Goal: Transaction & Acquisition: Book appointment/travel/reservation

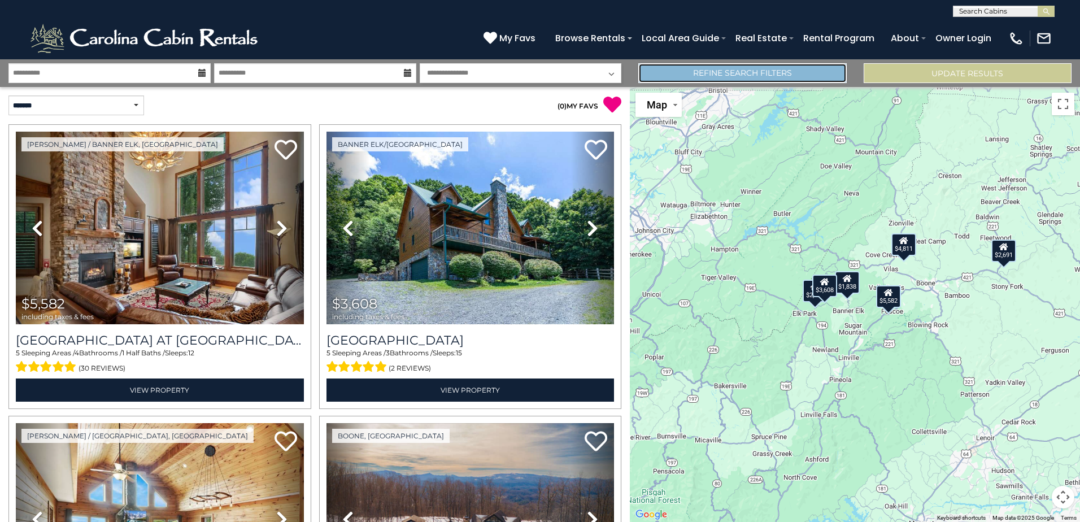
click at [727, 72] on link "Refine Search Filters" at bounding box center [742, 73] width 208 height 20
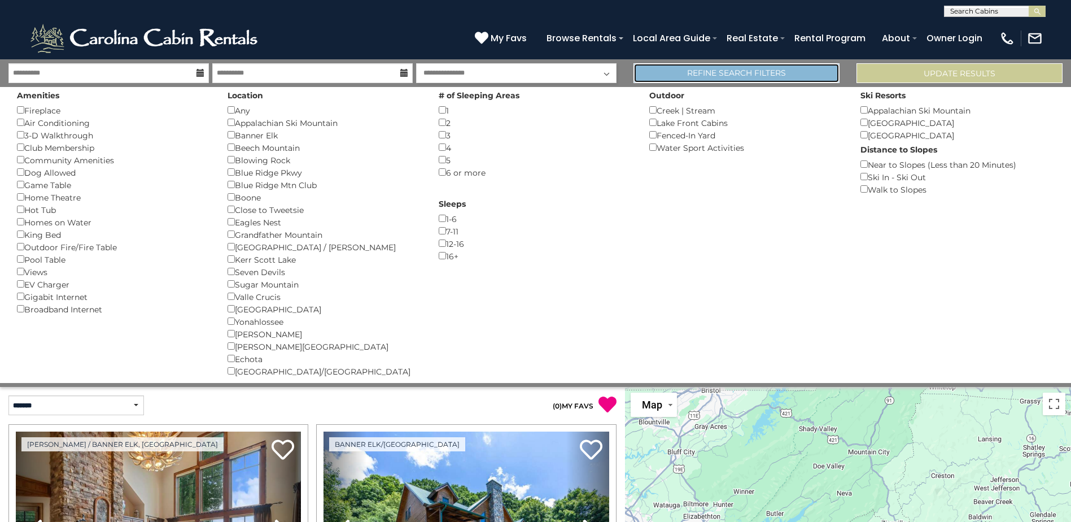
click at [727, 72] on link "Refine Search Filters" at bounding box center [737, 73] width 206 height 20
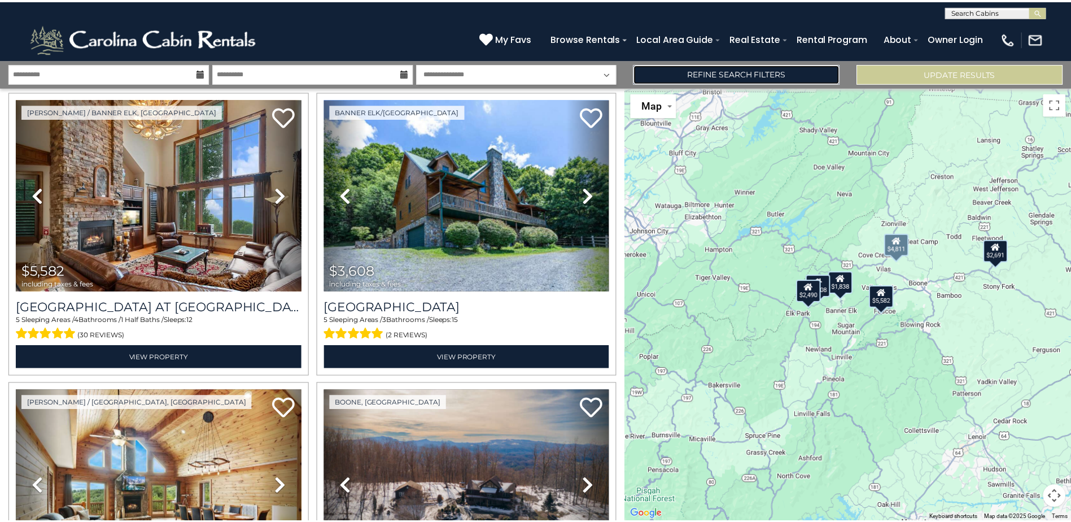
scroll to position [58, 0]
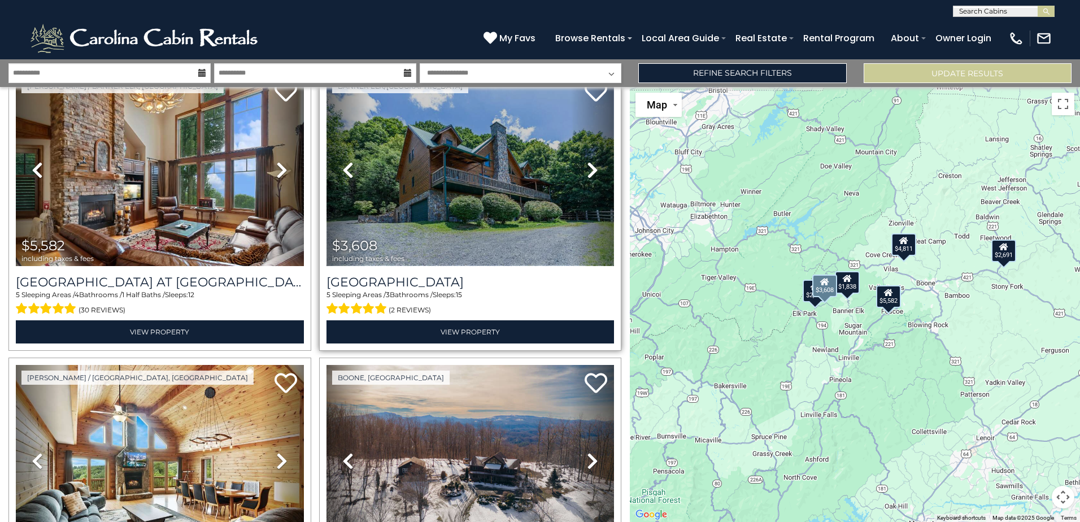
click at [461, 200] on img at bounding box center [470, 169] width 288 height 193
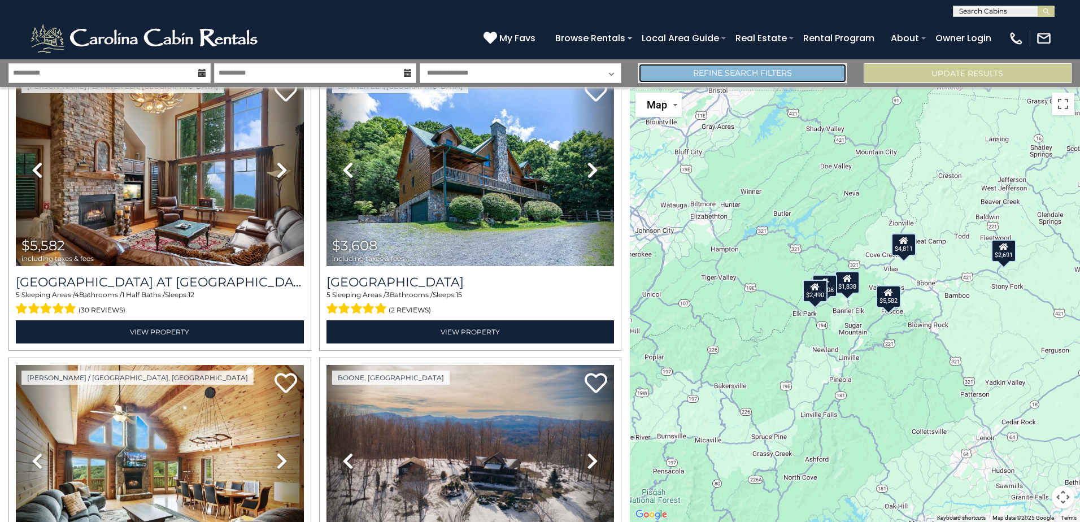
click at [757, 75] on link "Refine Search Filters" at bounding box center [742, 73] width 208 height 20
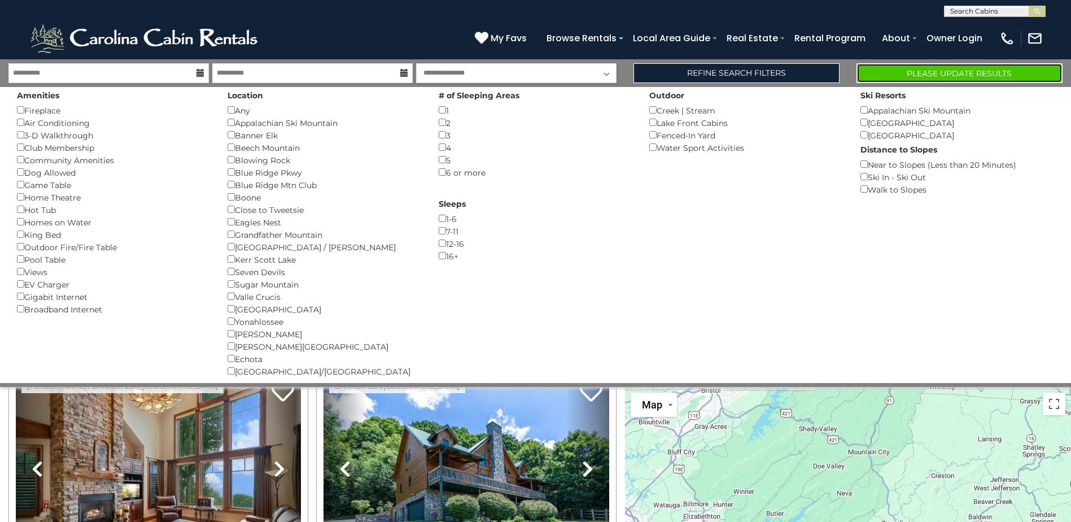
click at [919, 77] on button "Please Update Results" at bounding box center [960, 73] width 206 height 20
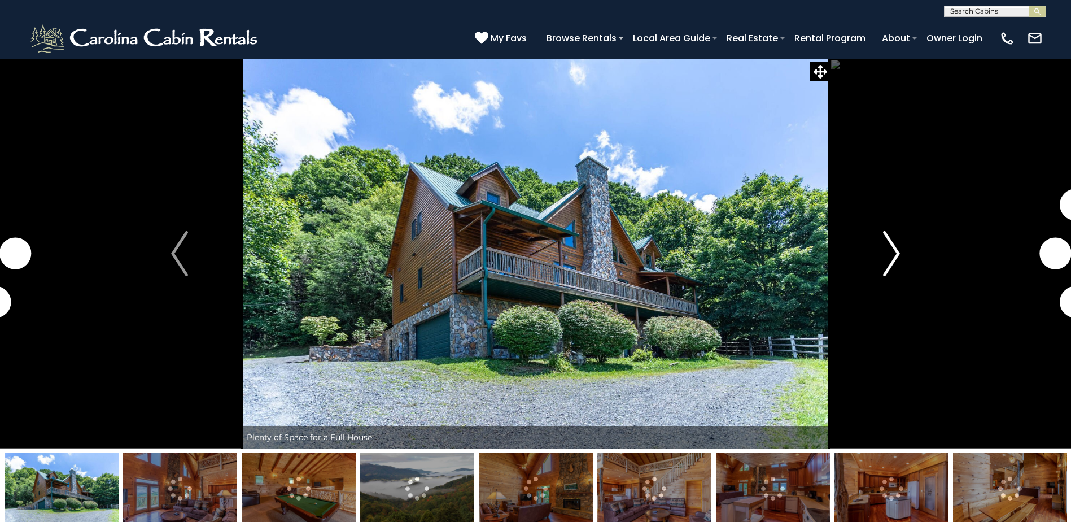
click at [892, 265] on img "Next" at bounding box center [891, 253] width 17 height 45
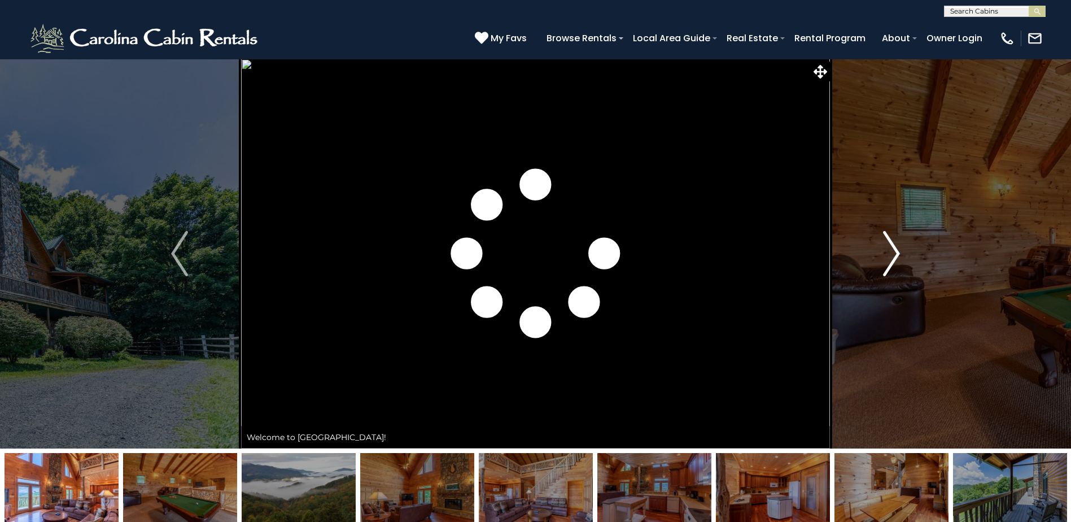
click at [892, 265] on img "Next" at bounding box center [891, 253] width 17 height 45
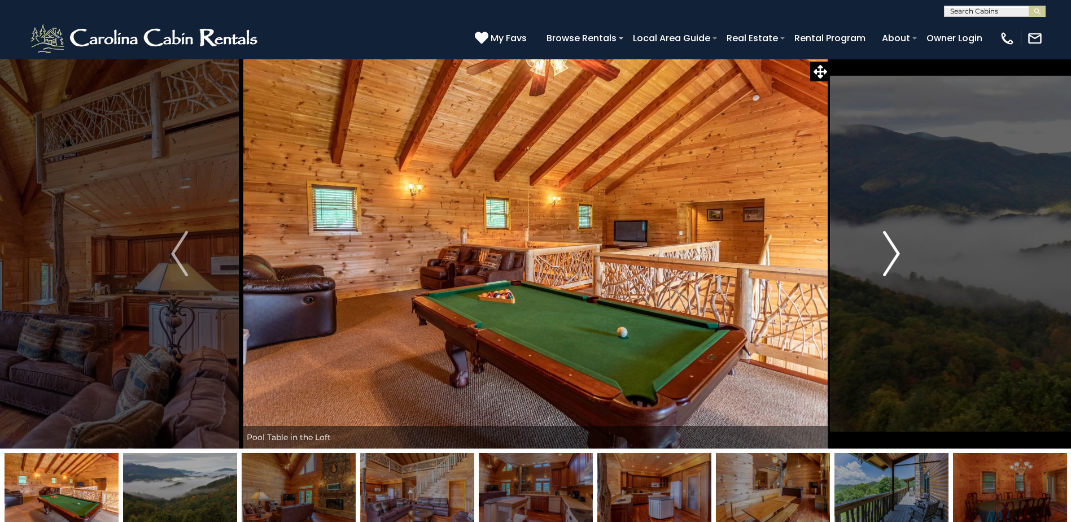
click at [892, 265] on img "Next" at bounding box center [891, 253] width 17 height 45
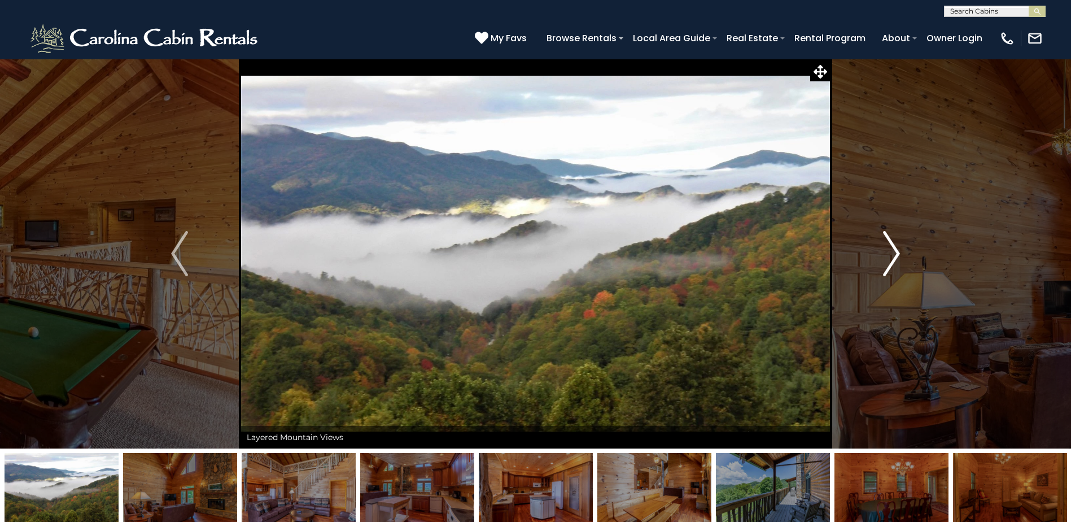
click at [892, 265] on img "Next" at bounding box center [891, 253] width 17 height 45
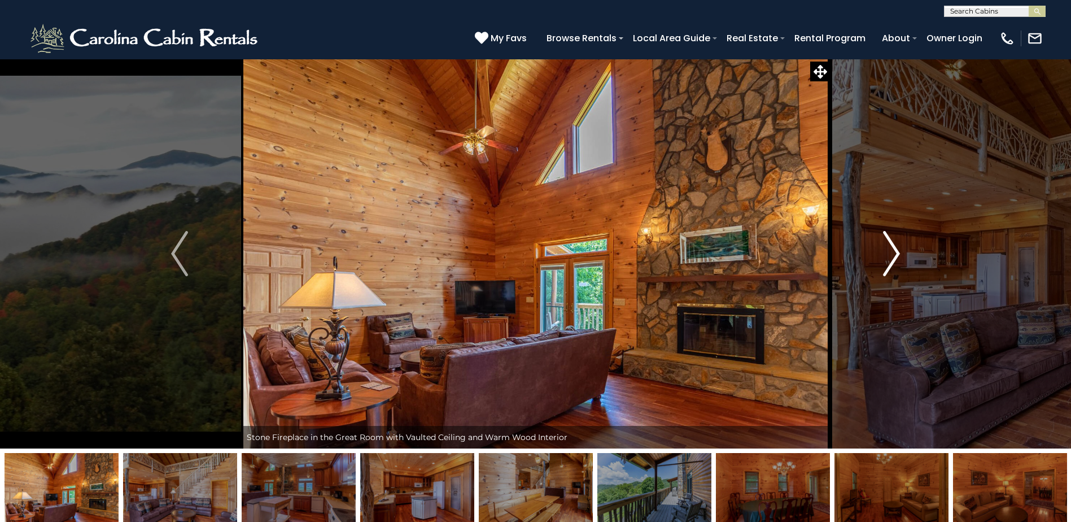
click at [892, 265] on img "Next" at bounding box center [891, 253] width 17 height 45
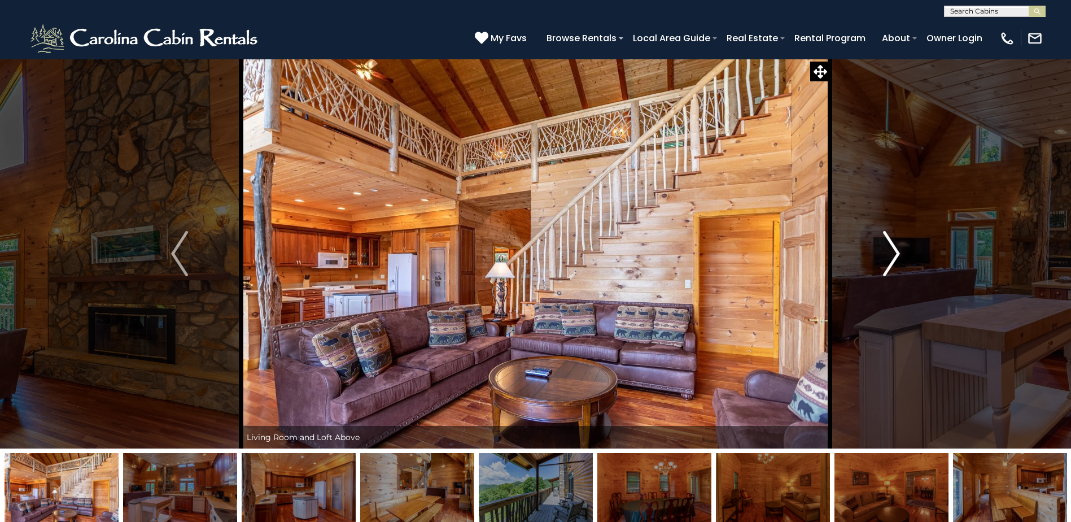
click at [892, 265] on img "Next" at bounding box center [891, 253] width 17 height 45
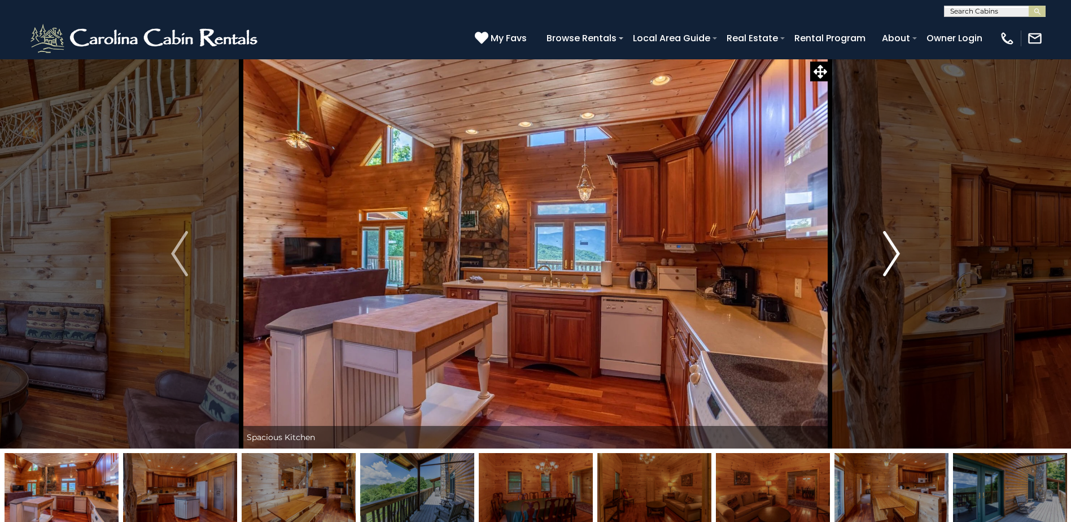
click at [892, 265] on img "Next" at bounding box center [891, 253] width 17 height 45
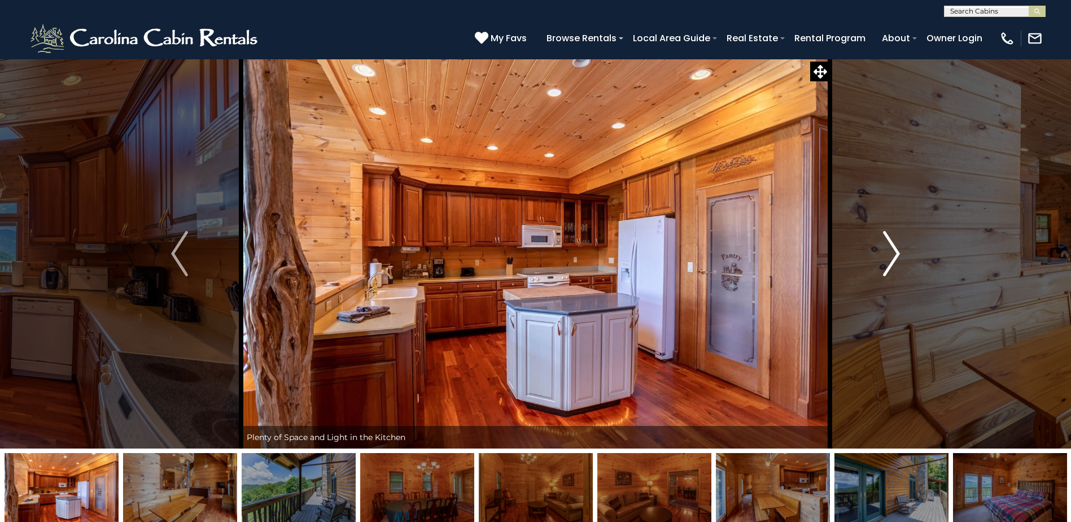
click at [892, 265] on img "Next" at bounding box center [891, 253] width 17 height 45
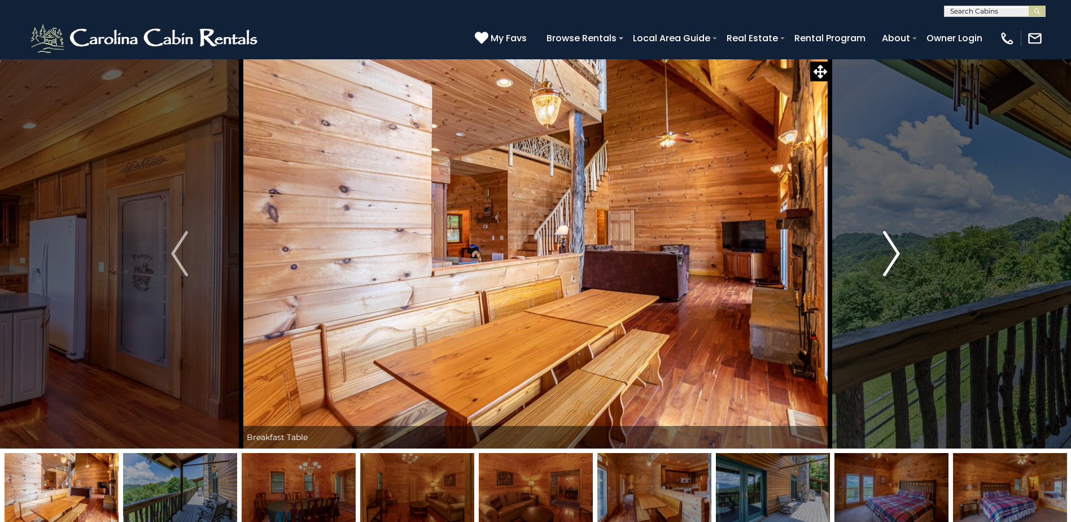
click at [892, 265] on img "Next" at bounding box center [891, 253] width 17 height 45
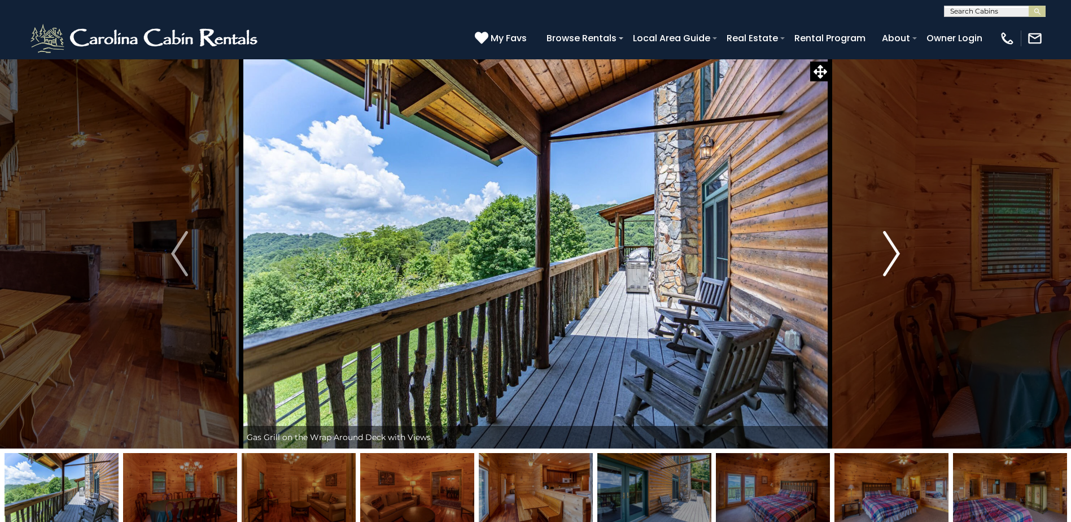
click at [892, 265] on img "Next" at bounding box center [891, 253] width 17 height 45
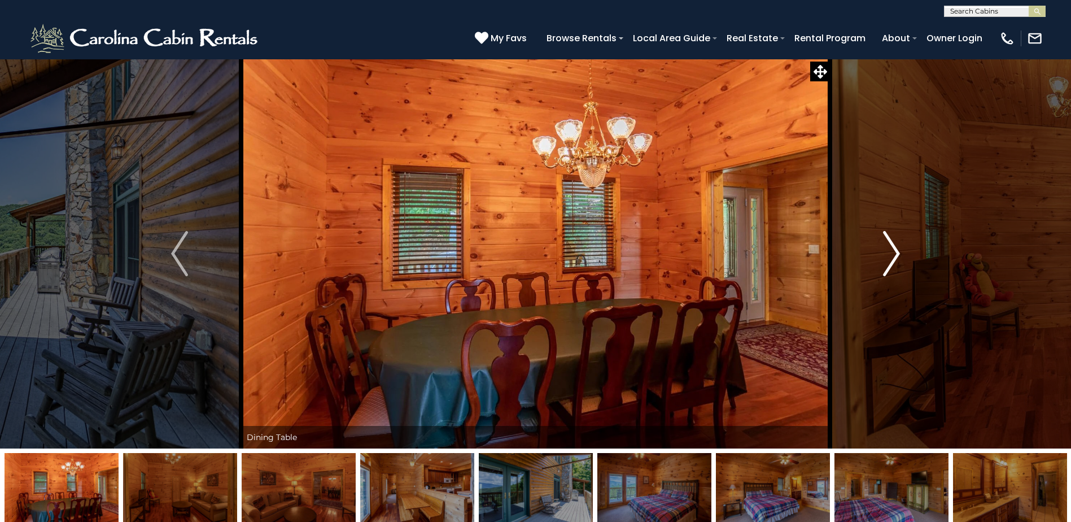
click at [892, 265] on img "Next" at bounding box center [891, 253] width 17 height 45
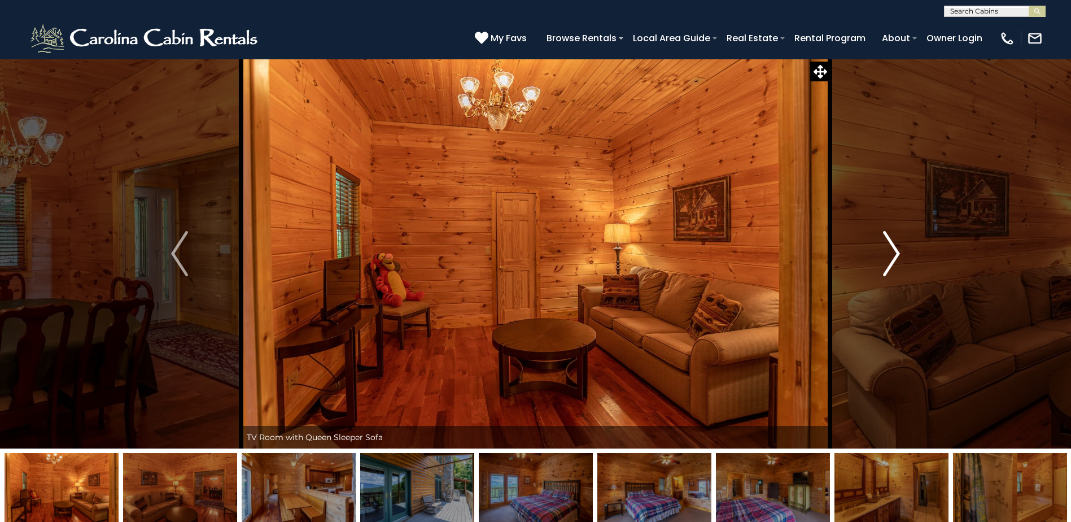
click at [892, 265] on img "Next" at bounding box center [891, 253] width 17 height 45
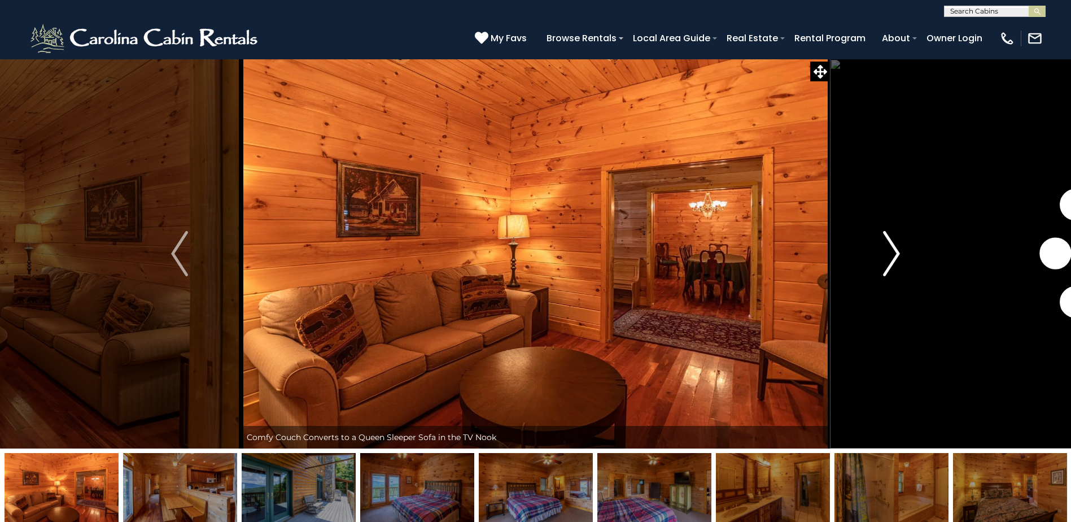
click at [892, 265] on img "Next" at bounding box center [891, 253] width 17 height 45
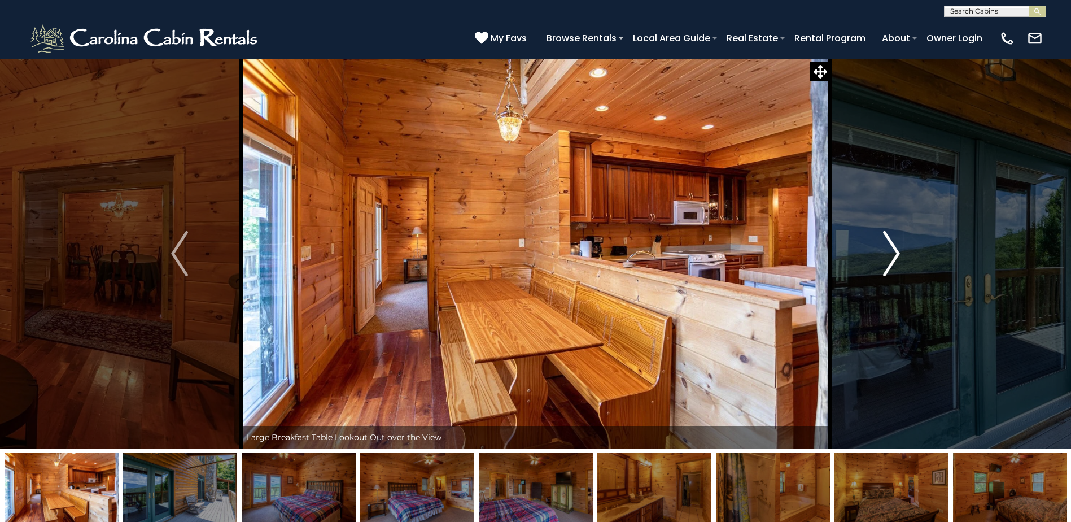
click at [892, 265] on img "Next" at bounding box center [891, 253] width 17 height 45
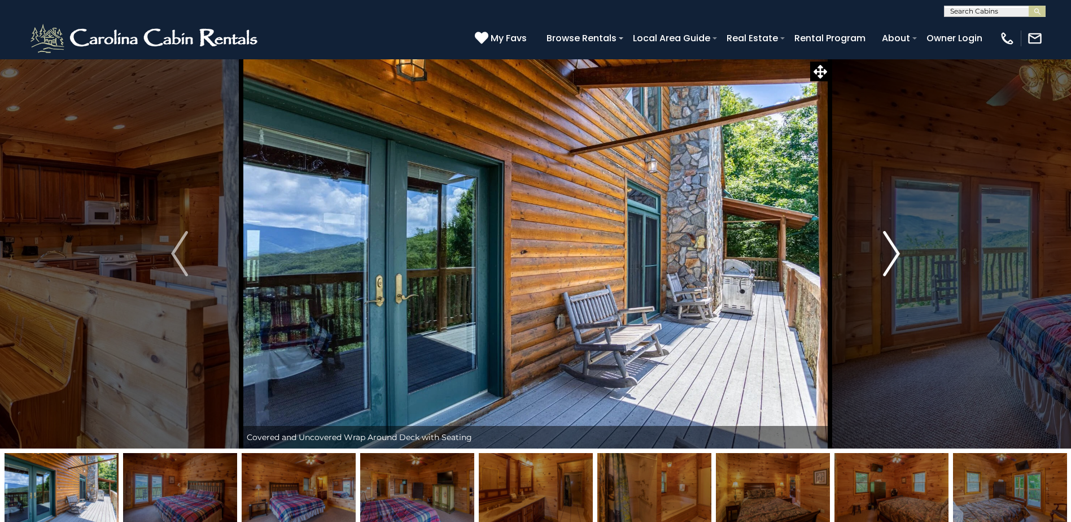
click at [892, 265] on img "Next" at bounding box center [891, 253] width 17 height 45
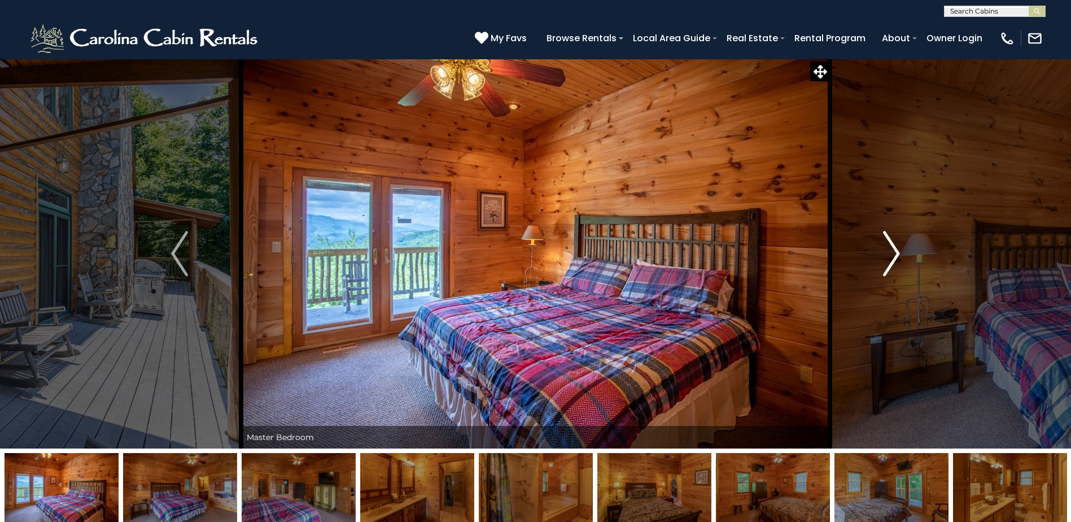
click at [892, 265] on img "Next" at bounding box center [891, 253] width 17 height 45
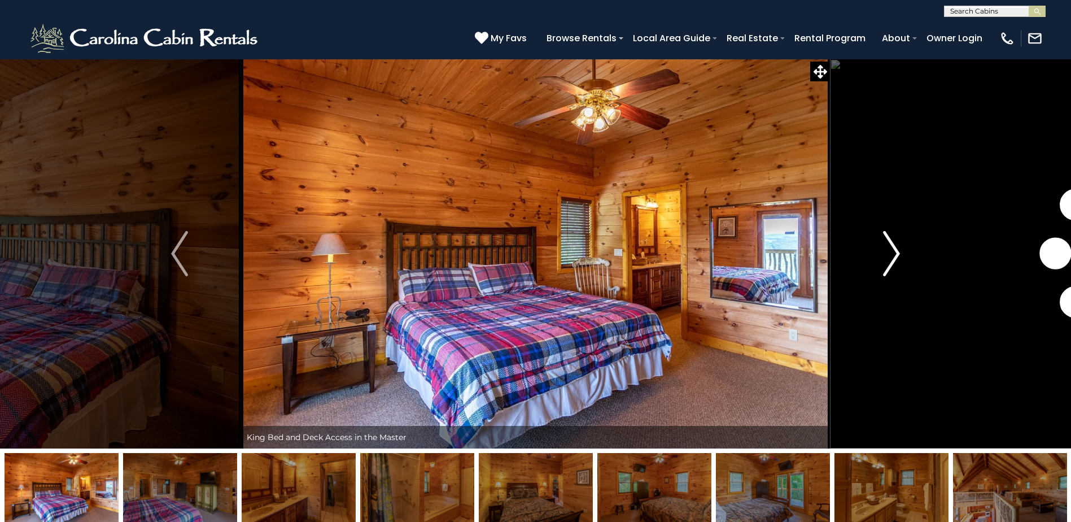
click at [892, 265] on img "Next" at bounding box center [891, 253] width 17 height 45
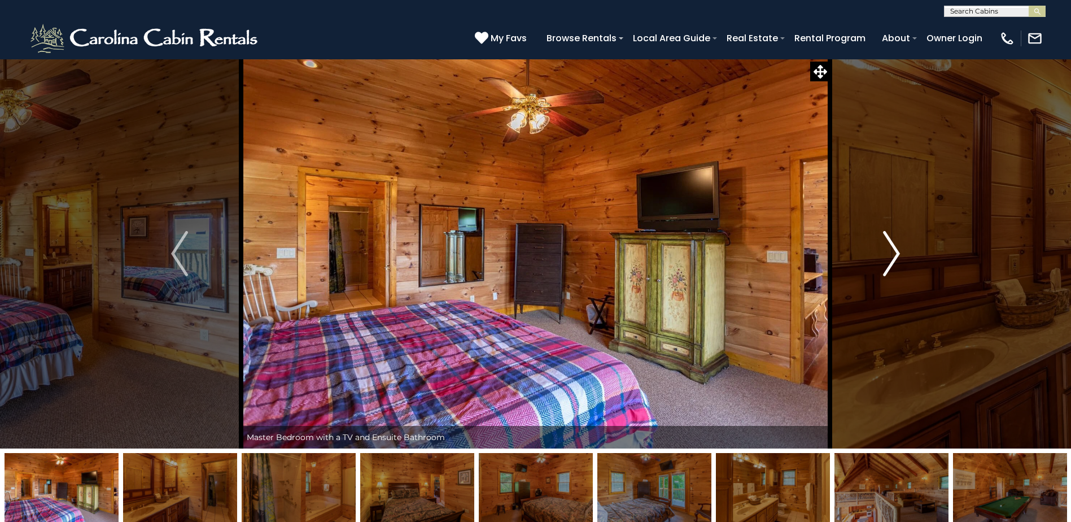
click at [892, 265] on img "Next" at bounding box center [891, 253] width 17 height 45
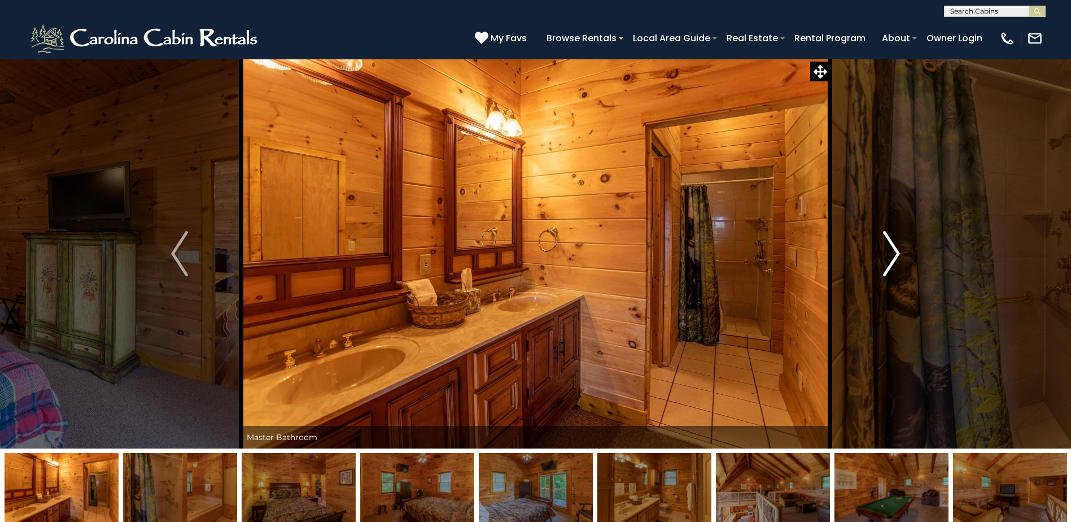
click at [892, 265] on img "Next" at bounding box center [891, 253] width 17 height 45
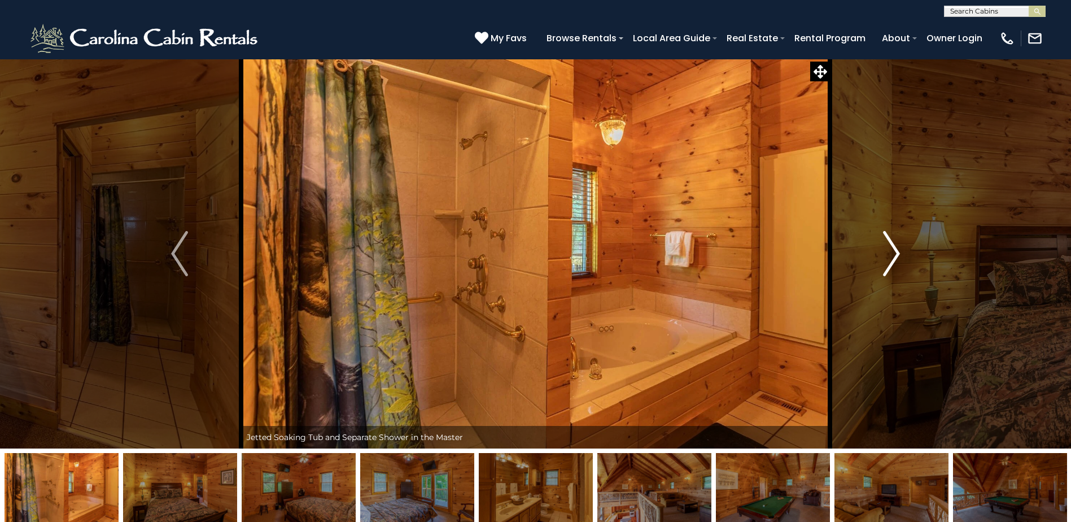
click at [892, 265] on img "Next" at bounding box center [891, 253] width 17 height 45
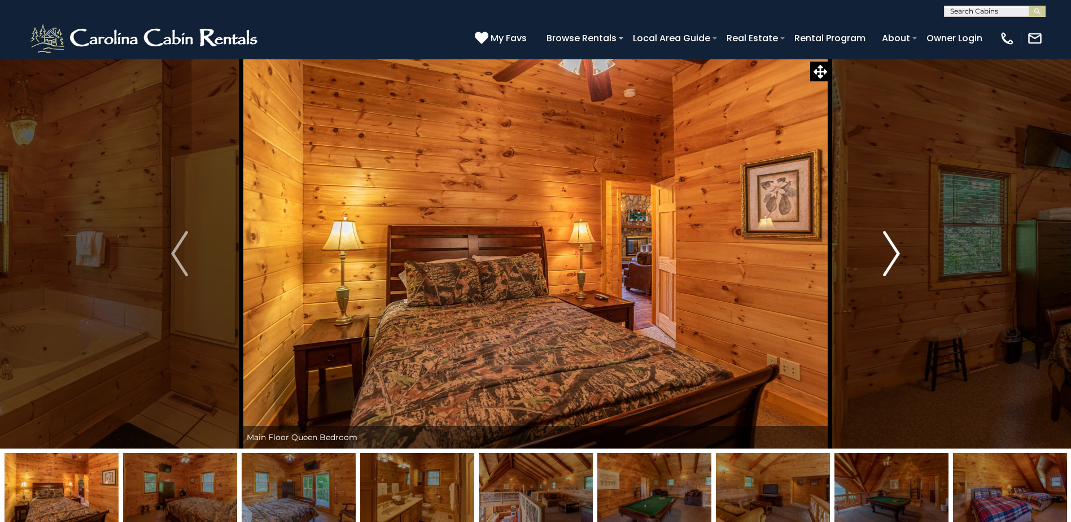
click at [892, 265] on img "Next" at bounding box center [891, 253] width 17 height 45
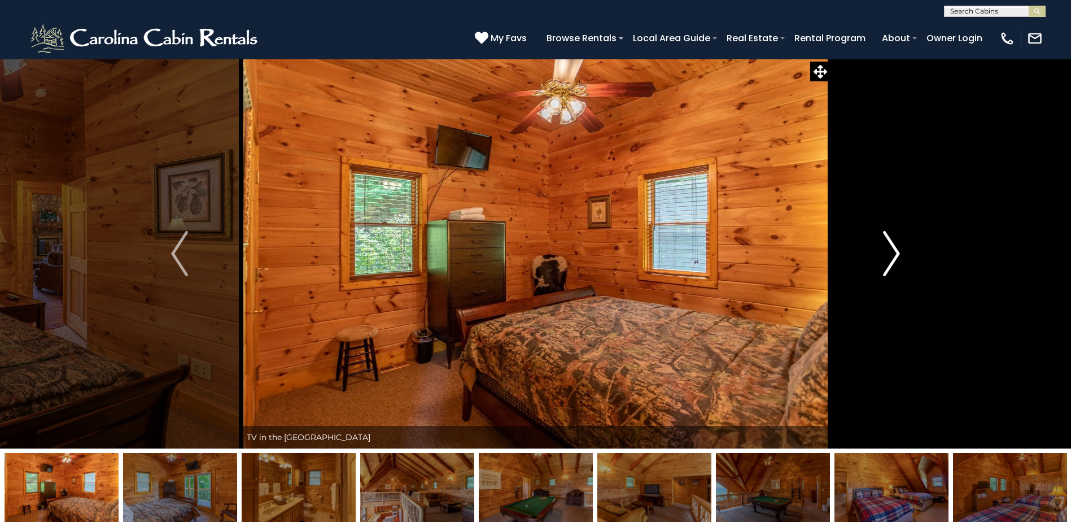
click at [892, 265] on img "Next" at bounding box center [891, 253] width 17 height 45
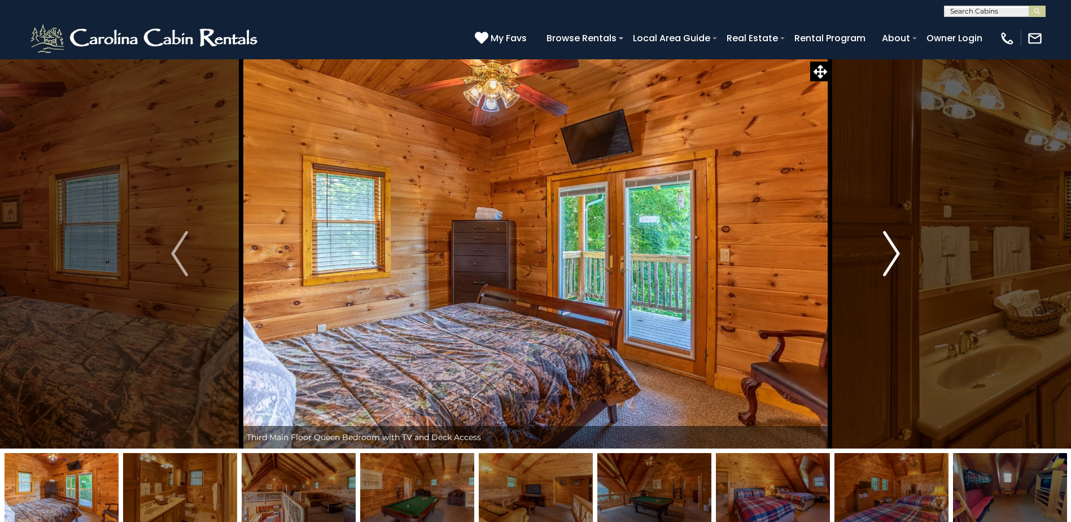
click at [892, 265] on img "Next" at bounding box center [891, 253] width 17 height 45
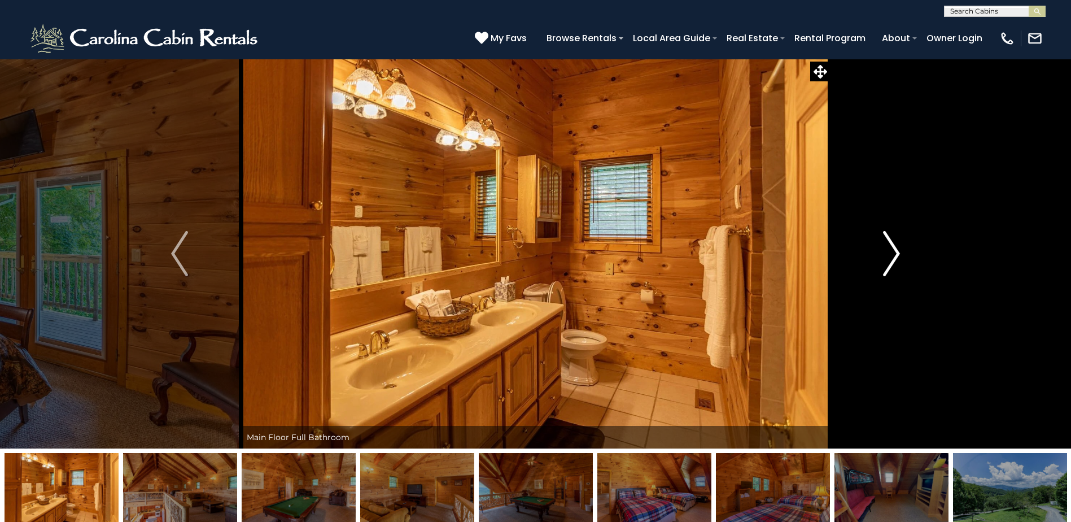
click at [892, 265] on img "Next" at bounding box center [891, 253] width 17 height 45
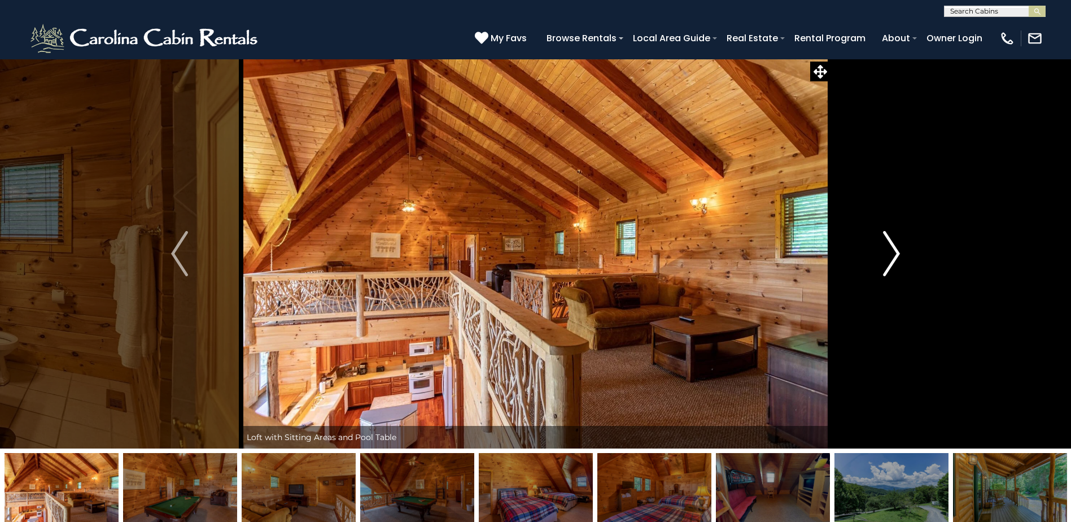
click at [892, 265] on img "Next" at bounding box center [891, 253] width 17 height 45
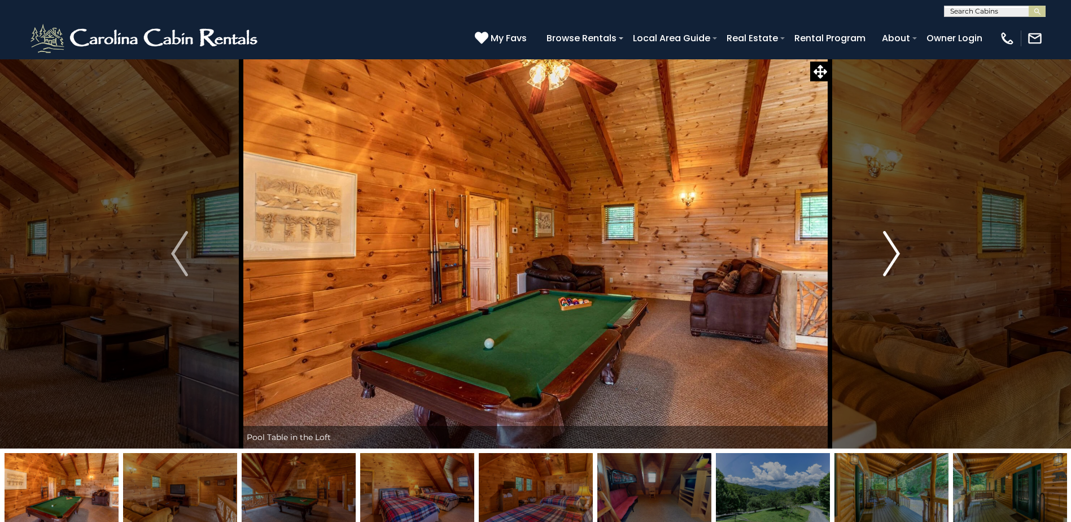
click at [892, 265] on img "Next" at bounding box center [891, 253] width 17 height 45
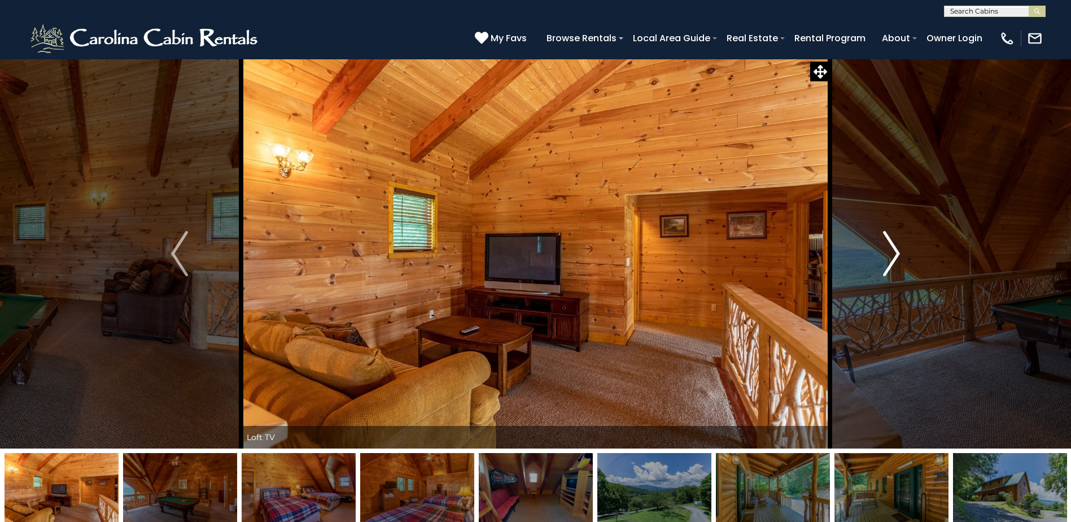
click at [891, 266] on img "Next" at bounding box center [891, 253] width 17 height 45
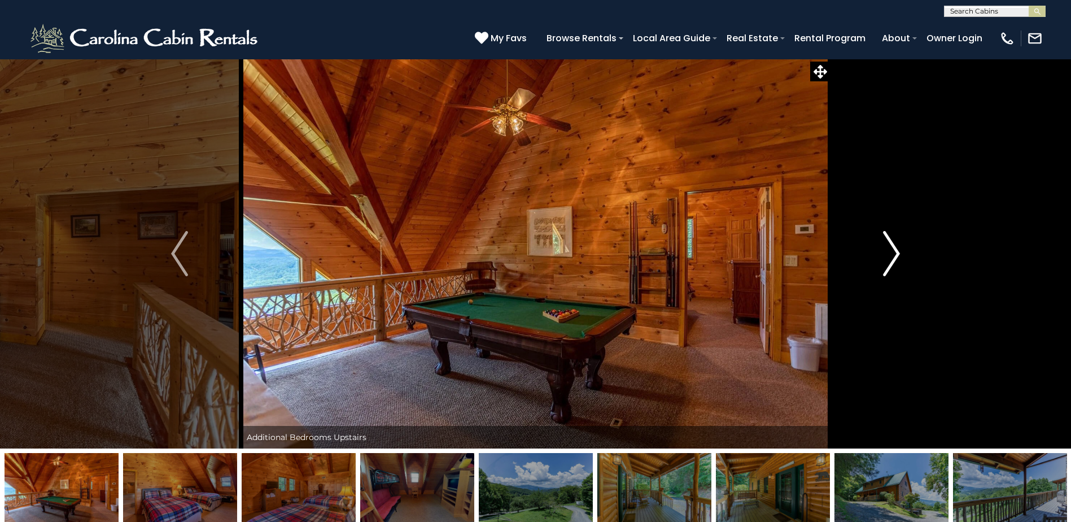
click at [891, 266] on img "Next" at bounding box center [891, 253] width 17 height 45
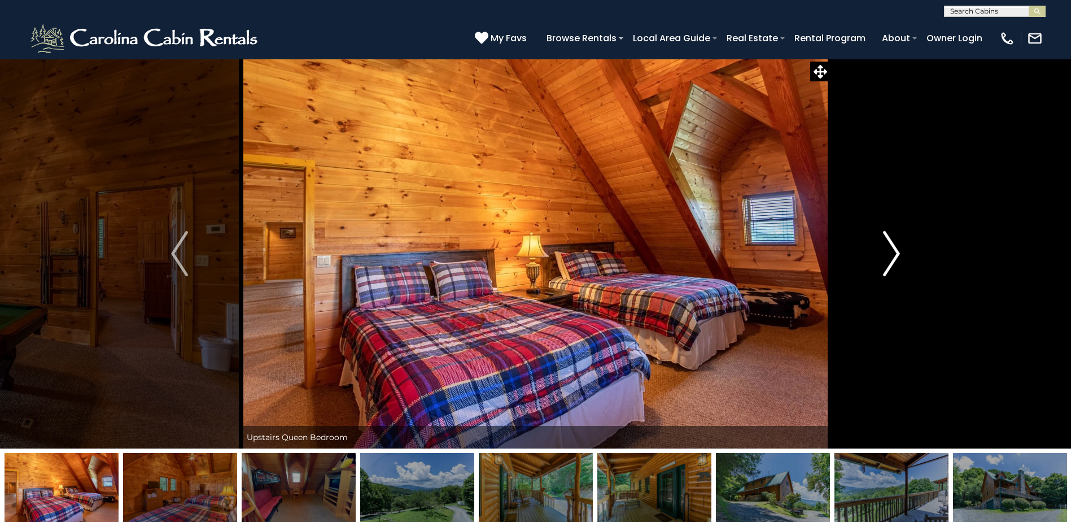
click at [891, 266] on img "Next" at bounding box center [891, 253] width 17 height 45
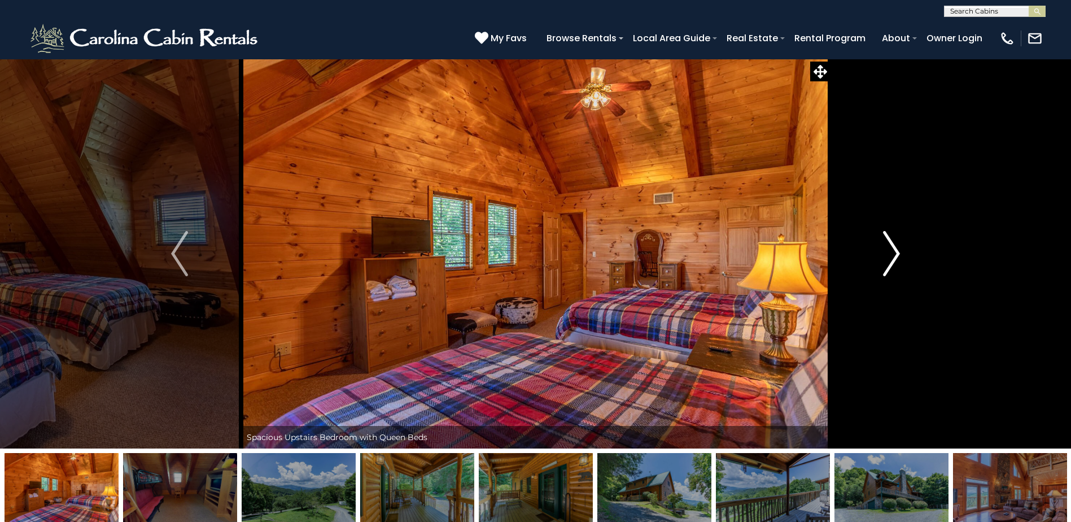
click at [891, 266] on img "Next" at bounding box center [891, 253] width 17 height 45
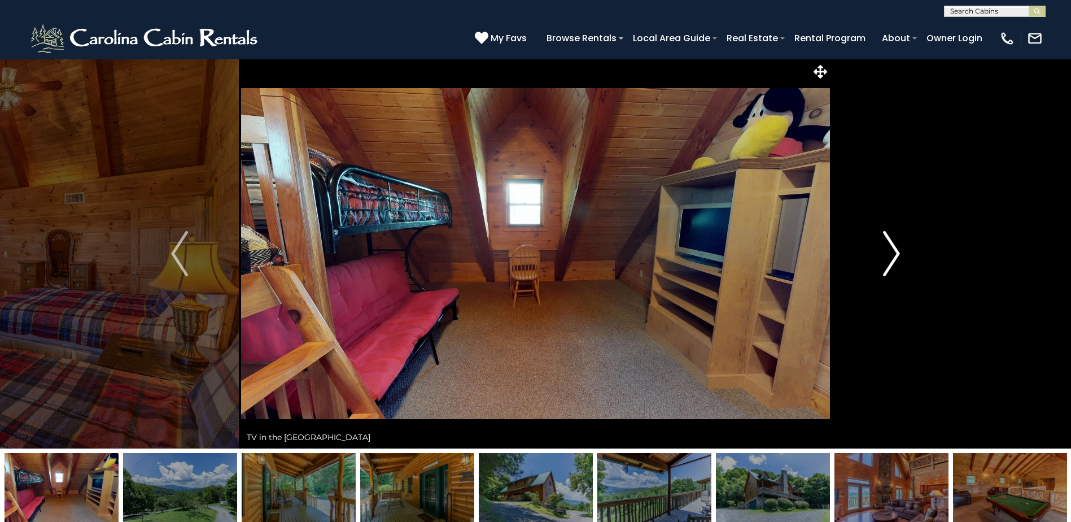
click at [891, 266] on img "Next" at bounding box center [891, 253] width 17 height 45
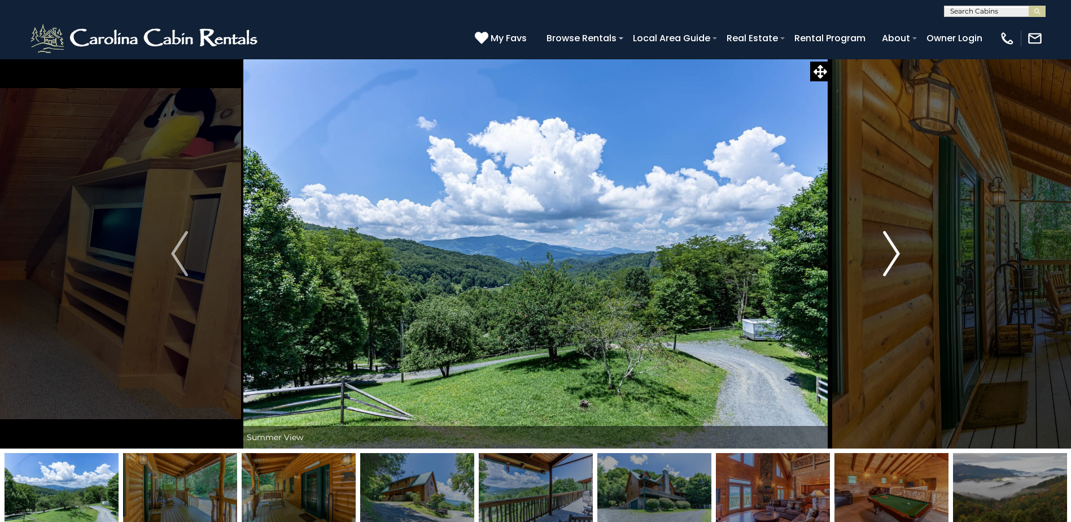
click at [891, 266] on img "Next" at bounding box center [891, 253] width 17 height 45
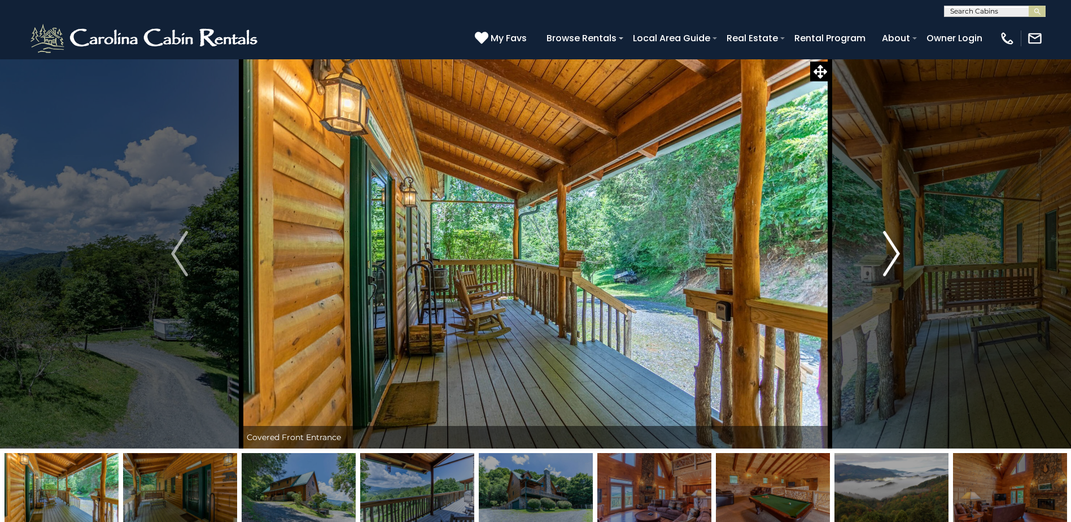
click at [891, 266] on img "Next" at bounding box center [891, 253] width 17 height 45
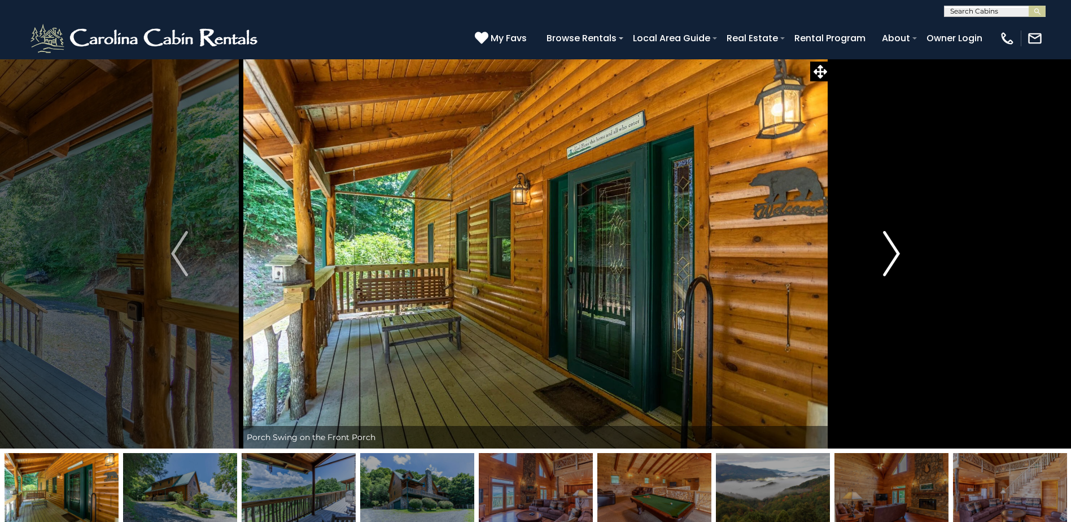
click at [891, 266] on img "Next" at bounding box center [891, 253] width 17 height 45
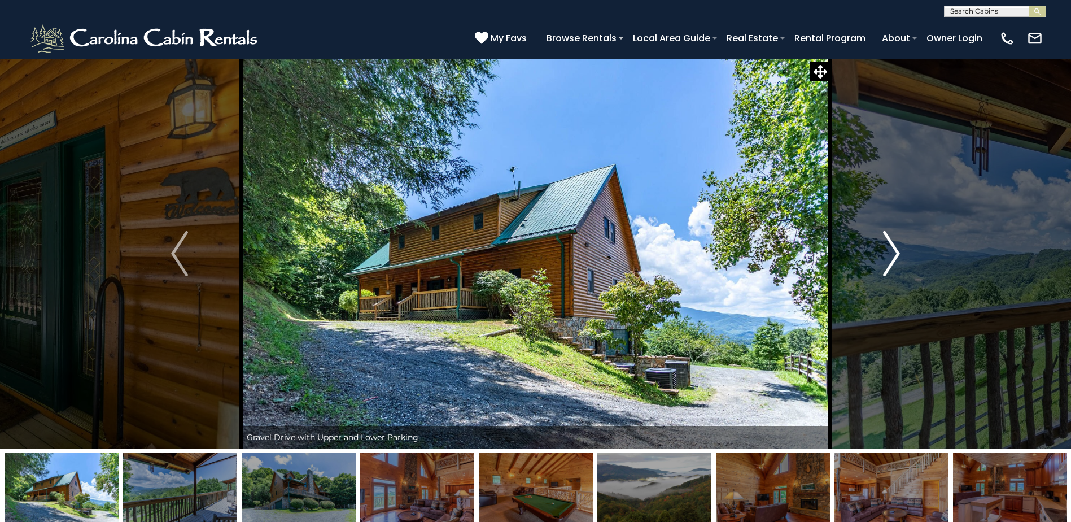
click at [891, 266] on img "Next" at bounding box center [891, 253] width 17 height 45
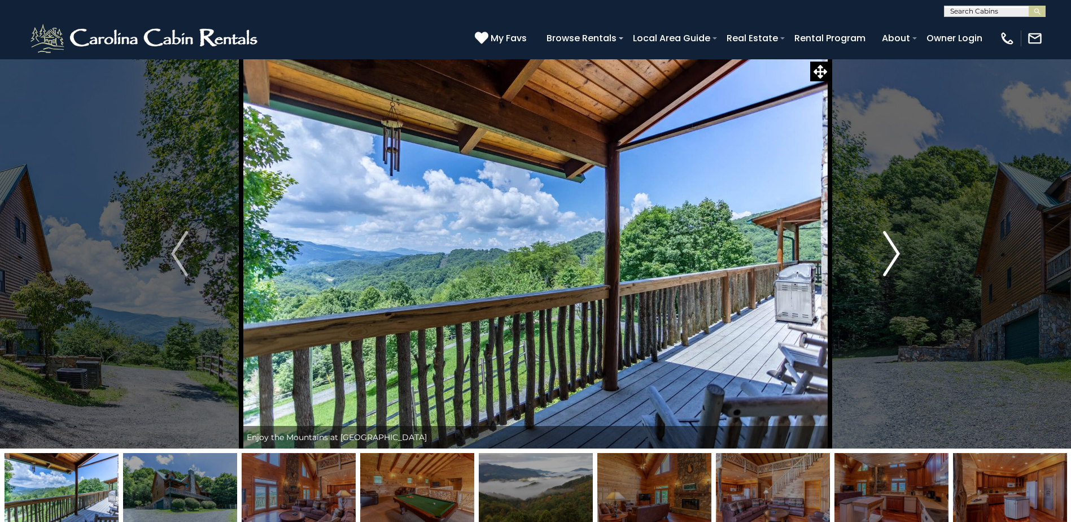
click at [891, 266] on img "Next" at bounding box center [891, 253] width 17 height 45
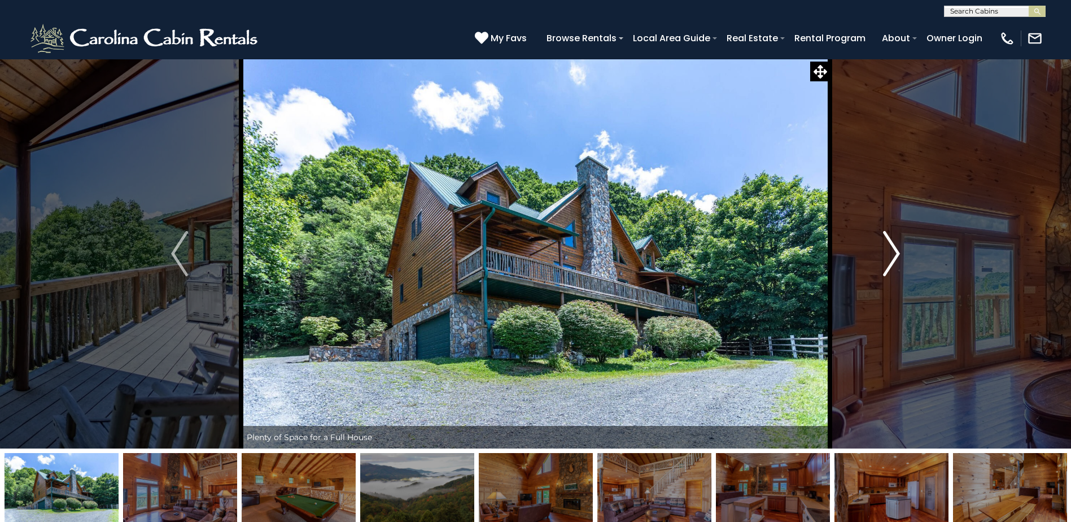
click at [891, 266] on img "Next" at bounding box center [891, 253] width 17 height 45
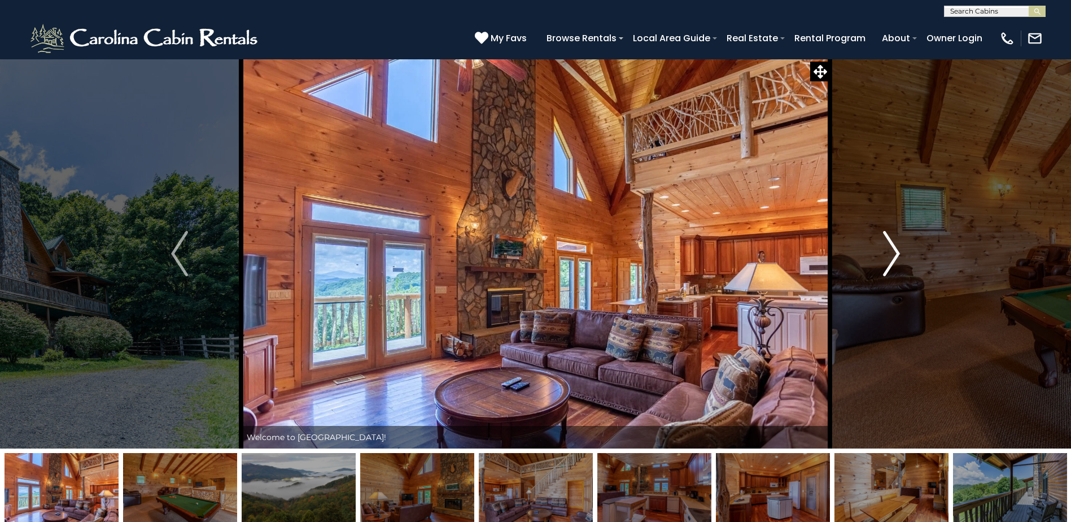
click at [891, 266] on img "Next" at bounding box center [891, 253] width 17 height 45
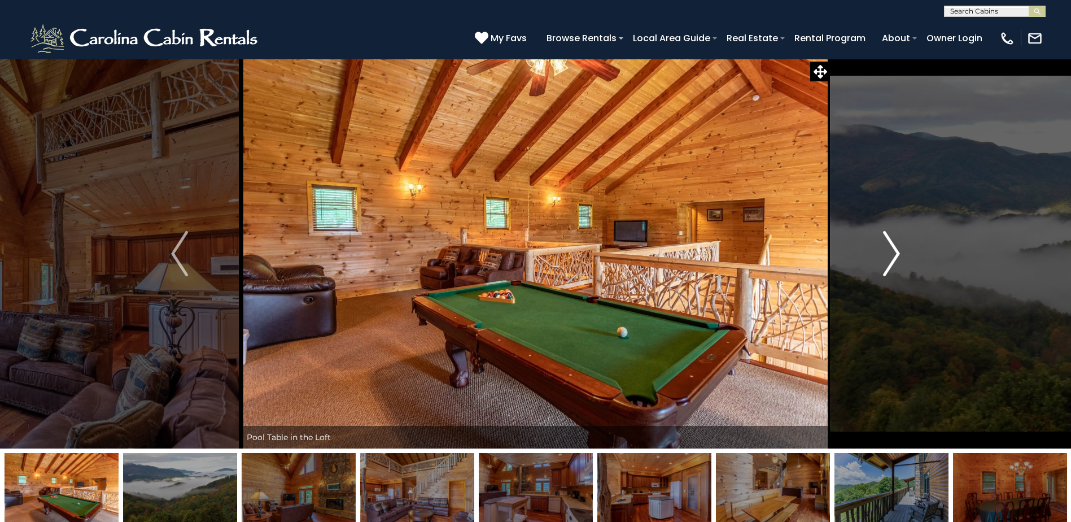
click at [891, 266] on img "Next" at bounding box center [891, 253] width 17 height 45
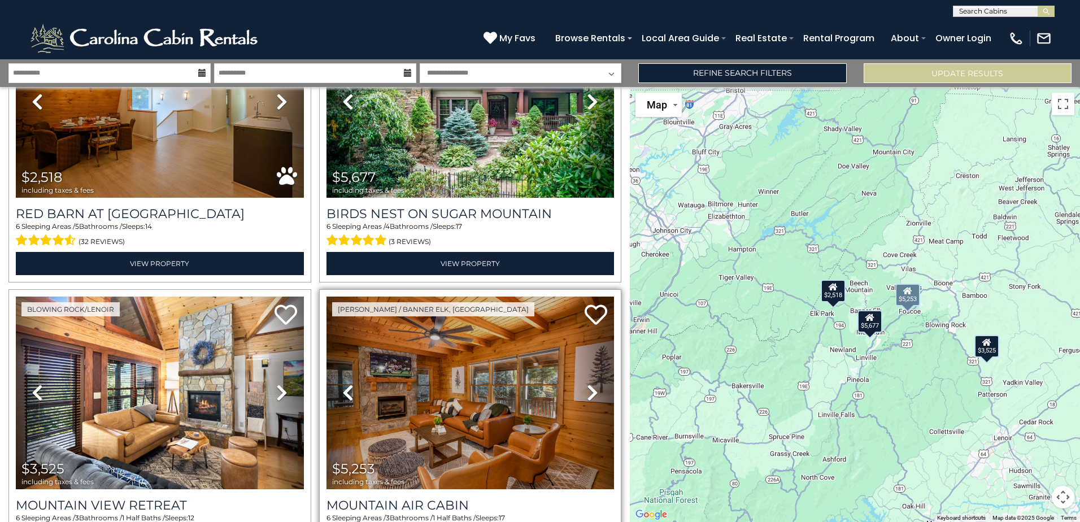
scroll to position [169, 0]
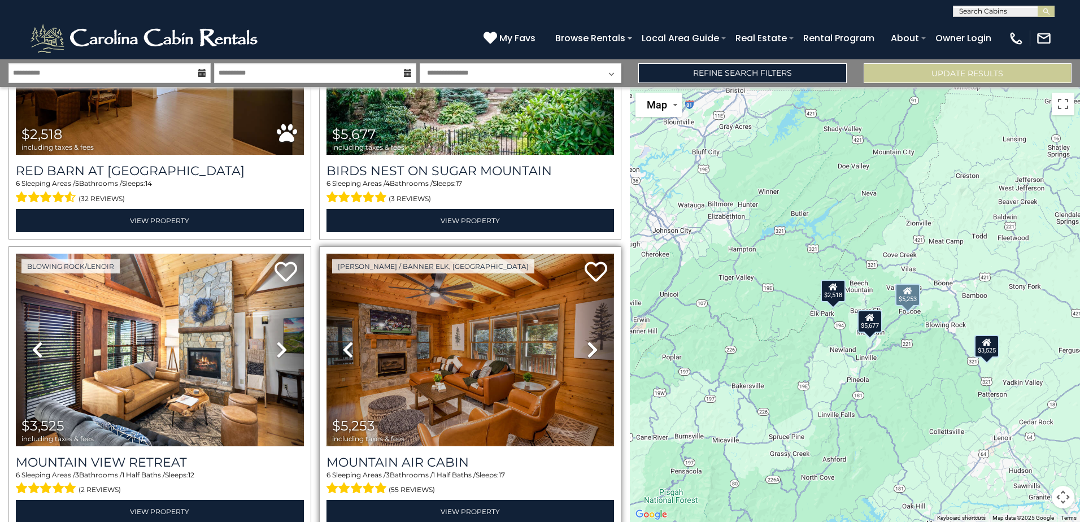
click at [487, 308] on img at bounding box center [470, 350] width 288 height 193
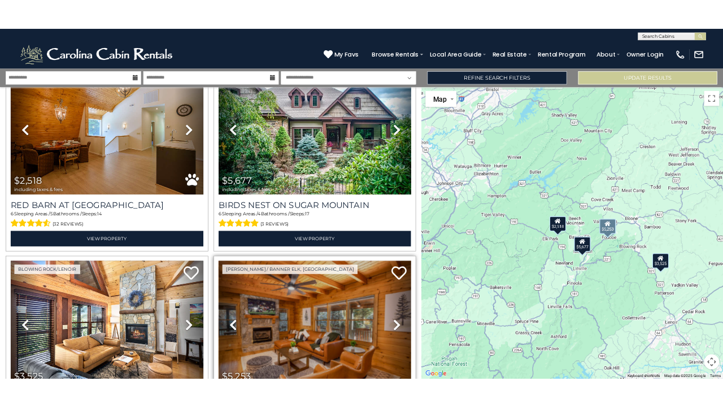
scroll to position [56, 0]
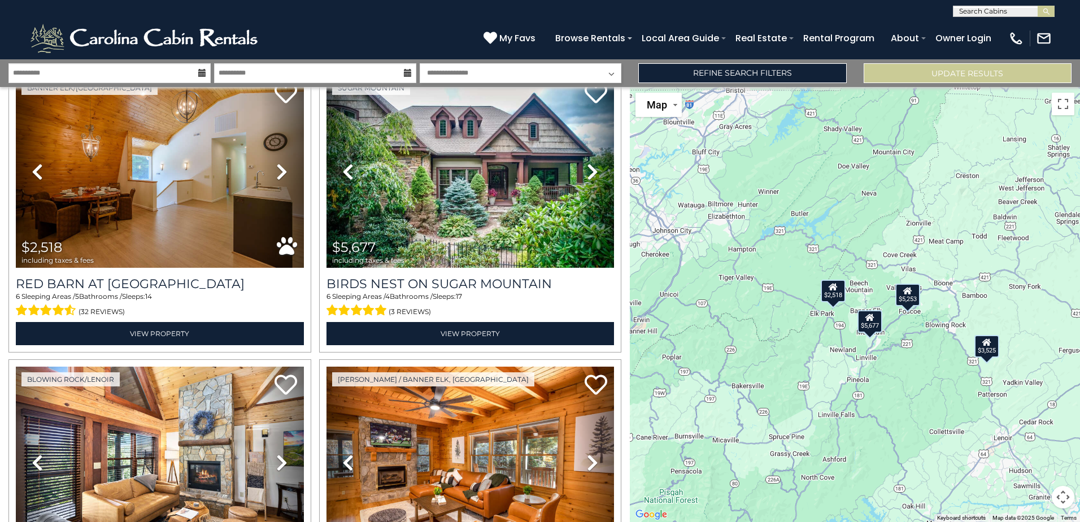
click at [907, 376] on div "$2,518 $5,677 $3,525 $5,253" at bounding box center [855, 304] width 450 height 435
click at [1065, 499] on button "Map camera controls" at bounding box center [1063, 497] width 23 height 23
click at [1068, 104] on button "Toggle fullscreen view" at bounding box center [1063, 104] width 23 height 23
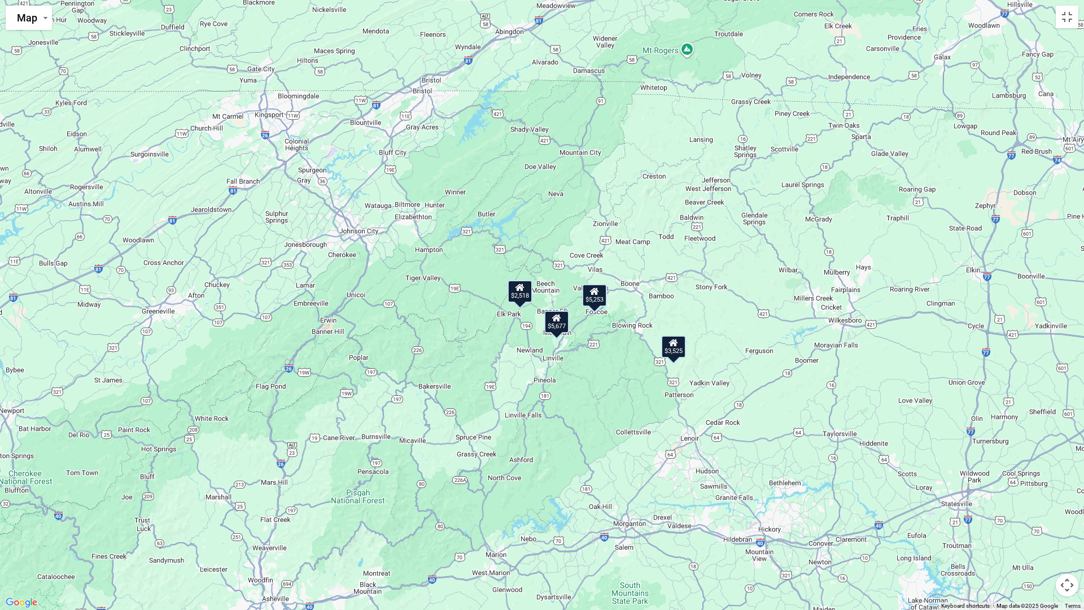
click at [564, 328] on div "$5,677" at bounding box center [556, 322] width 25 height 23
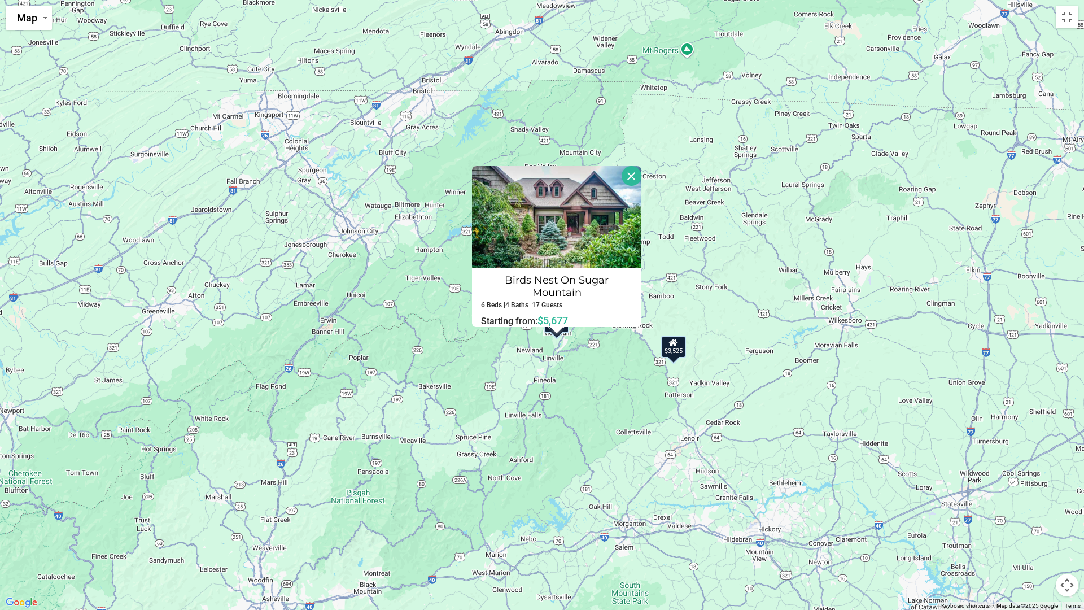
click at [584, 405] on div "$2,518 $5,677 $3,525 $5,253 Birds Nest On Sugar Mountain 6 Beds | 4 Baths | 17 …" at bounding box center [542, 305] width 1084 height 610
click at [526, 400] on div "$2,518 $5,677 $3,525 $5,253 Birds Nest On Sugar Mountain 6 Beds | 4 Baths | 17 …" at bounding box center [542, 305] width 1084 height 610
click at [686, 345] on div "$3,525" at bounding box center [673, 346] width 25 height 23
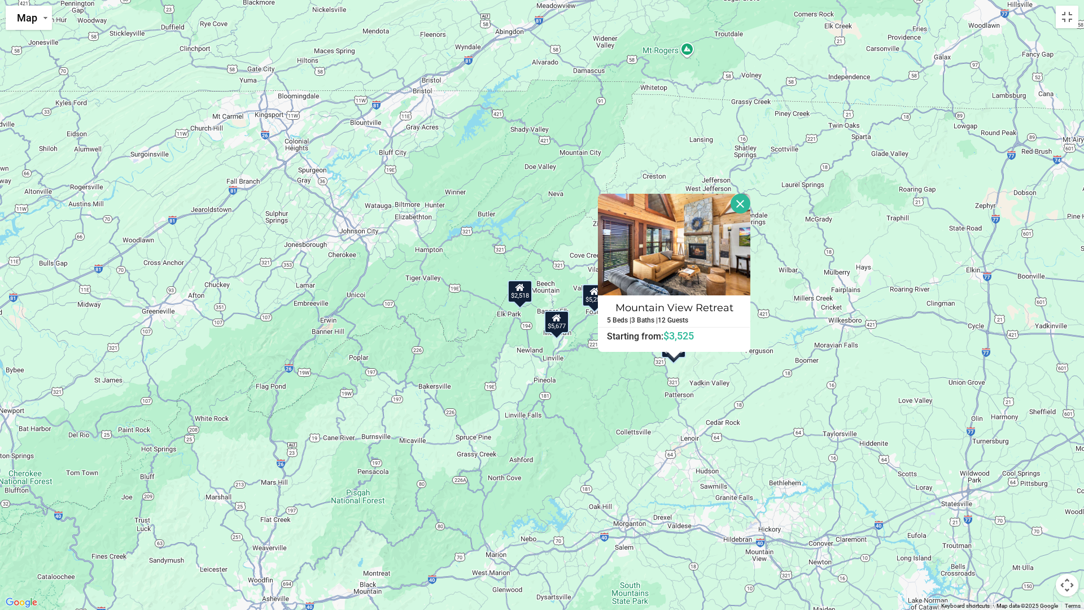
click at [941, 315] on div "$2,518 $5,677 $3,525 $5,253 Mountain View Retreat 5 Beds | 3 Baths | 12 Guests …" at bounding box center [542, 305] width 1084 height 610
click at [884, 325] on div "$2,518 $5,677 $3,525 $5,253 Mountain View Retreat 5 Beds | 3 Baths | 12 Guests …" at bounding box center [542, 305] width 1084 height 610
click at [739, 207] on button "Close" at bounding box center [741, 204] width 20 height 20
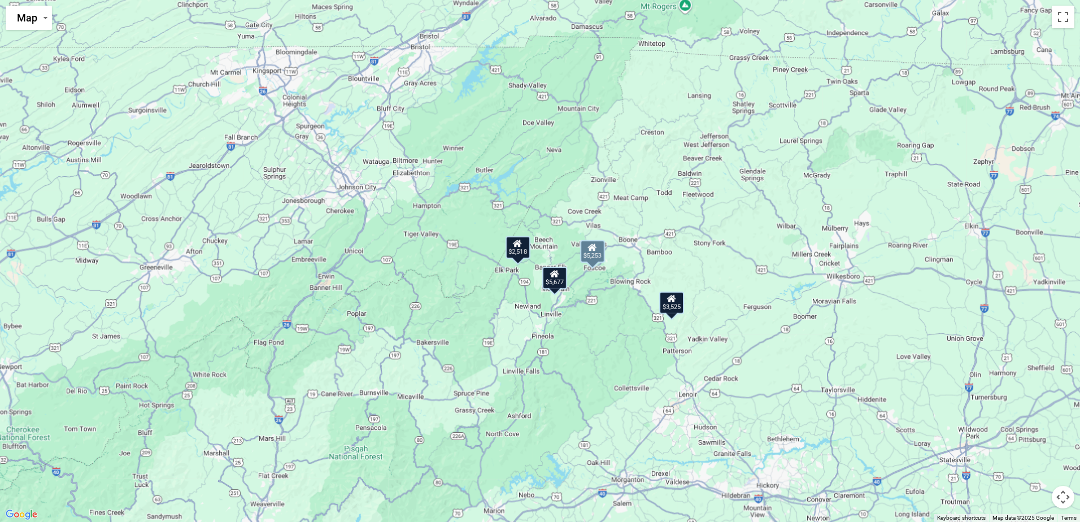
scroll to position [0, 0]
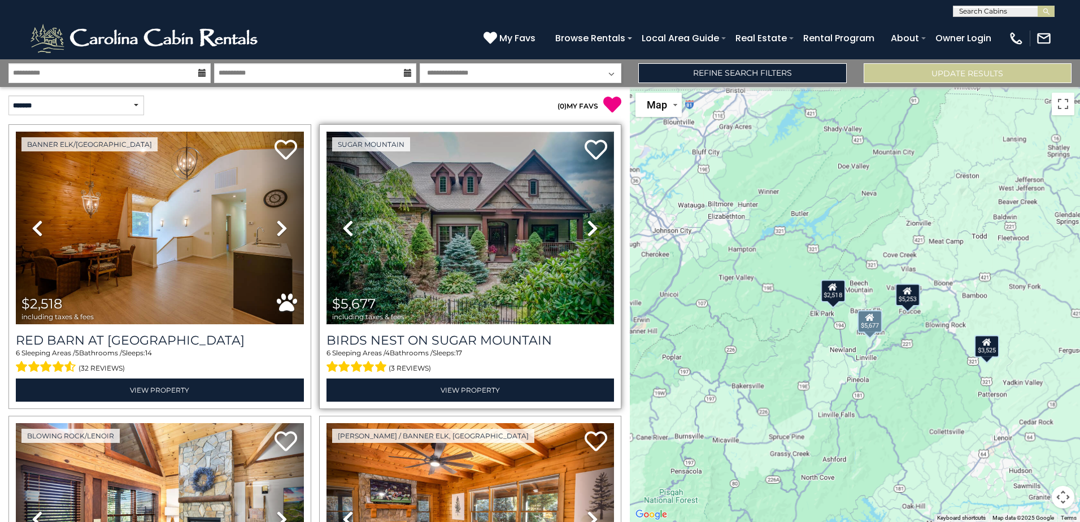
click at [441, 210] on img at bounding box center [470, 228] width 288 height 193
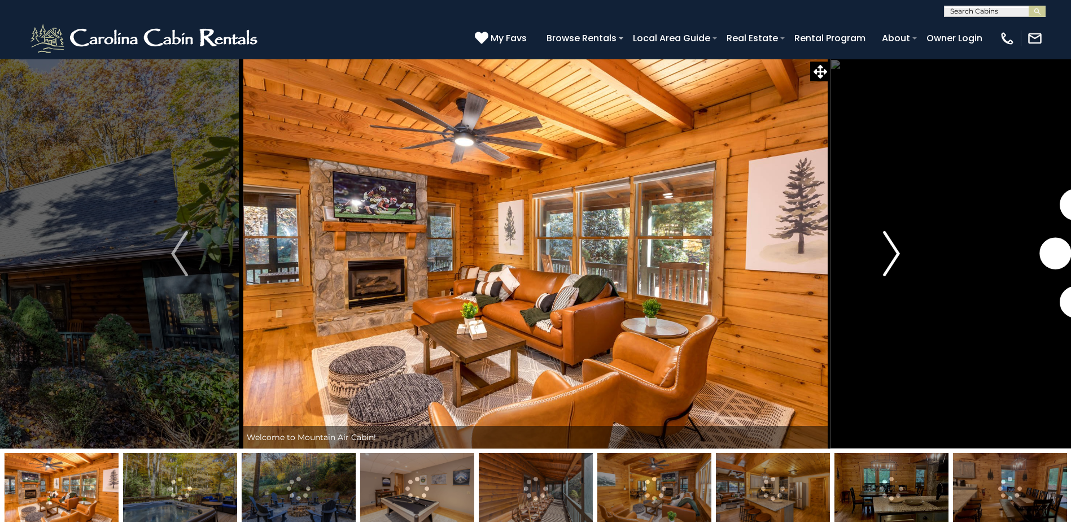
click at [881, 259] on button "Next" at bounding box center [891, 254] width 123 height 390
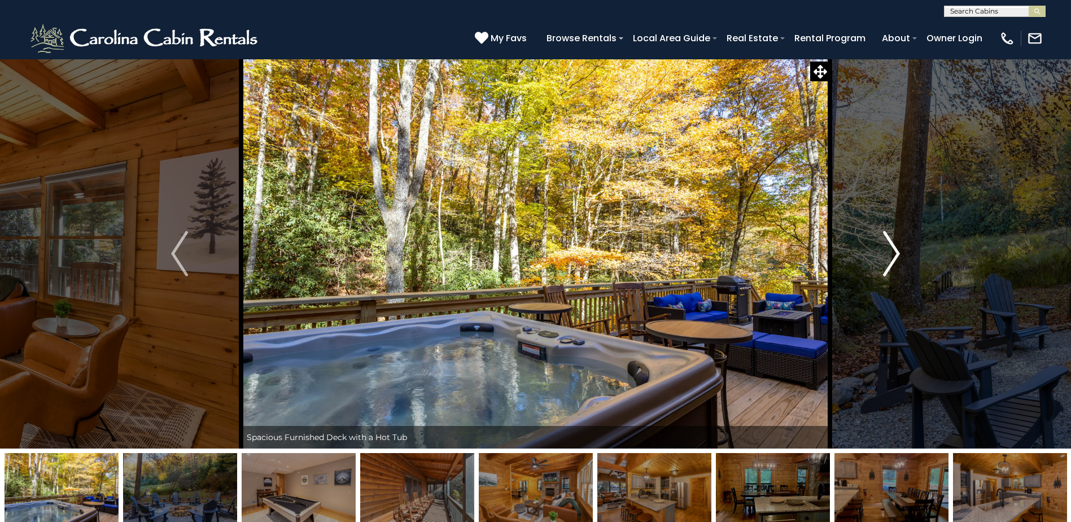
click at [881, 259] on button "Next" at bounding box center [891, 254] width 123 height 390
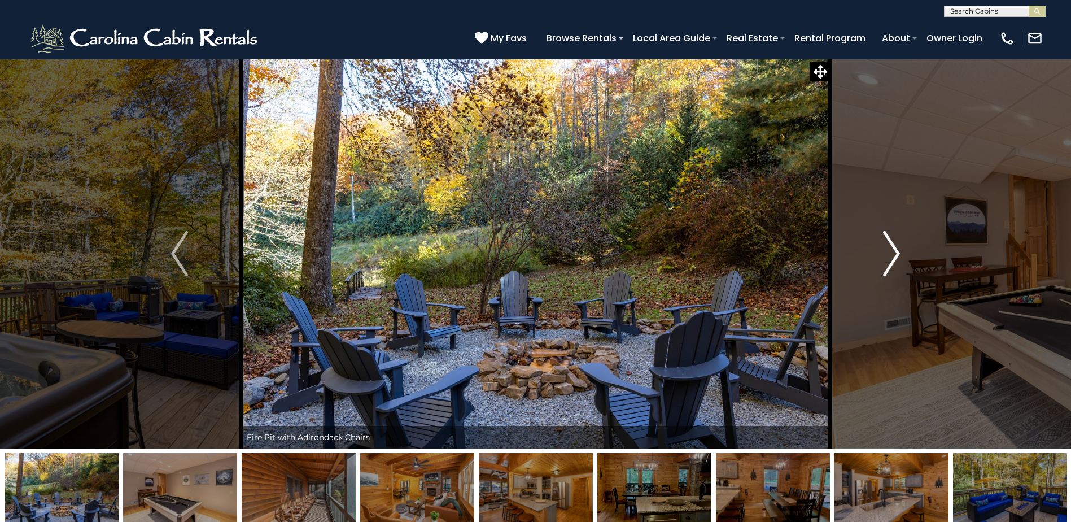
click at [881, 259] on button "Next" at bounding box center [891, 254] width 123 height 390
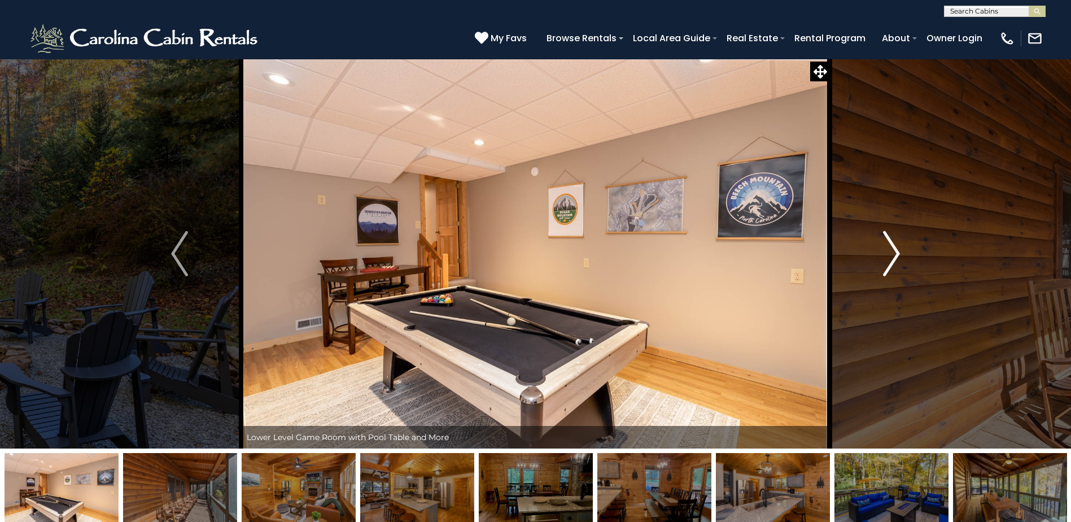
click at [881, 259] on button "Next" at bounding box center [891, 254] width 123 height 390
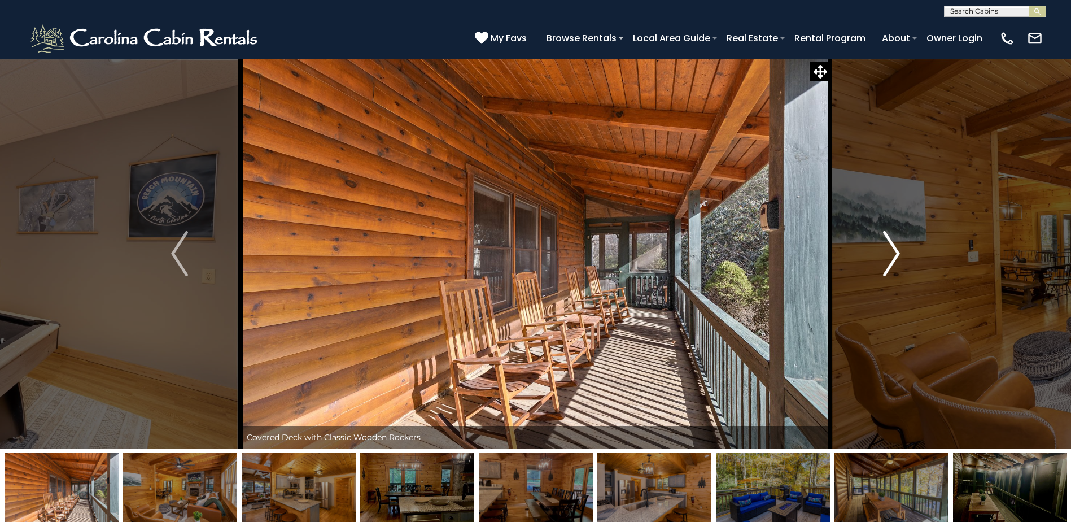
click at [881, 259] on button "Next" at bounding box center [891, 254] width 123 height 390
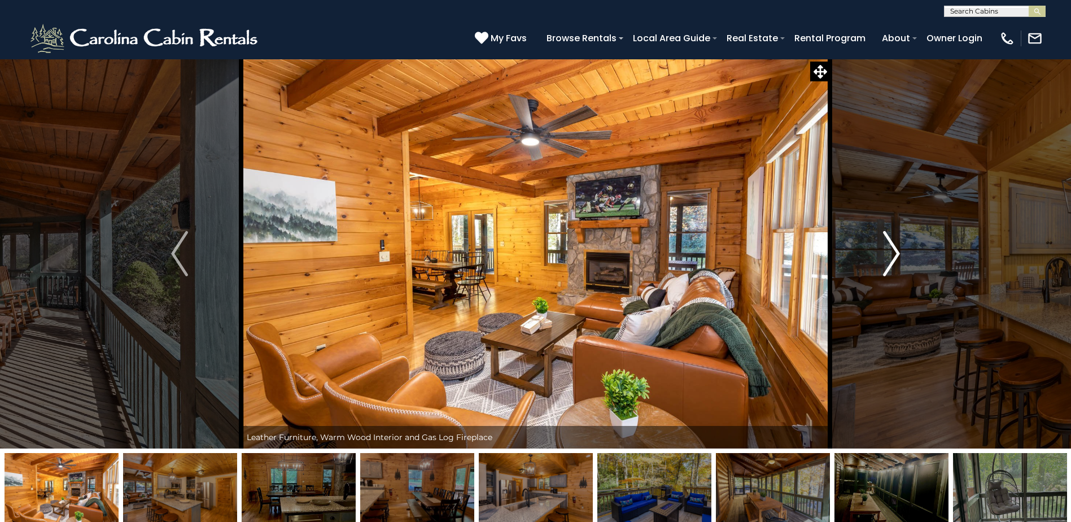
click at [881, 259] on button "Next" at bounding box center [891, 254] width 123 height 390
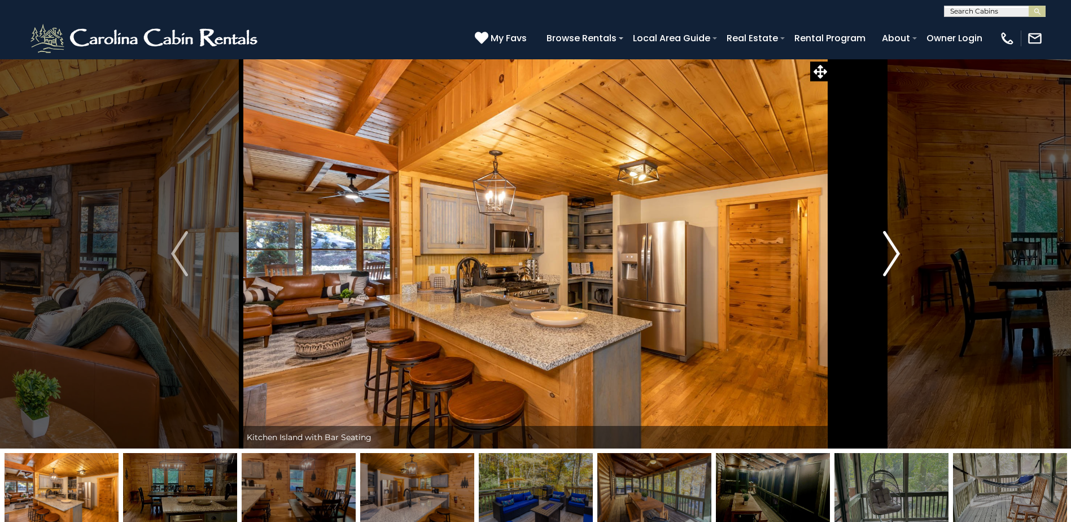
click at [881, 259] on button "Next" at bounding box center [891, 254] width 123 height 390
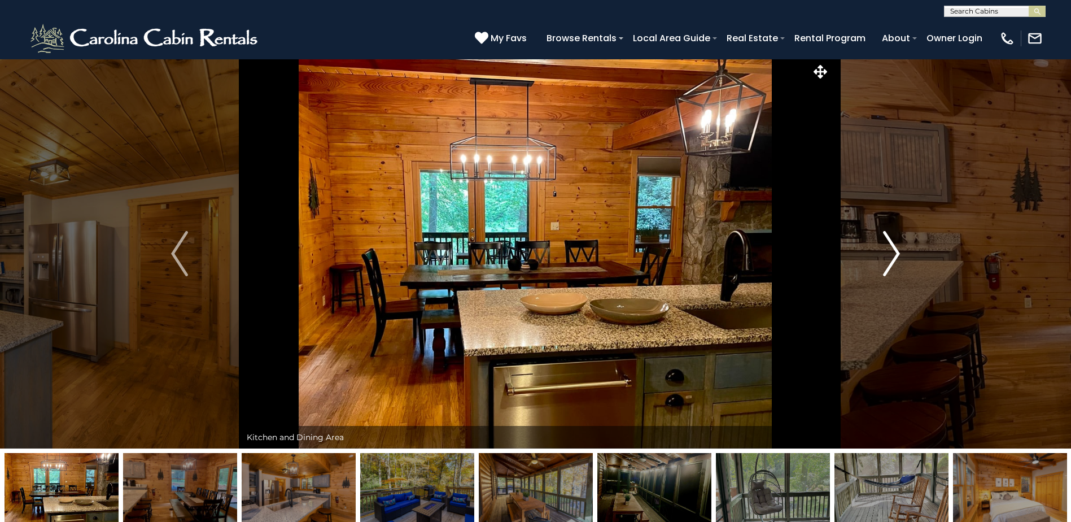
click at [881, 259] on button "Next" at bounding box center [891, 254] width 123 height 390
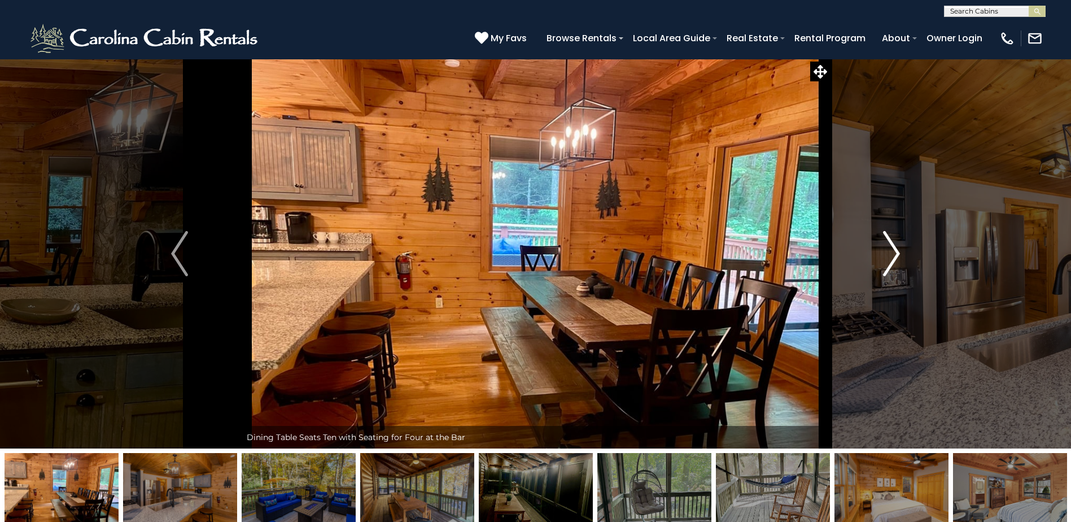
click at [881, 259] on button "Next" at bounding box center [891, 254] width 123 height 390
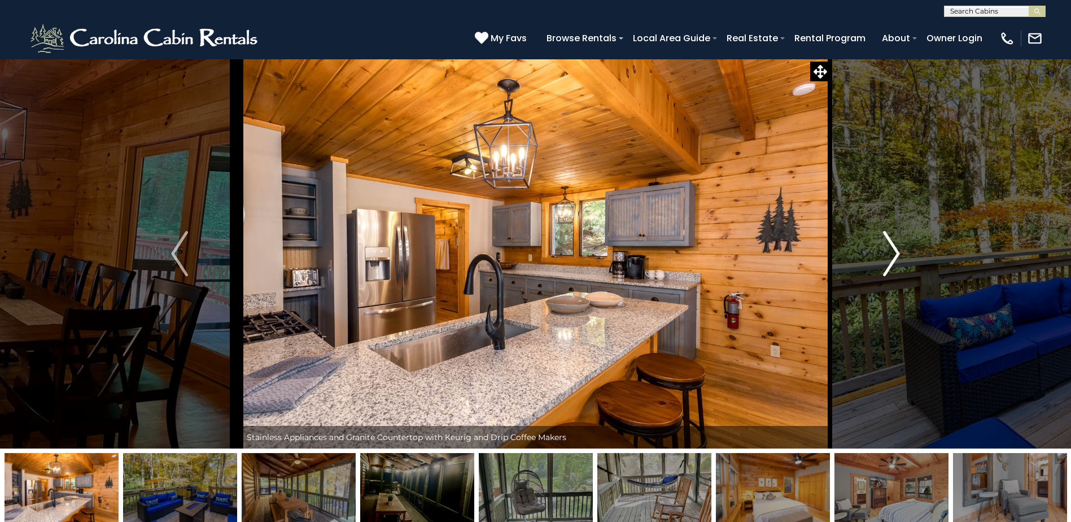
click at [881, 259] on button "Next" at bounding box center [891, 254] width 123 height 390
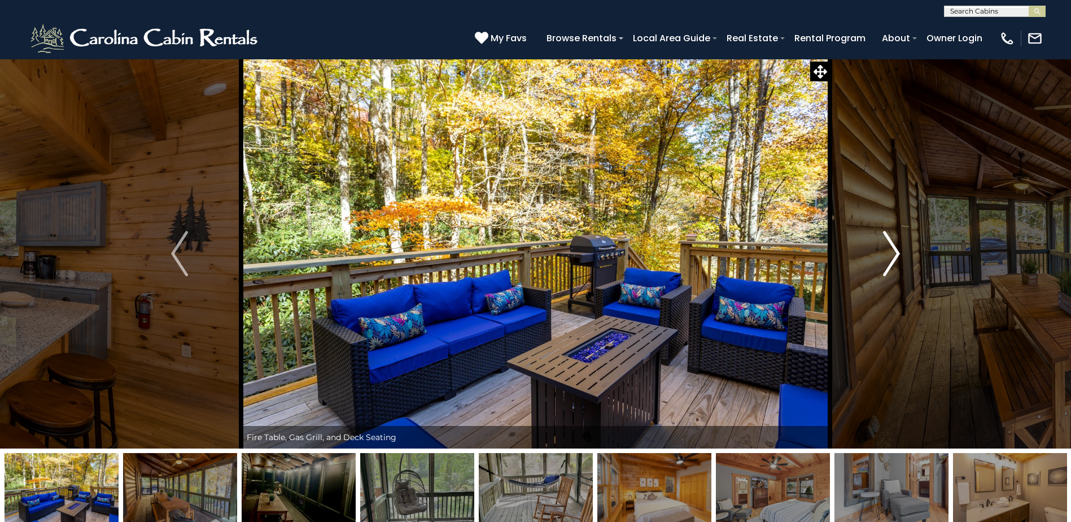
click at [881, 259] on button "Next" at bounding box center [891, 254] width 123 height 390
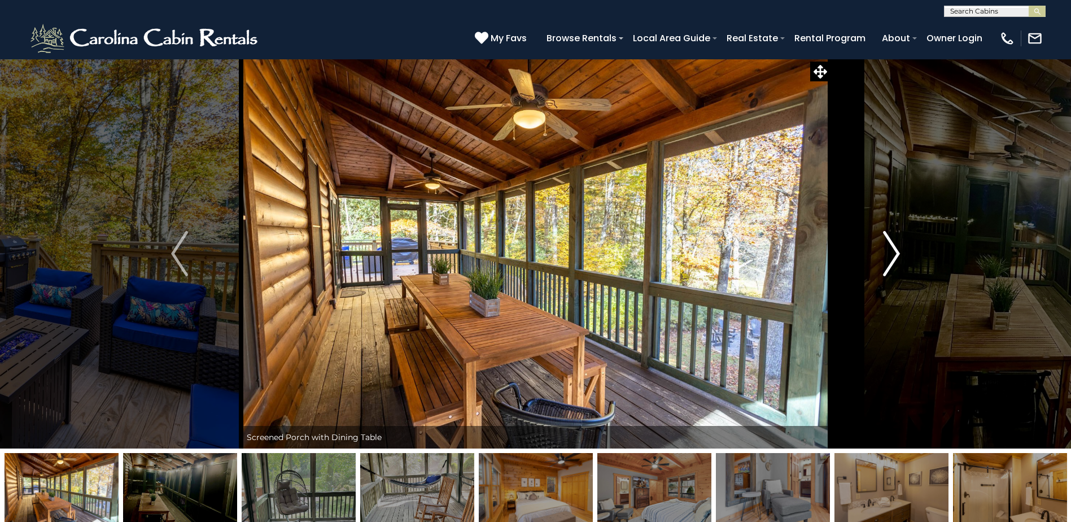
click at [881, 259] on button "Next" at bounding box center [891, 254] width 123 height 390
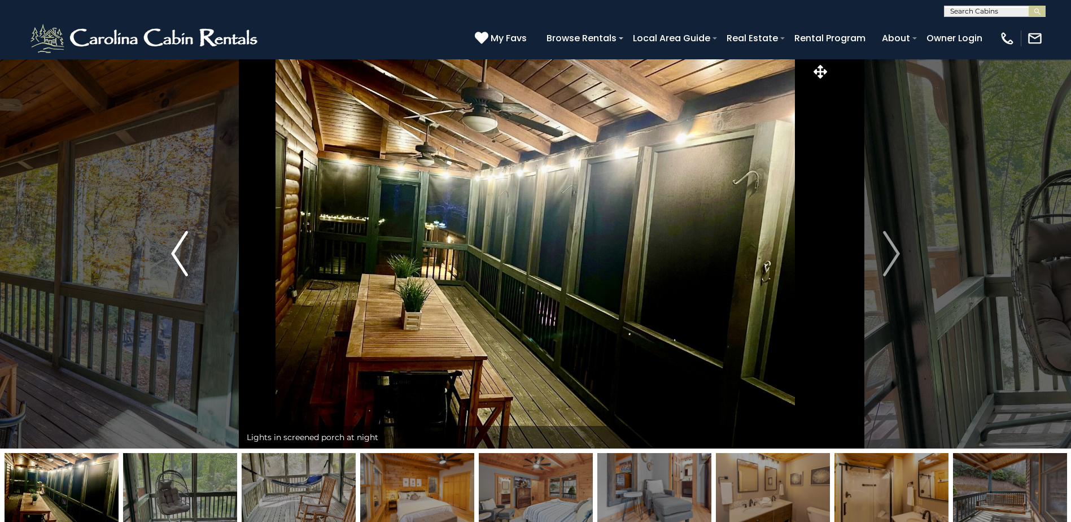
click at [172, 254] on img "Previous" at bounding box center [179, 253] width 17 height 45
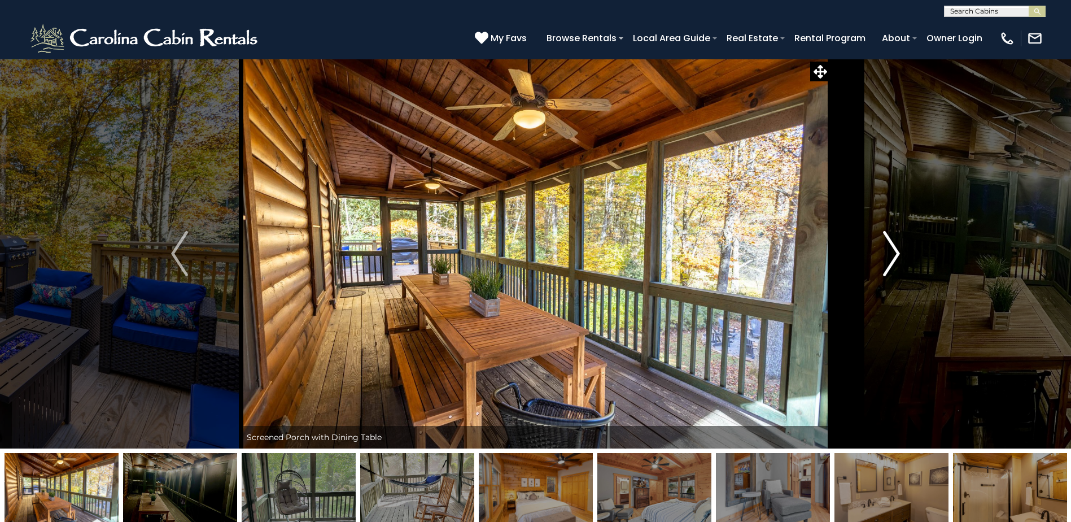
click at [889, 256] on img "Next" at bounding box center [891, 253] width 17 height 45
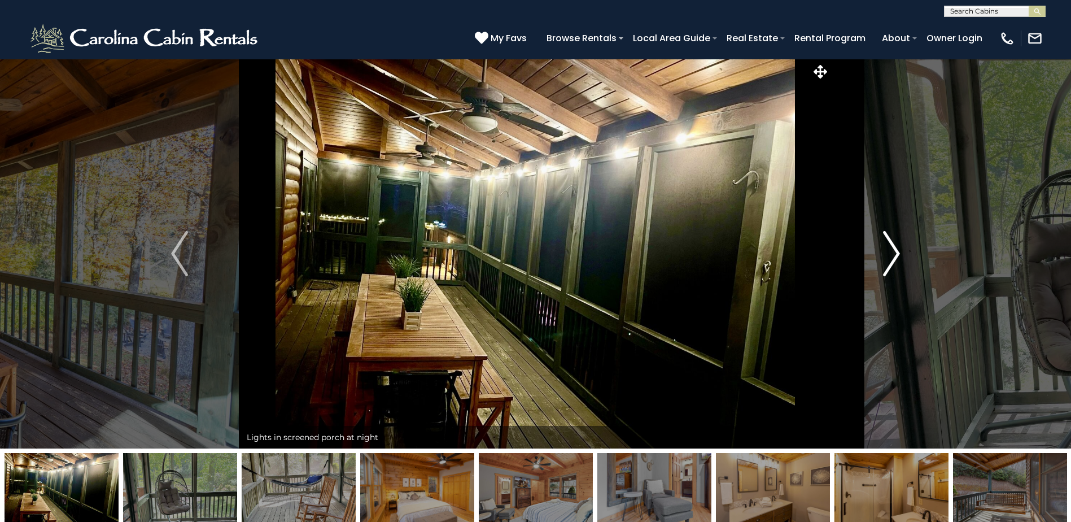
click at [889, 256] on img "Next" at bounding box center [891, 253] width 17 height 45
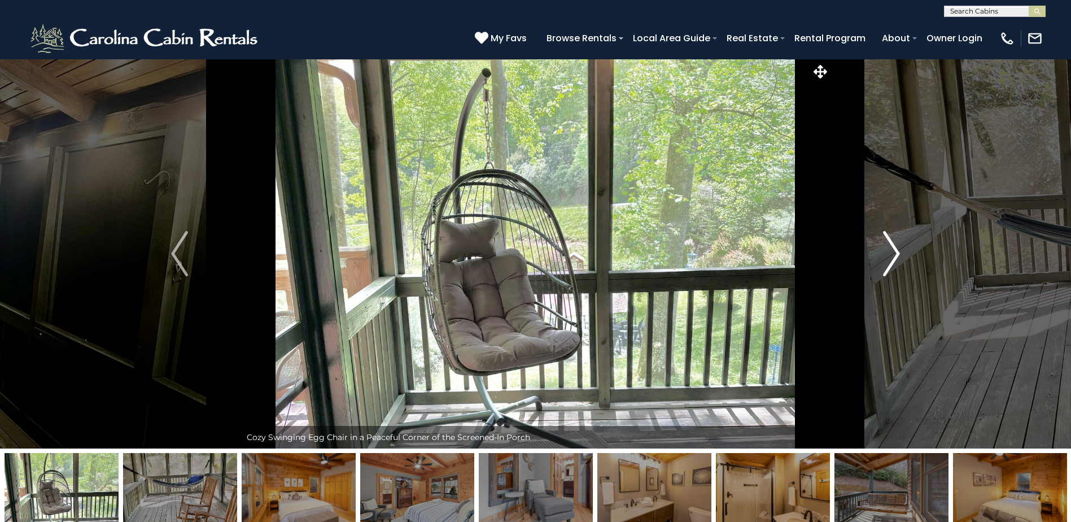
click at [889, 256] on img "Next" at bounding box center [891, 253] width 17 height 45
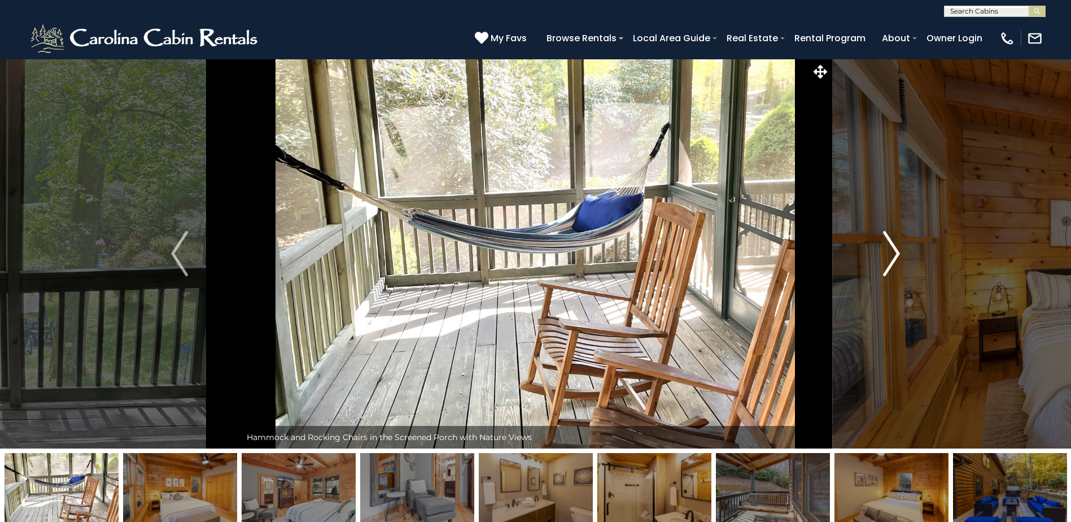
click at [889, 256] on img "Next" at bounding box center [891, 253] width 17 height 45
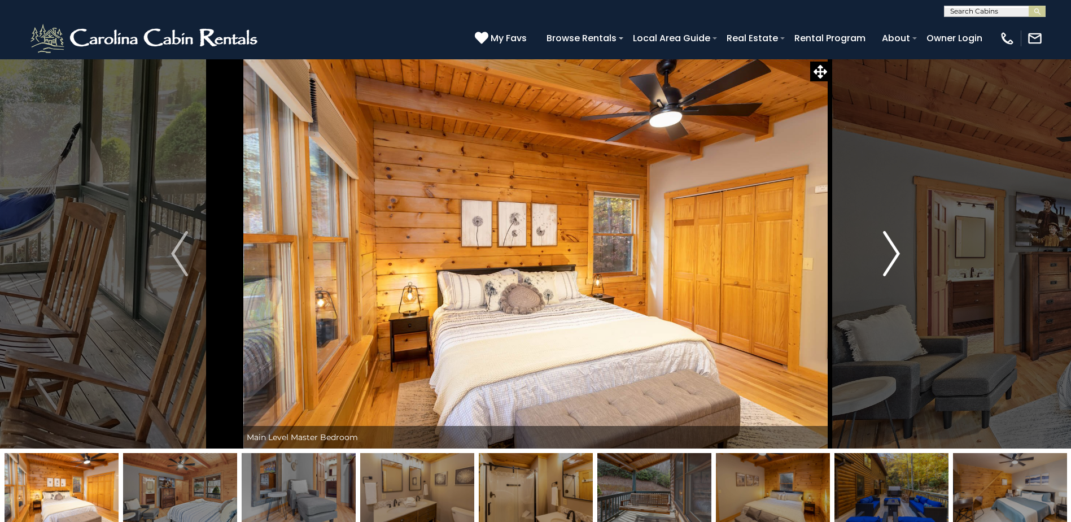
click at [888, 256] on img "Next" at bounding box center [891, 253] width 17 height 45
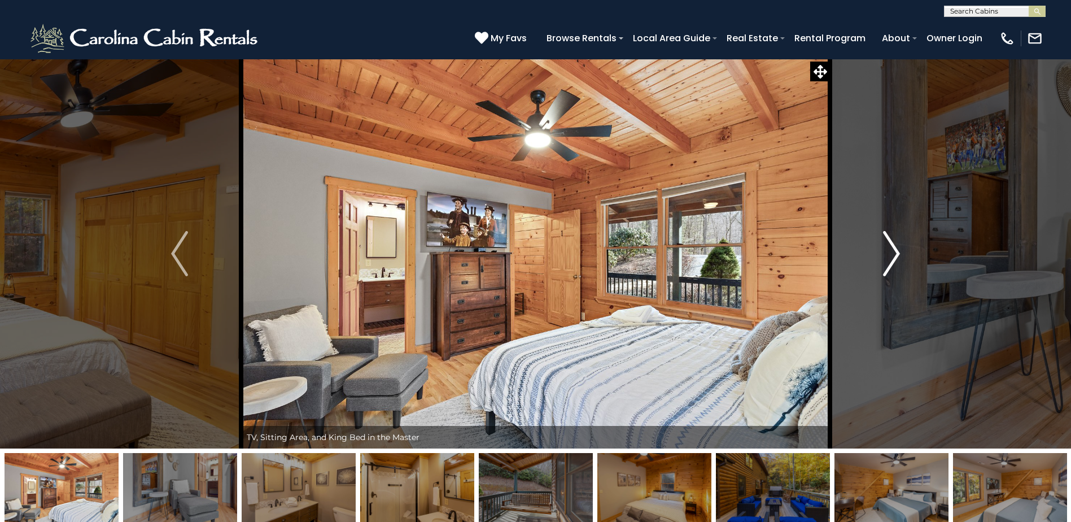
click at [888, 256] on img "Next" at bounding box center [891, 253] width 17 height 45
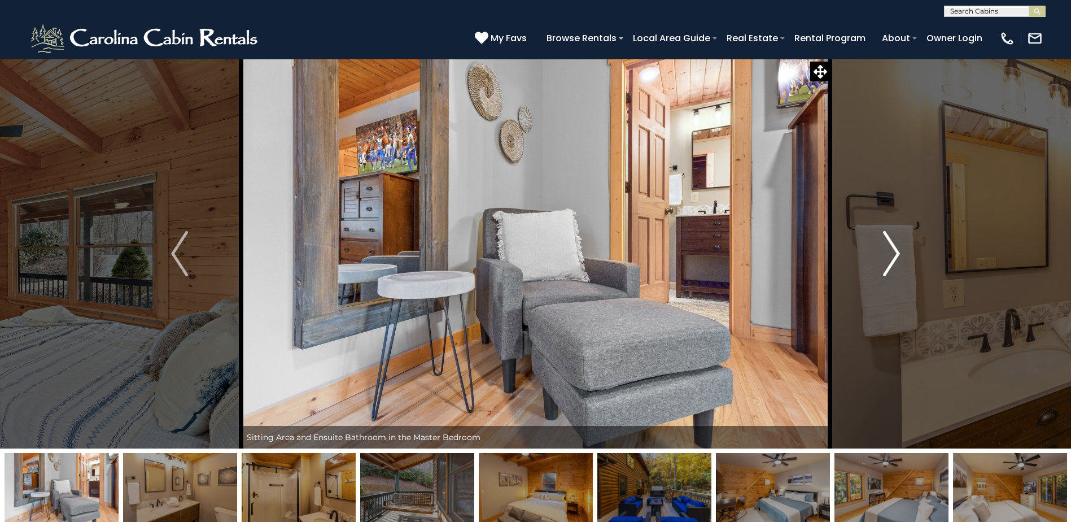
click at [888, 256] on img "Next" at bounding box center [891, 253] width 17 height 45
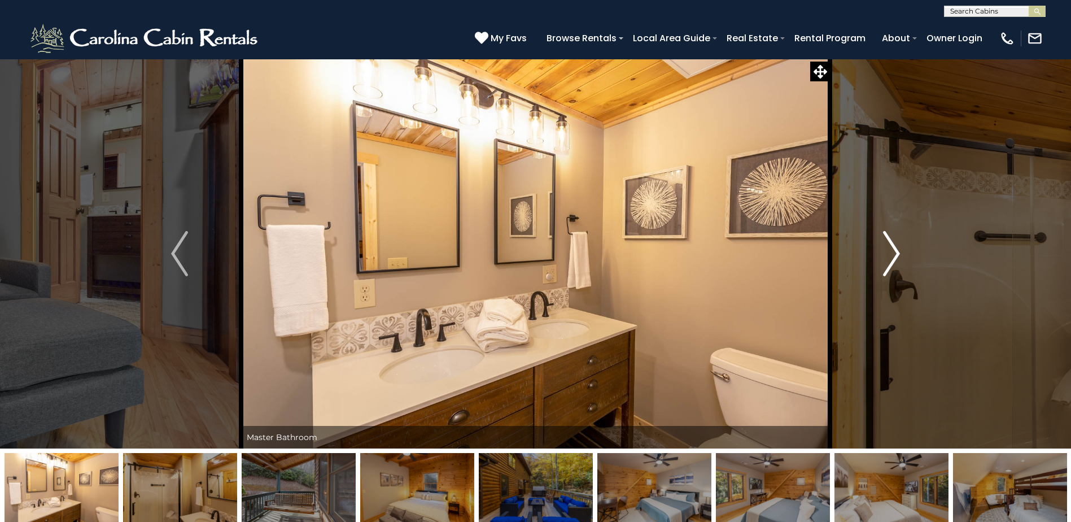
click at [888, 256] on img "Next" at bounding box center [891, 253] width 17 height 45
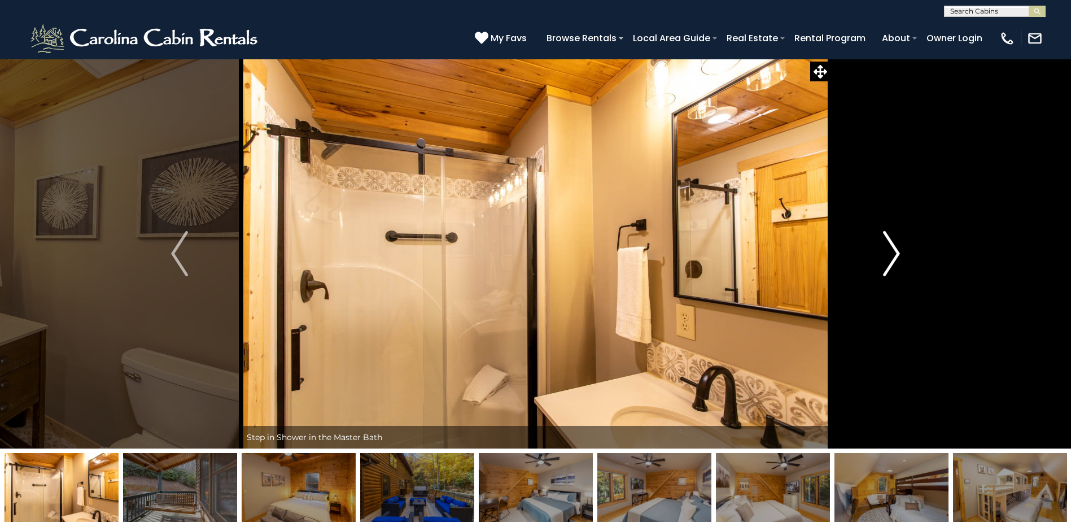
click at [888, 256] on img "Next" at bounding box center [891, 253] width 17 height 45
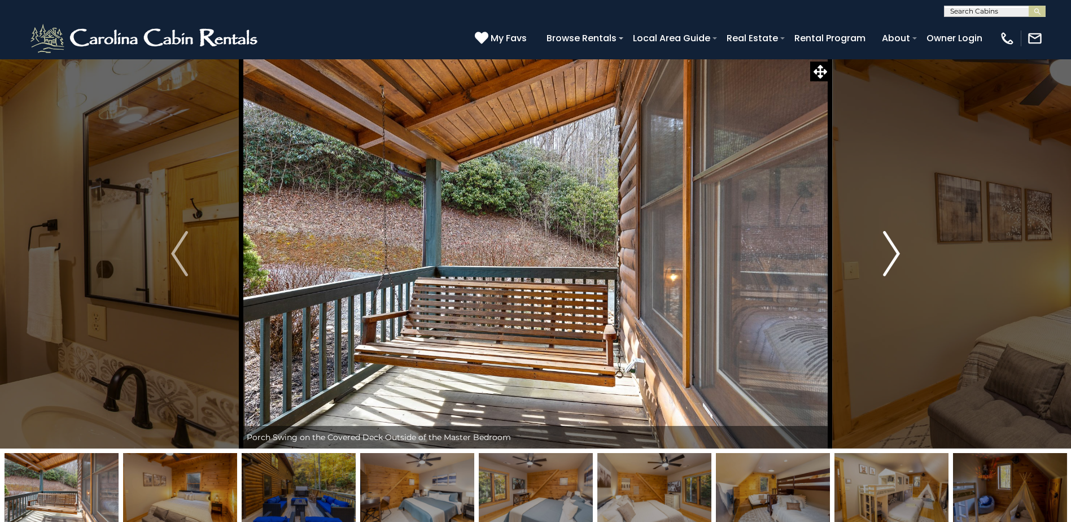
click at [888, 256] on img "Next" at bounding box center [891, 253] width 17 height 45
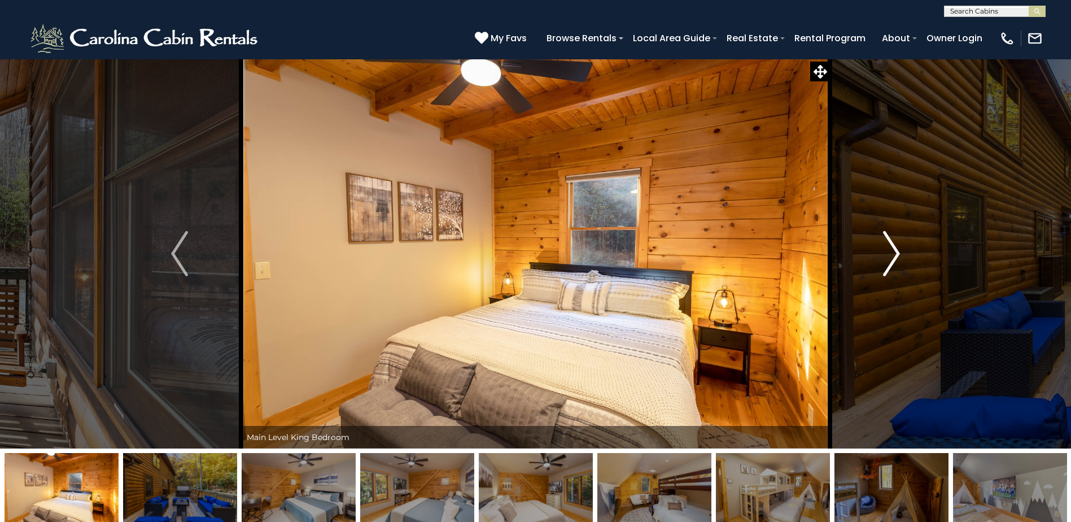
click at [888, 256] on img "Next" at bounding box center [891, 253] width 17 height 45
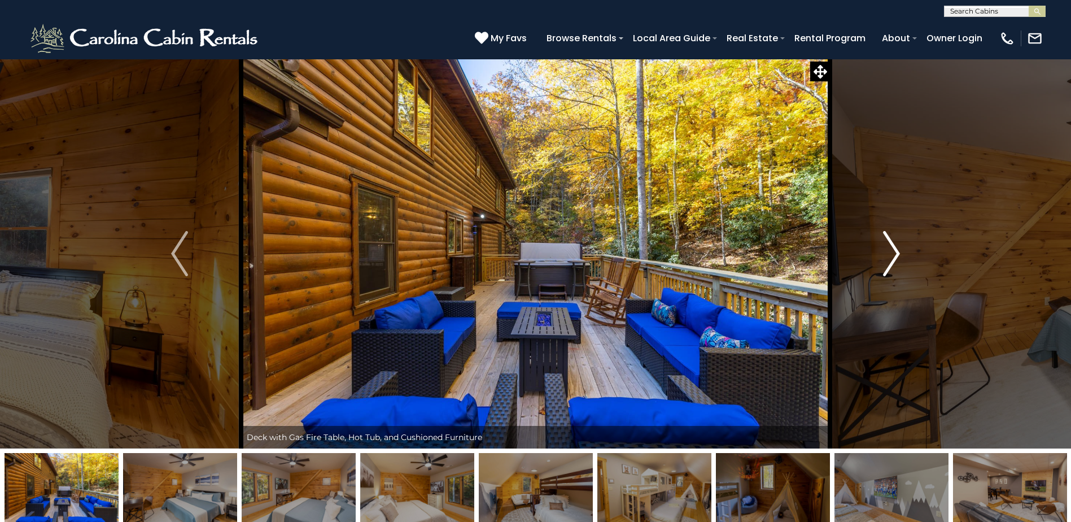
click at [888, 256] on img "Next" at bounding box center [891, 253] width 17 height 45
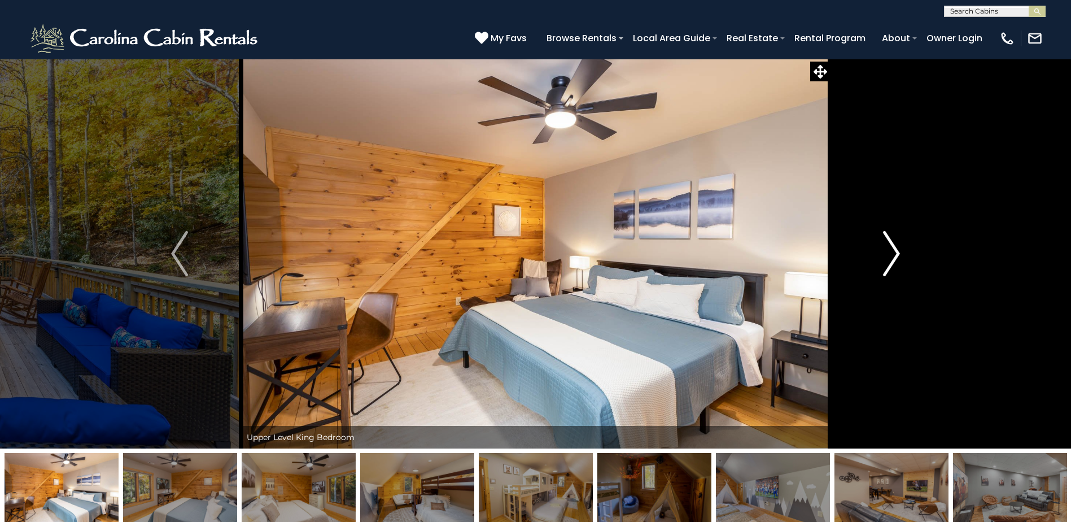
click at [888, 256] on img "Next" at bounding box center [891, 253] width 17 height 45
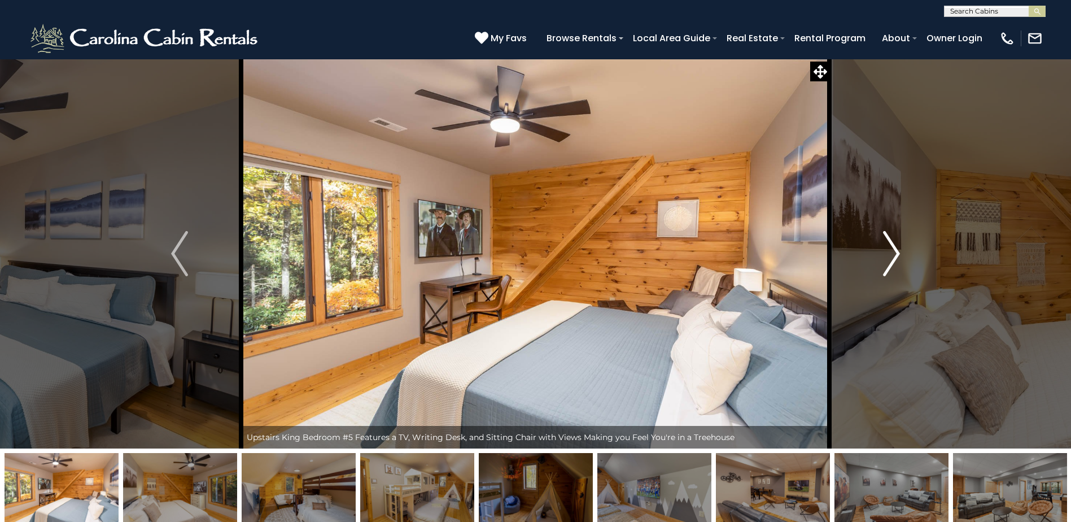
click at [888, 256] on img "Next" at bounding box center [891, 253] width 17 height 45
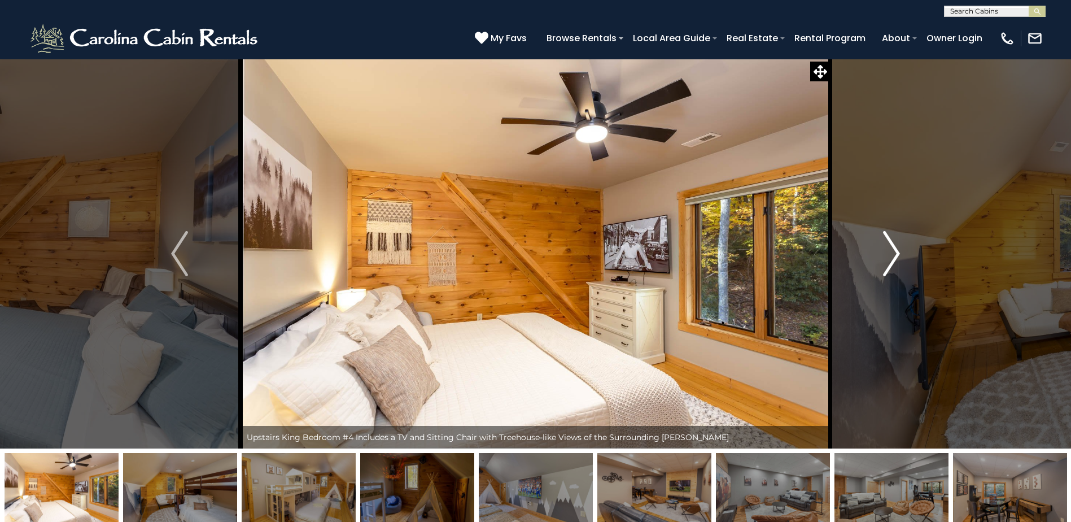
click at [888, 256] on img "Next" at bounding box center [891, 253] width 17 height 45
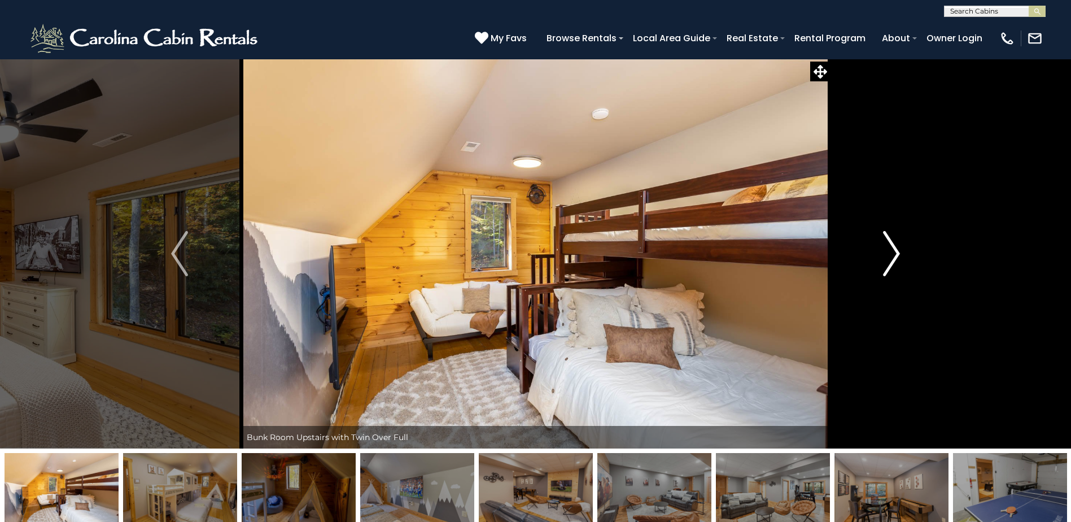
click at [888, 256] on img "Next" at bounding box center [891, 253] width 17 height 45
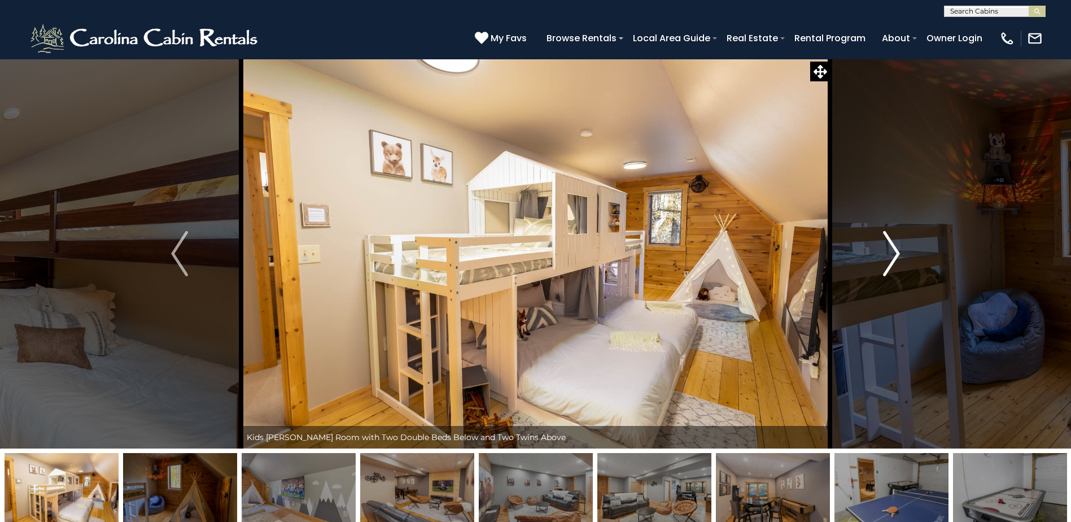
click at [888, 256] on img "Next" at bounding box center [891, 253] width 17 height 45
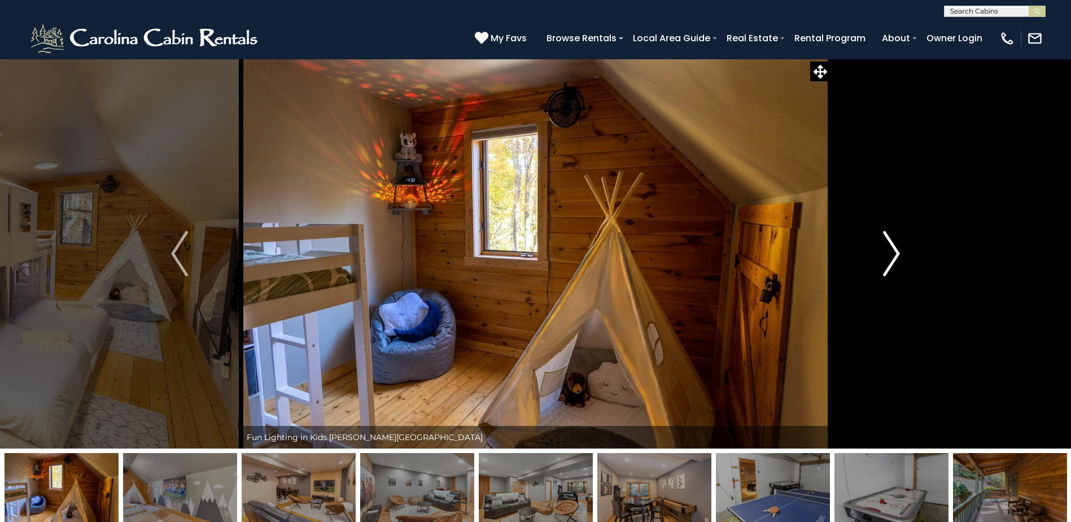
click at [888, 256] on img "Next" at bounding box center [891, 253] width 17 height 45
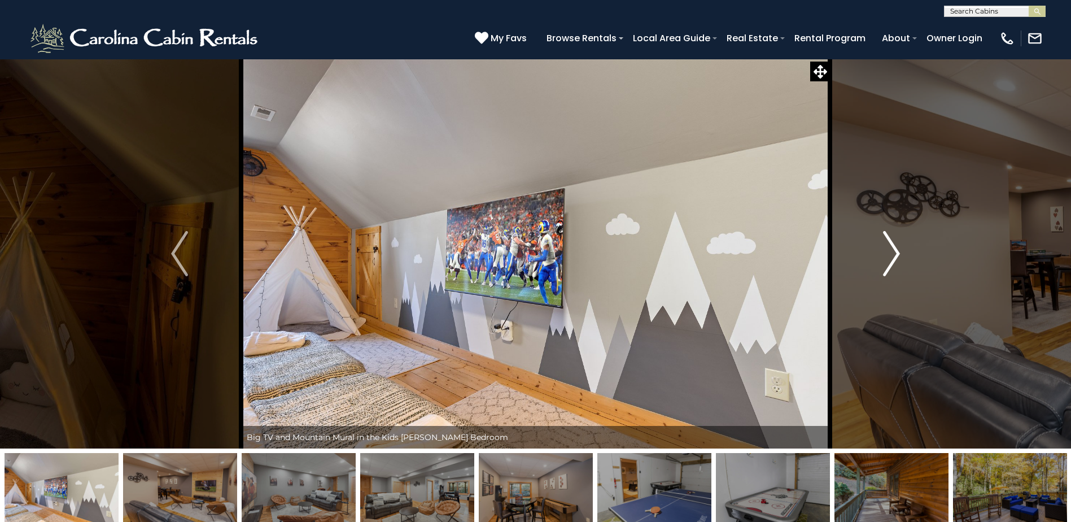
click at [888, 256] on img "Next" at bounding box center [891, 253] width 17 height 45
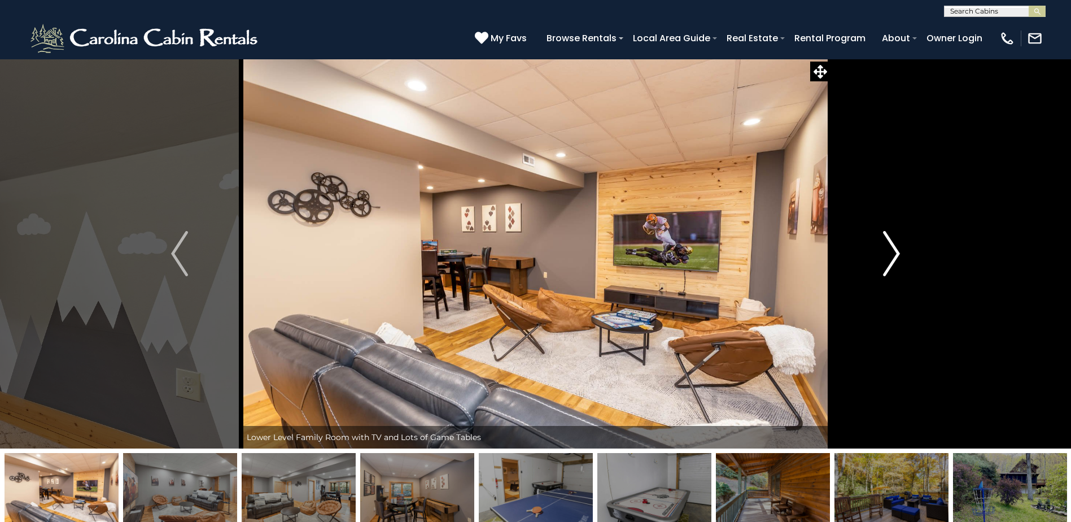
click at [888, 256] on img "Next" at bounding box center [891, 253] width 17 height 45
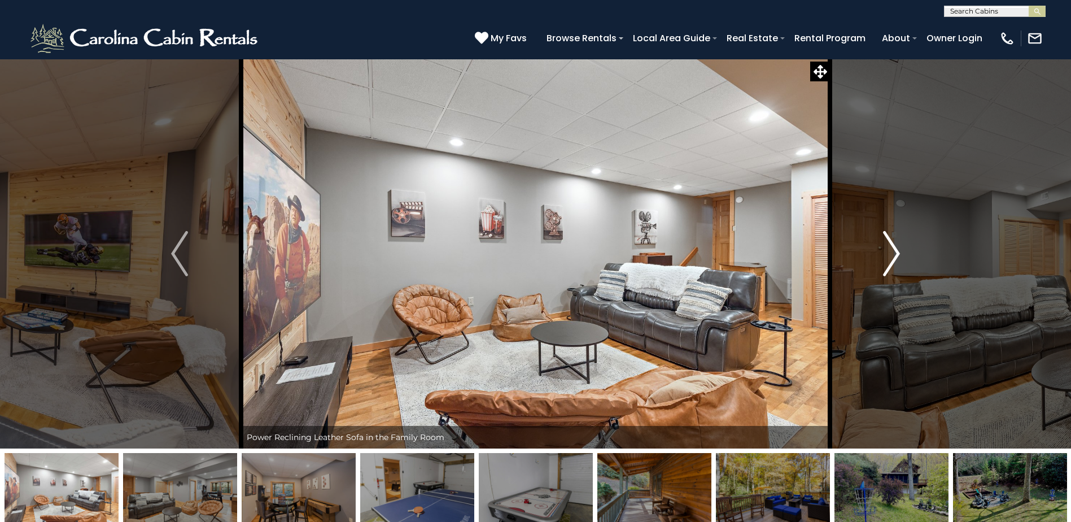
click at [888, 256] on img "Next" at bounding box center [891, 253] width 17 height 45
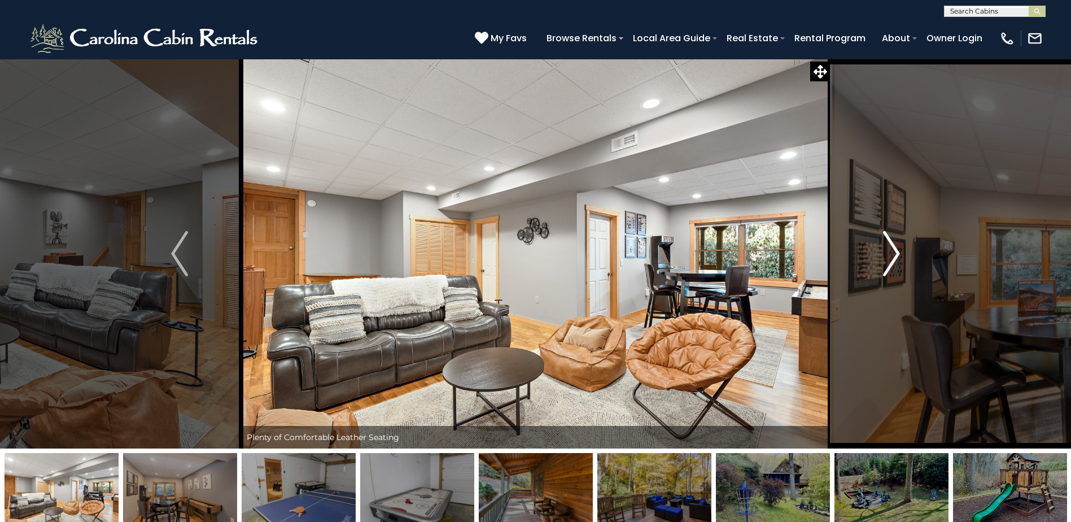
click at [888, 256] on img "Next" at bounding box center [891, 253] width 17 height 45
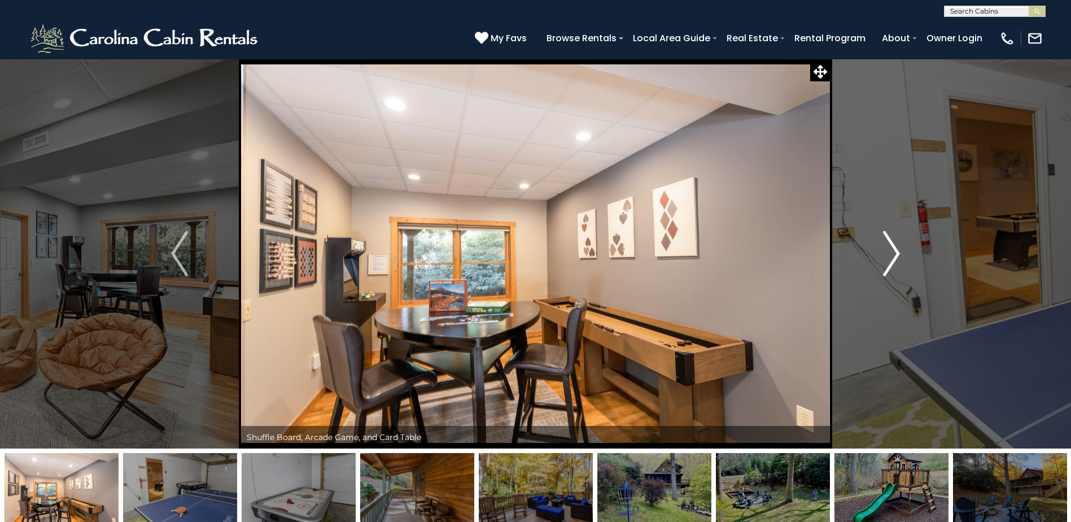
click at [888, 256] on img "Next" at bounding box center [891, 253] width 17 height 45
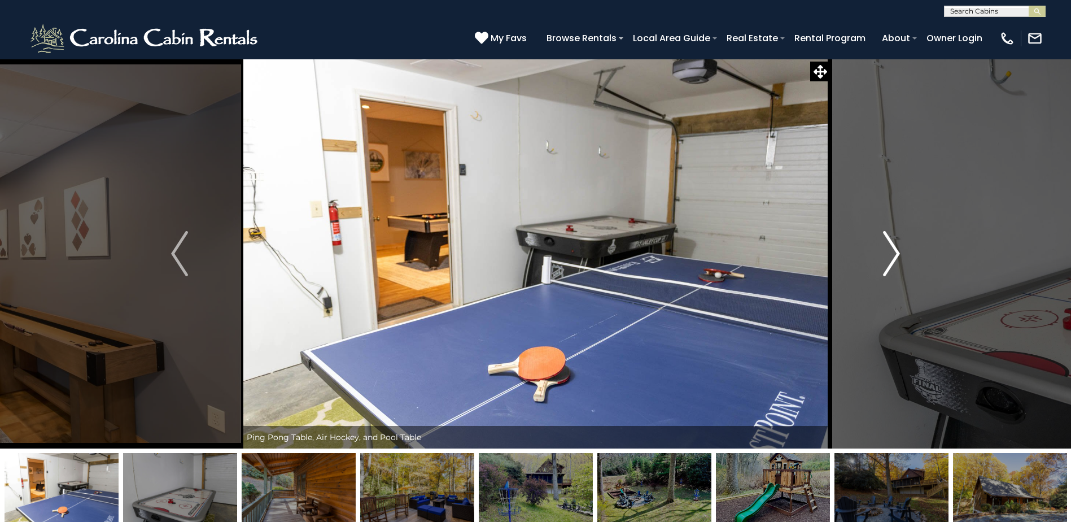
click at [888, 256] on img "Next" at bounding box center [891, 253] width 17 height 45
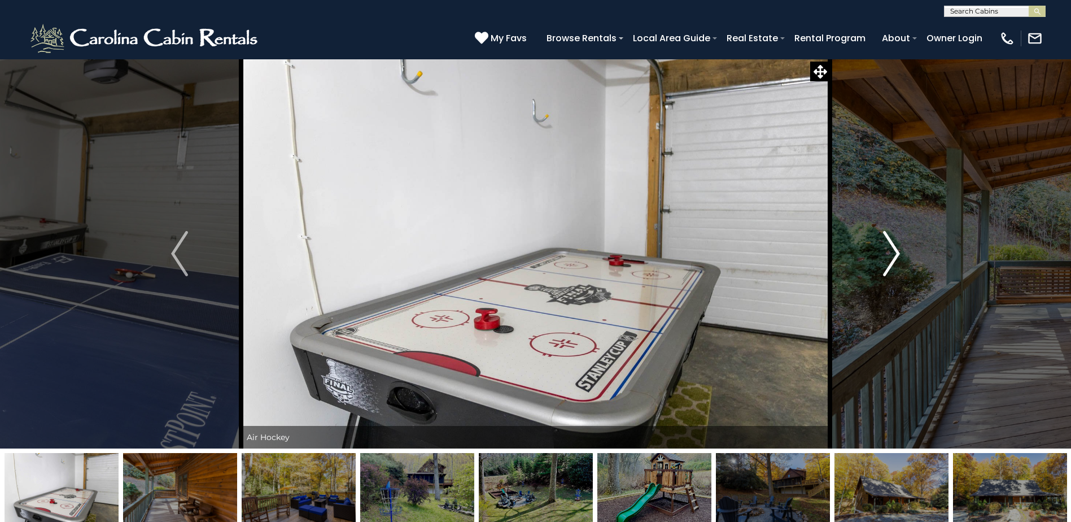
click at [888, 256] on img "Next" at bounding box center [891, 253] width 17 height 45
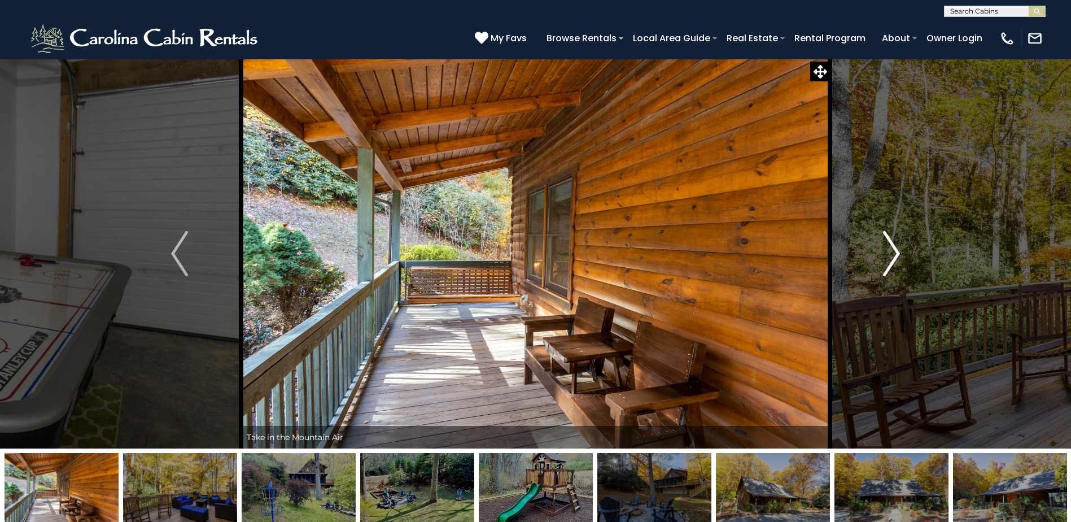
click at [888, 256] on img "Next" at bounding box center [891, 253] width 17 height 45
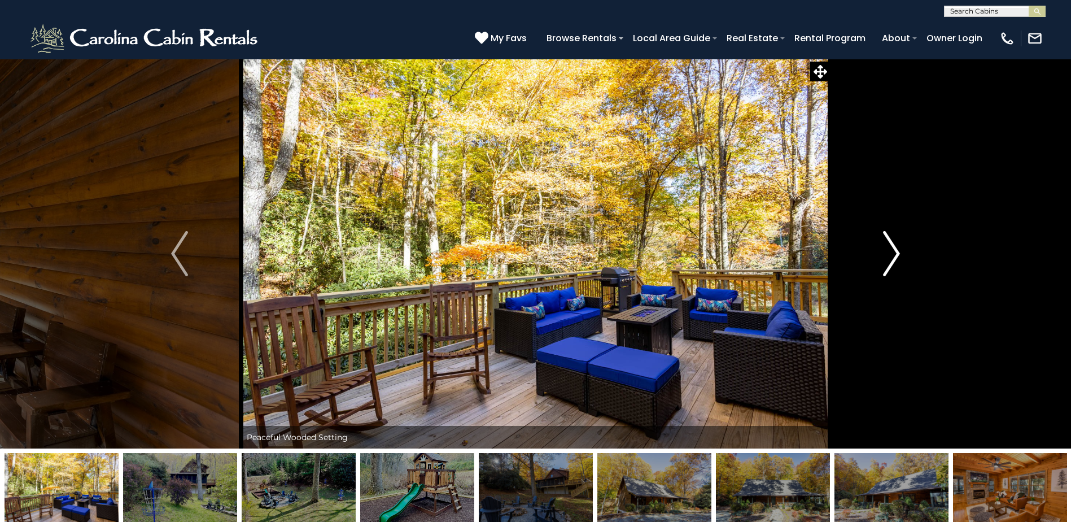
click at [888, 256] on img "Next" at bounding box center [891, 253] width 17 height 45
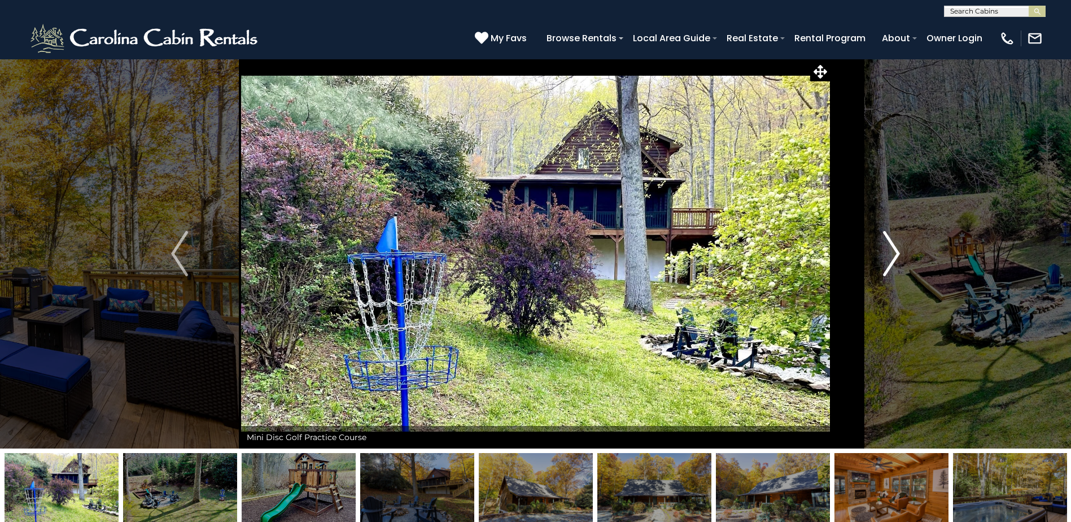
click at [888, 256] on img "Next" at bounding box center [891, 253] width 17 height 45
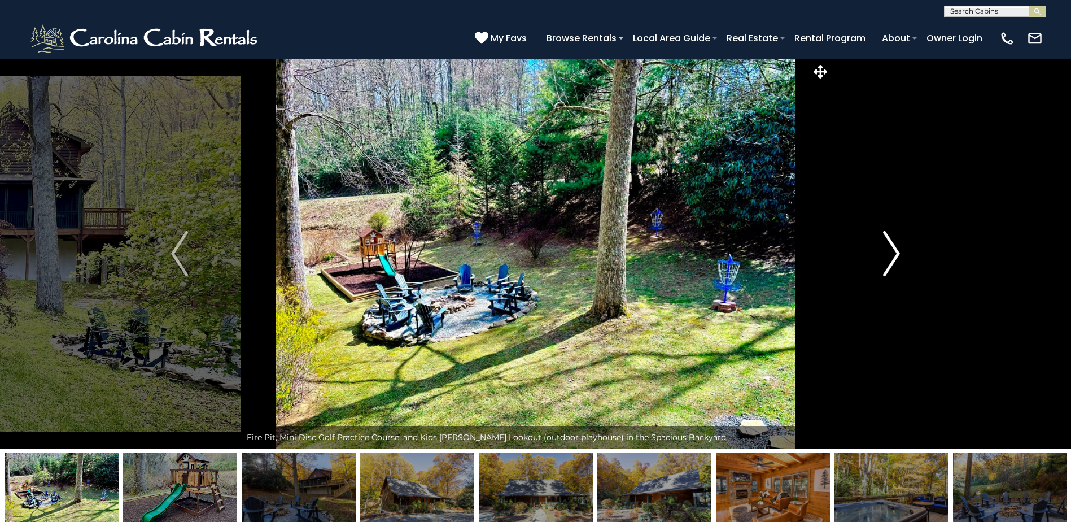
click at [888, 256] on img "Next" at bounding box center [891, 253] width 17 height 45
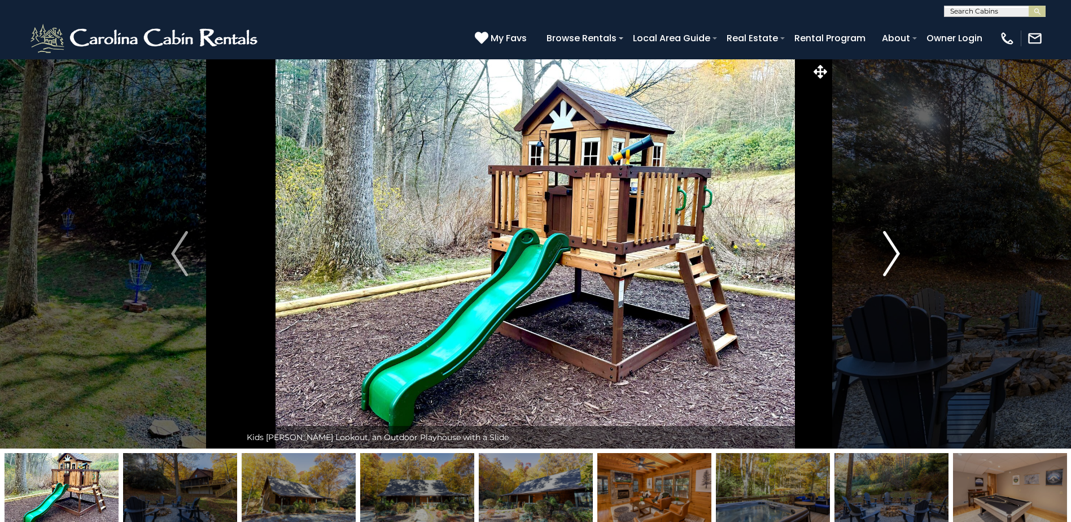
click at [888, 256] on img "Next" at bounding box center [891, 253] width 17 height 45
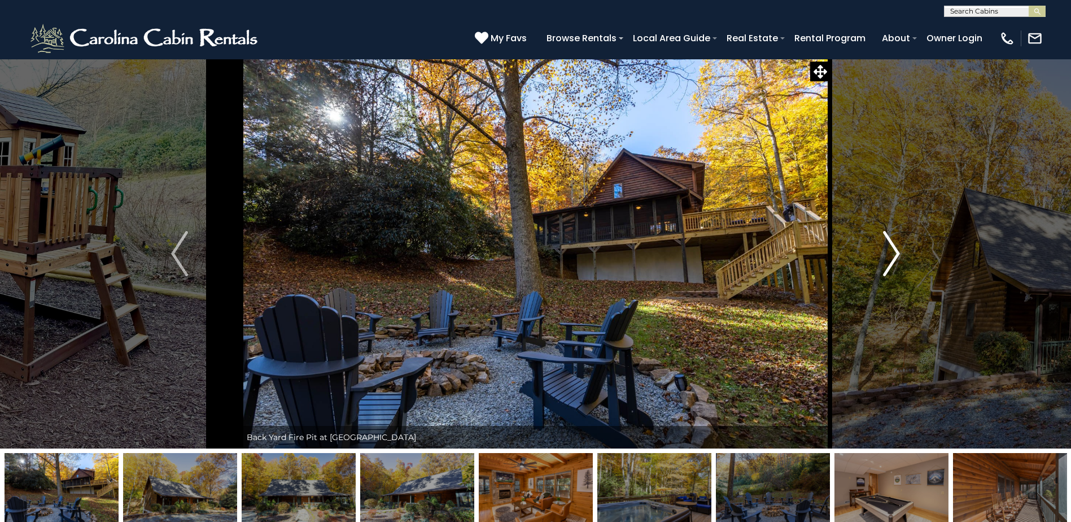
click at [888, 256] on img "Next" at bounding box center [891, 253] width 17 height 45
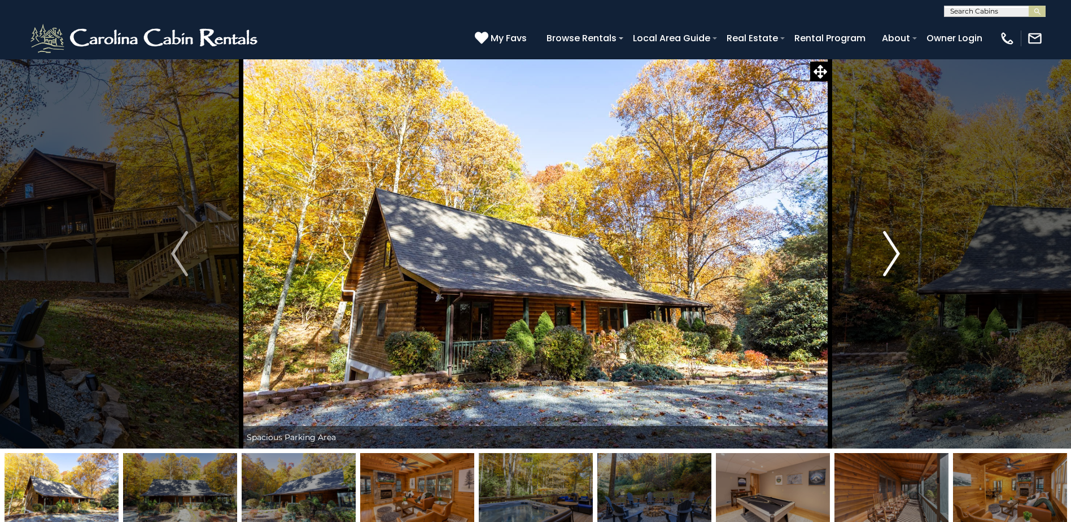
click at [888, 256] on img "Next" at bounding box center [891, 253] width 17 height 45
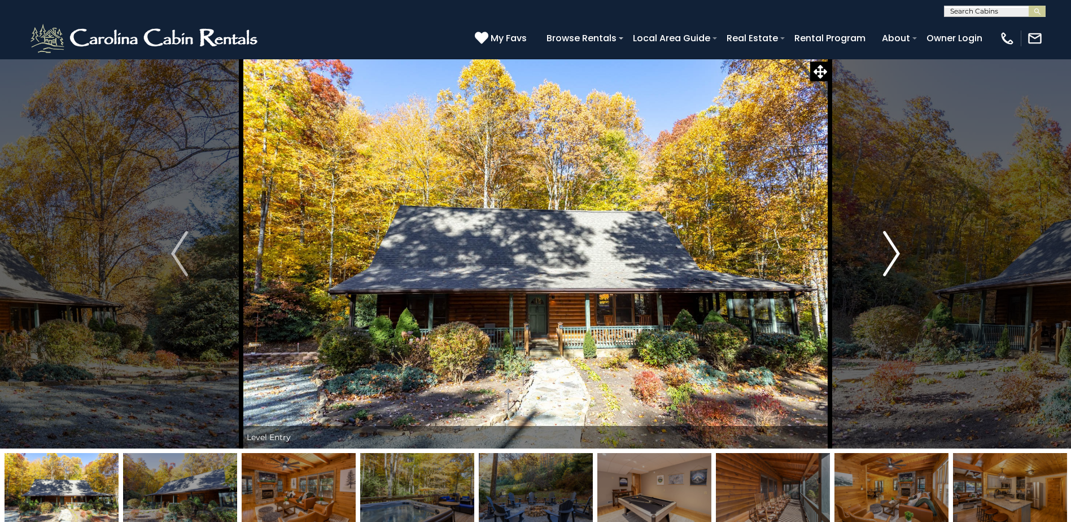
click at [888, 256] on img "Next" at bounding box center [891, 253] width 17 height 45
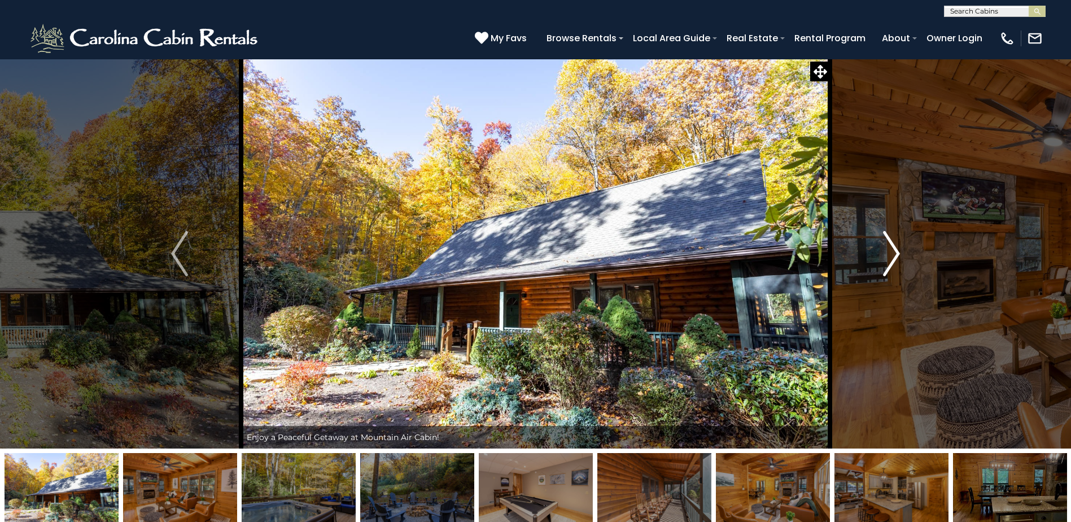
click at [888, 256] on img "Next" at bounding box center [891, 253] width 17 height 45
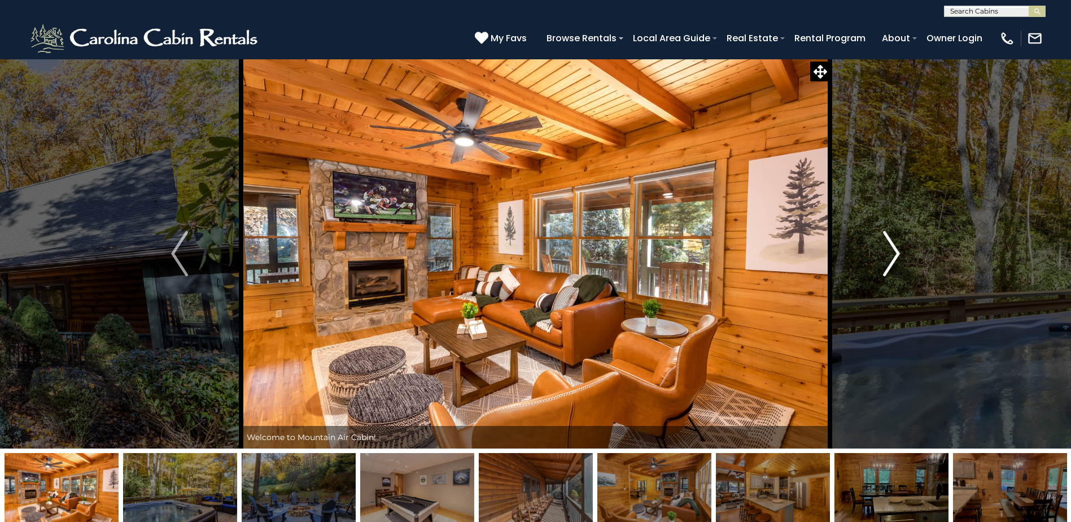
click at [888, 256] on img "Next" at bounding box center [891, 253] width 17 height 45
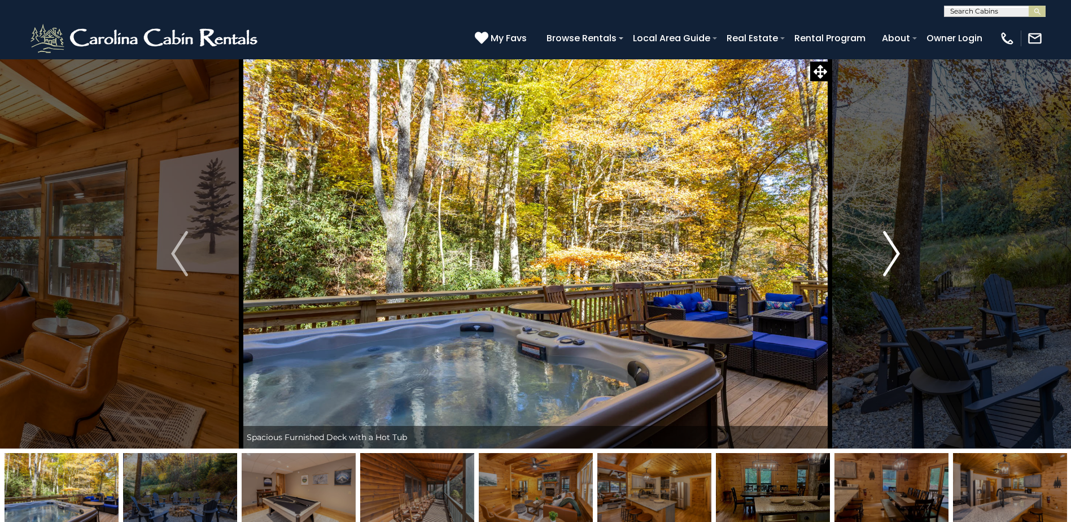
click at [888, 256] on img "Next" at bounding box center [891, 253] width 17 height 45
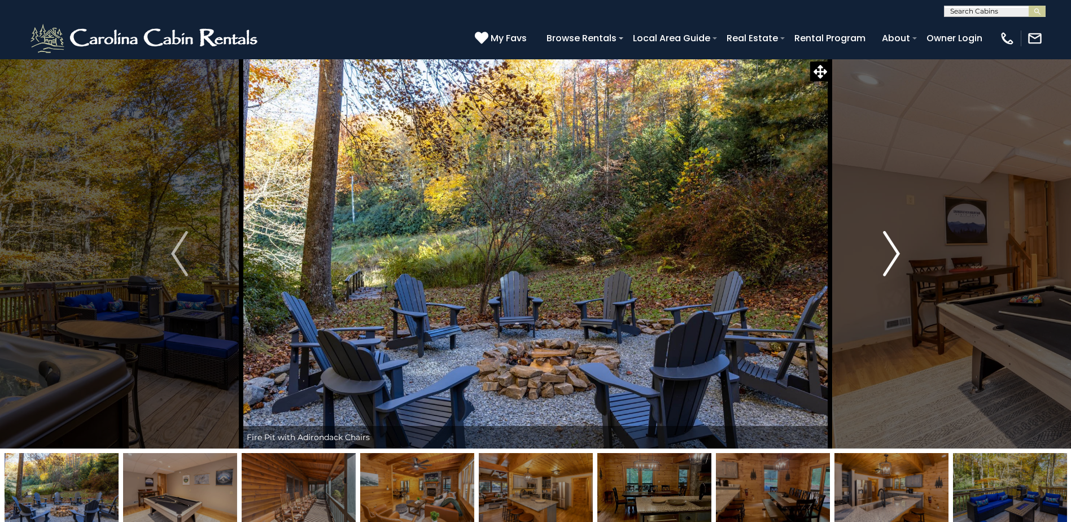
click at [888, 256] on img "Next" at bounding box center [891, 253] width 17 height 45
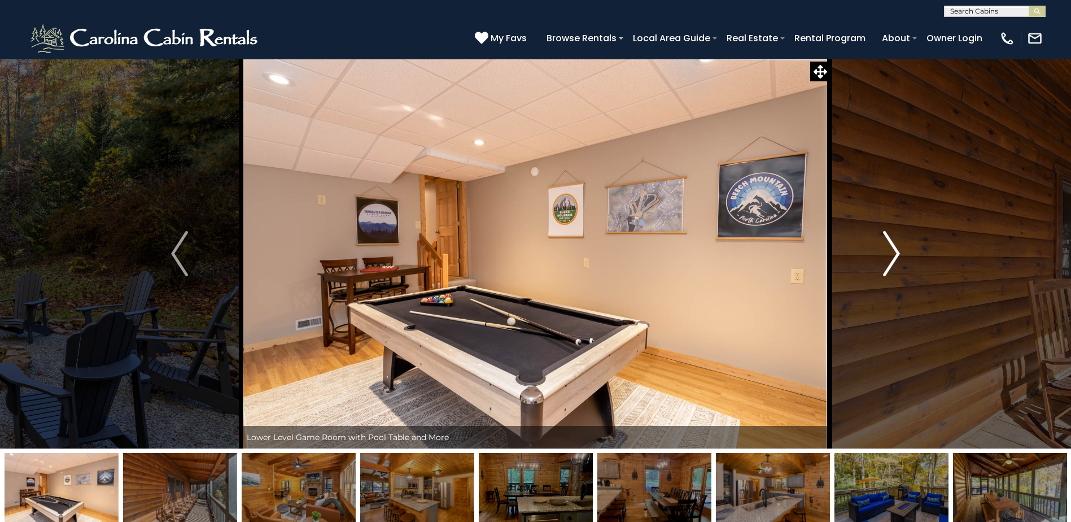
click at [888, 256] on img "Next" at bounding box center [891, 253] width 17 height 45
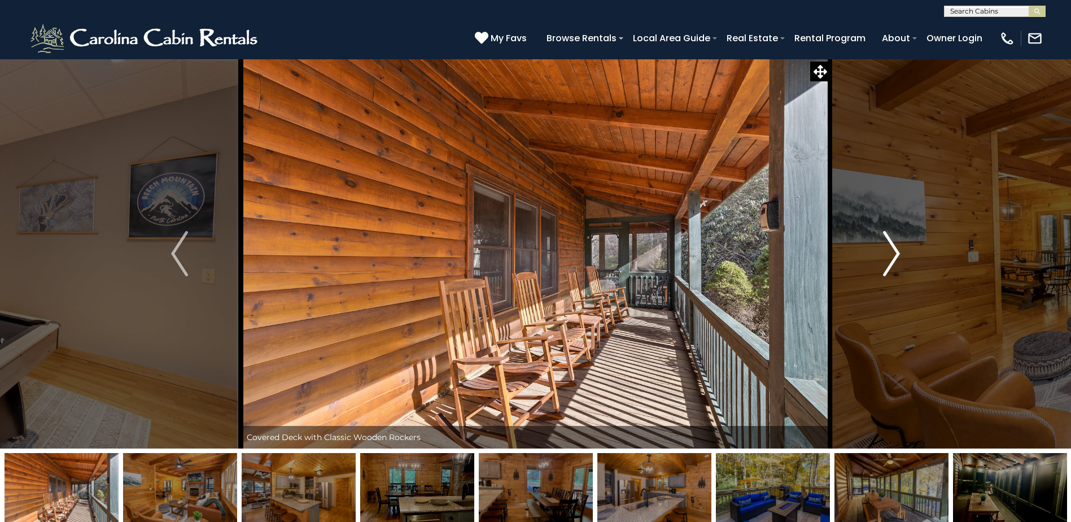
click at [888, 256] on img "Next" at bounding box center [891, 253] width 17 height 45
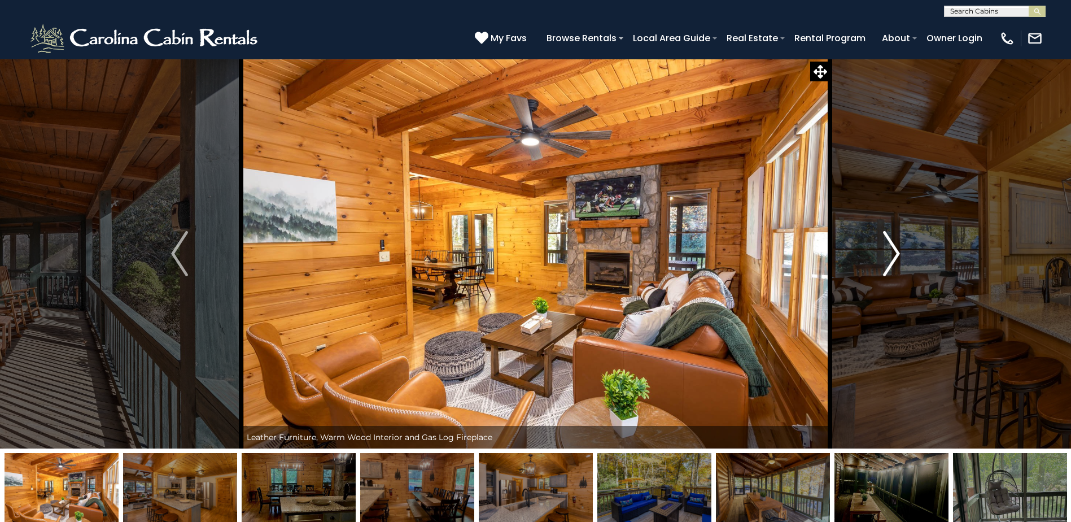
click at [888, 256] on img "Next" at bounding box center [891, 253] width 17 height 45
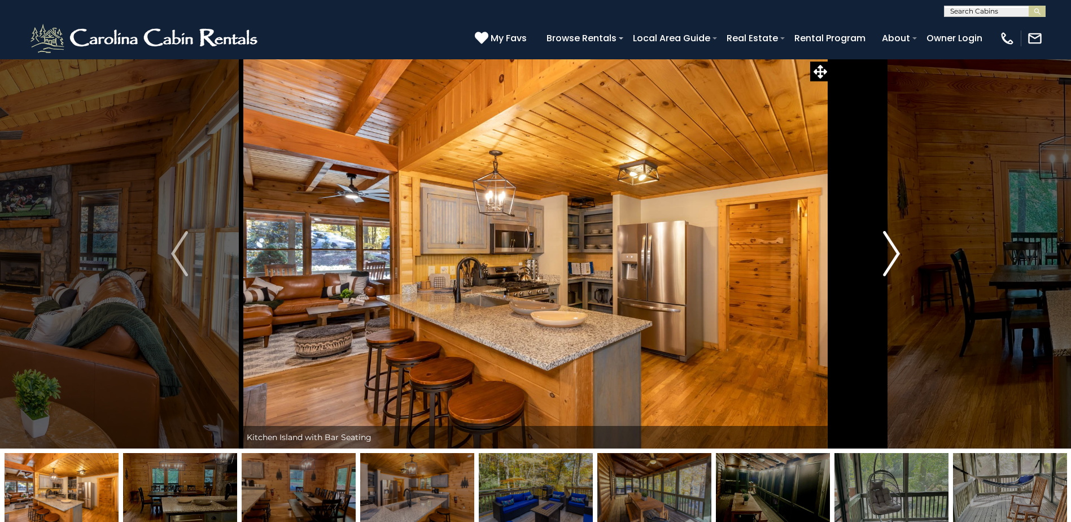
click at [888, 256] on img "Next" at bounding box center [891, 253] width 17 height 45
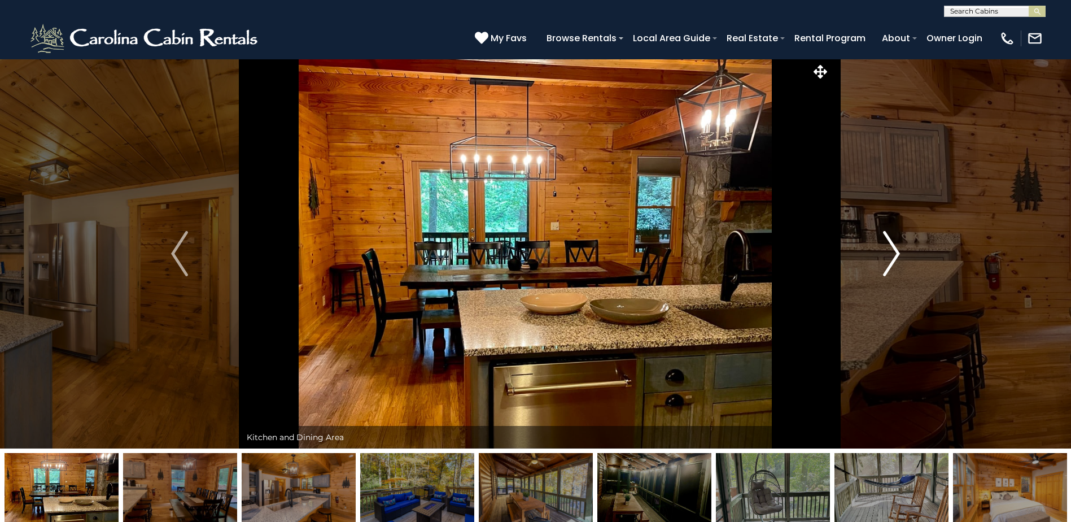
click at [888, 256] on img "Next" at bounding box center [891, 253] width 17 height 45
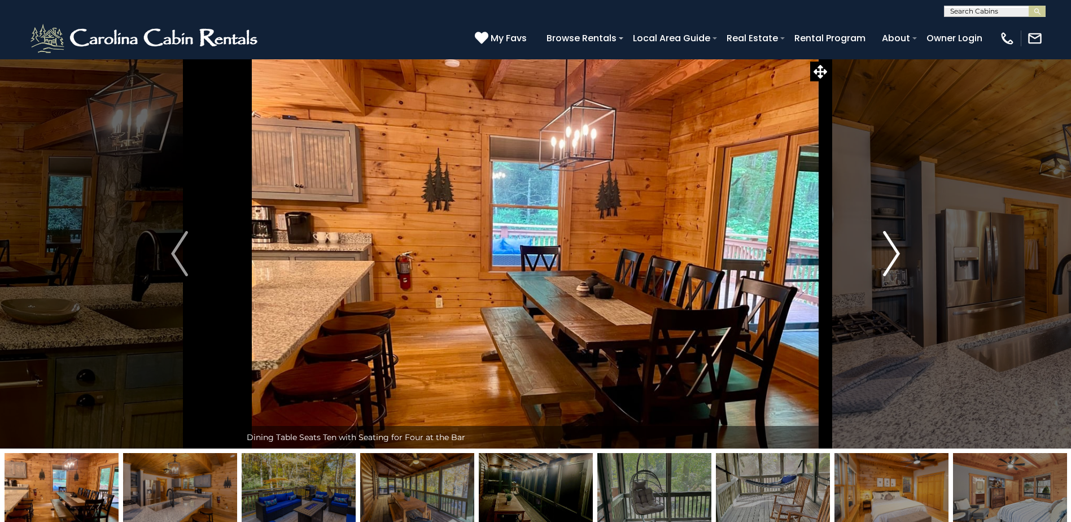
click at [888, 256] on img "Next" at bounding box center [891, 253] width 17 height 45
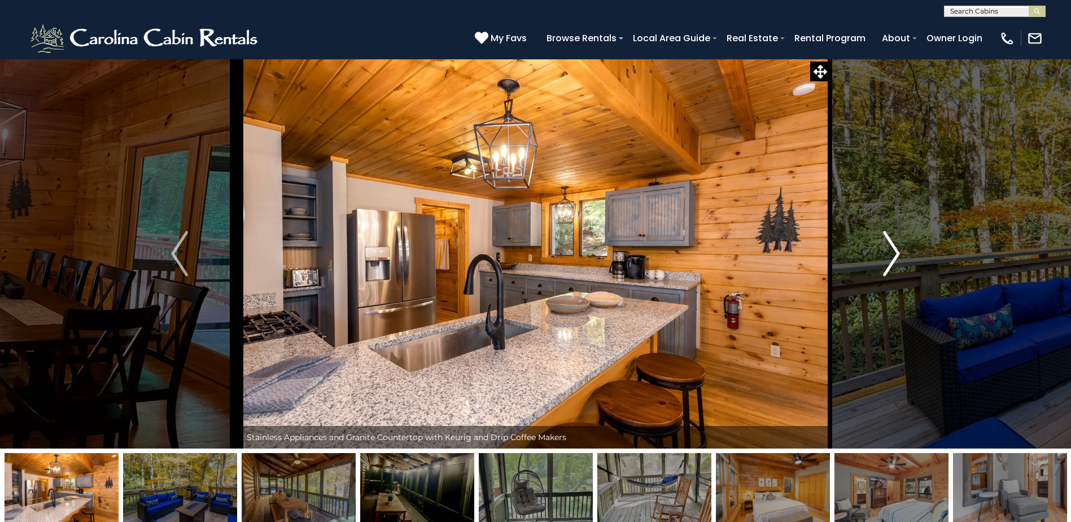
click at [888, 256] on img "Next" at bounding box center [891, 253] width 17 height 45
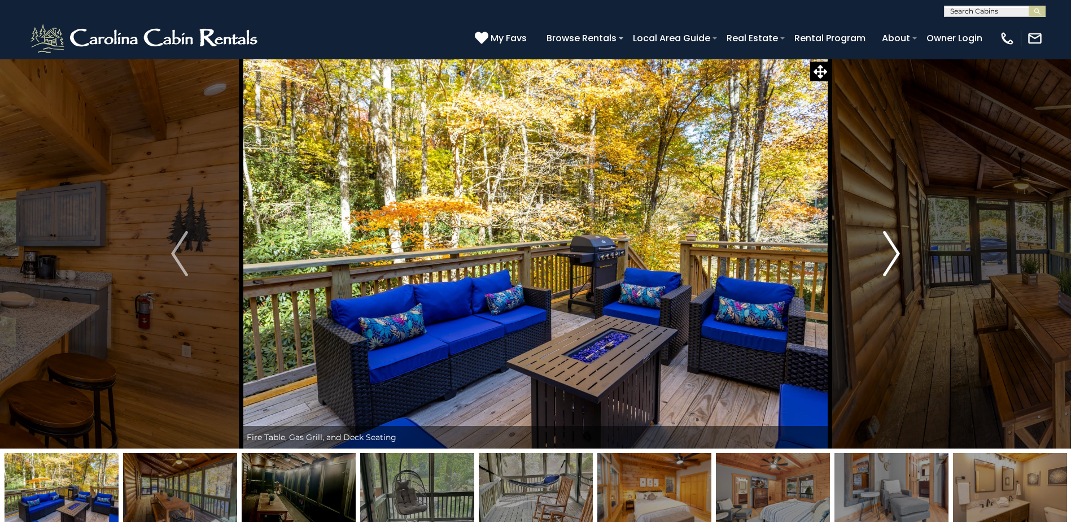
click at [888, 256] on img "Next" at bounding box center [891, 253] width 17 height 45
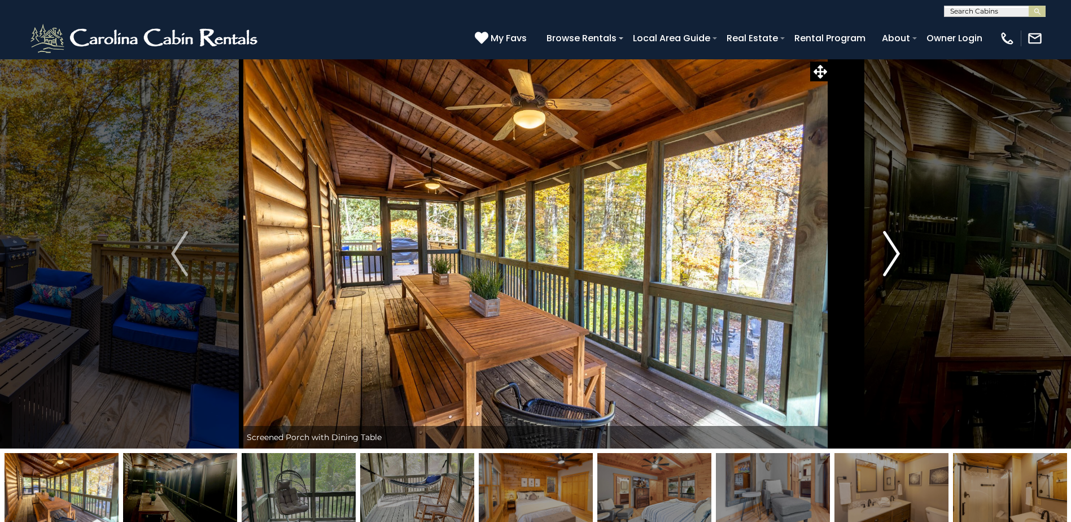
click at [888, 256] on img "Next" at bounding box center [891, 253] width 17 height 45
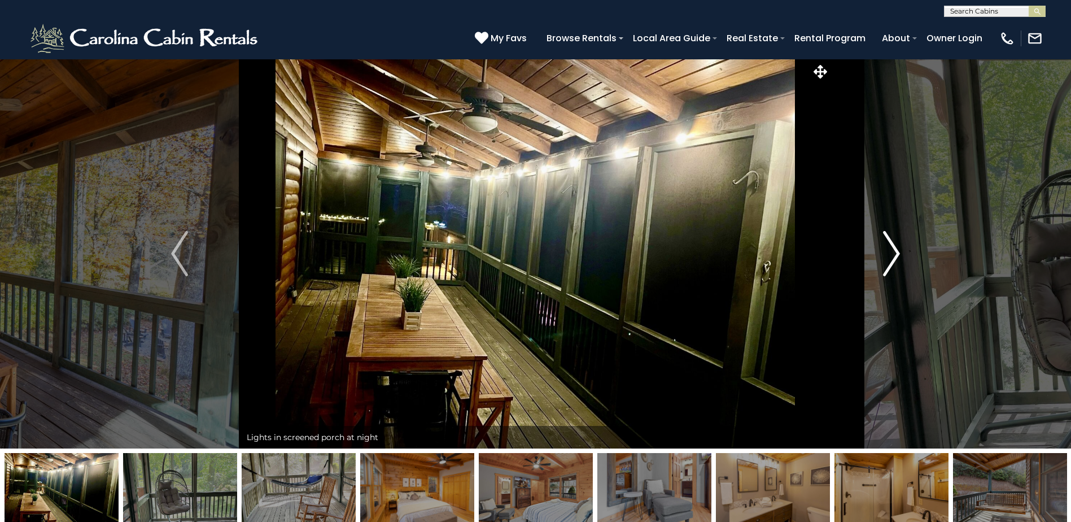
click at [888, 256] on img "Next" at bounding box center [891, 253] width 17 height 45
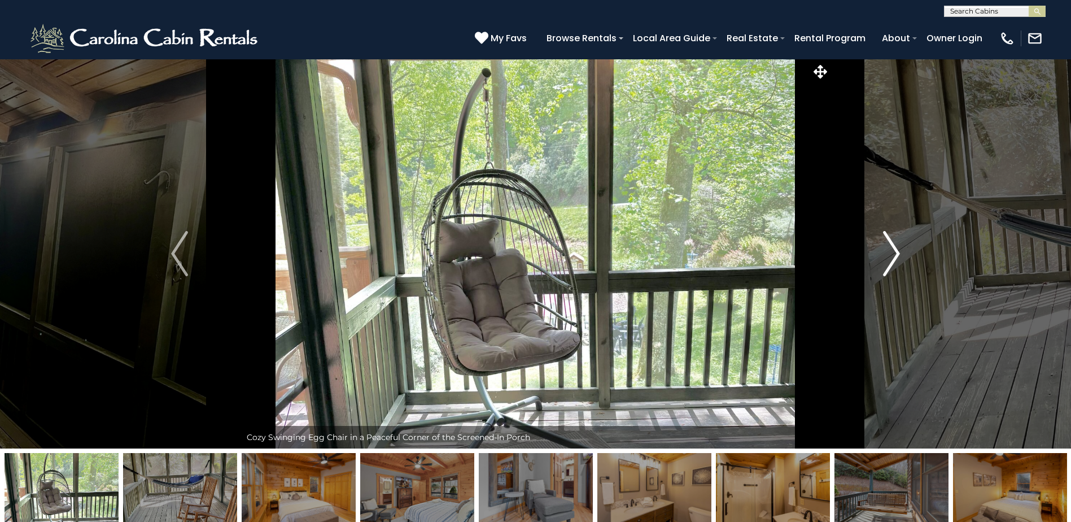
click at [888, 256] on img "Next" at bounding box center [891, 253] width 17 height 45
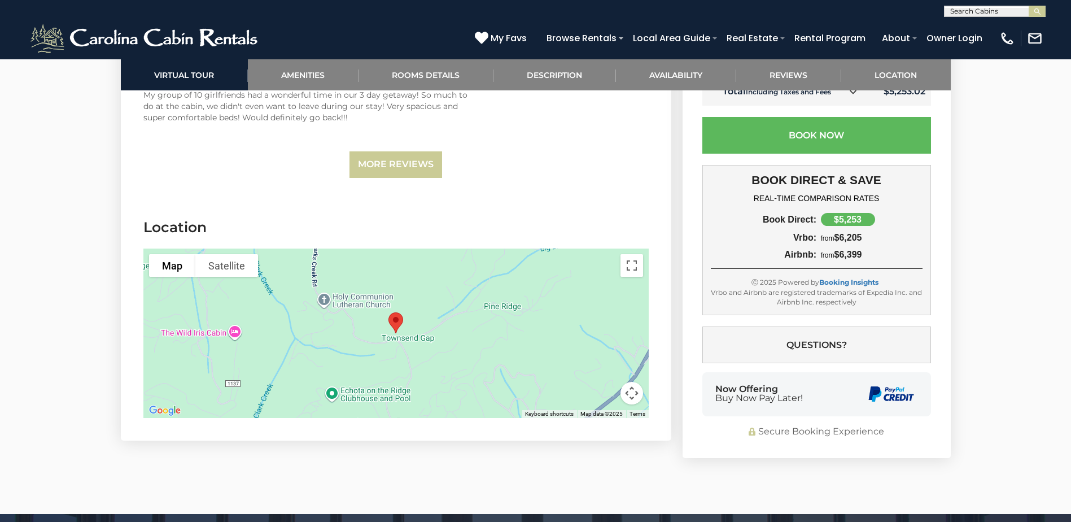
scroll to position [2880, 0]
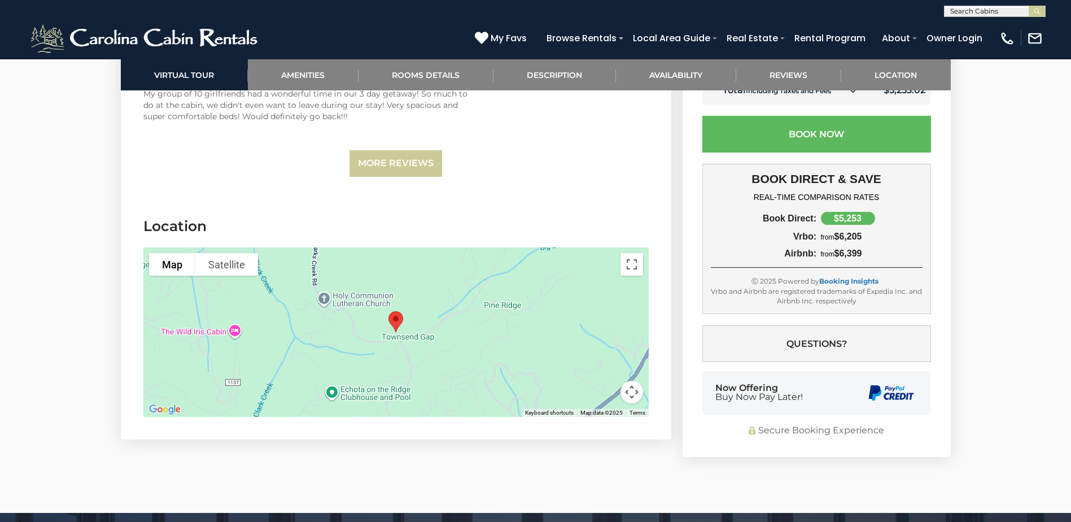
click at [536, 329] on div at bounding box center [395, 331] width 505 height 169
click at [636, 268] on button "Toggle fullscreen view" at bounding box center [632, 264] width 23 height 23
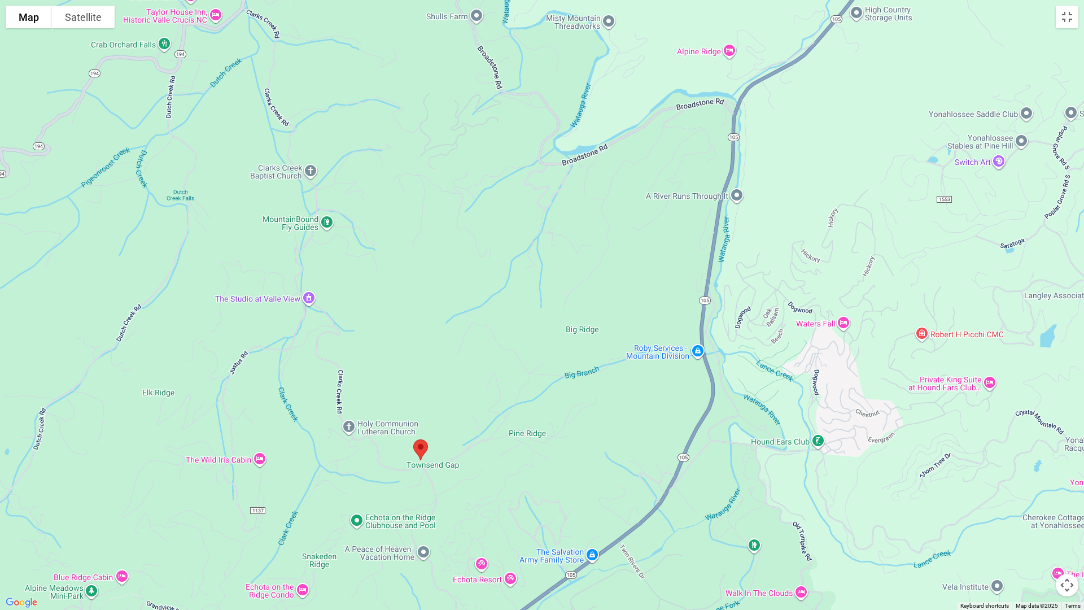
drag, startPoint x: 923, startPoint y: 277, endPoint x: 800, endPoint y: 433, distance: 198.6
click at [800, 433] on div at bounding box center [542, 305] width 1084 height 610
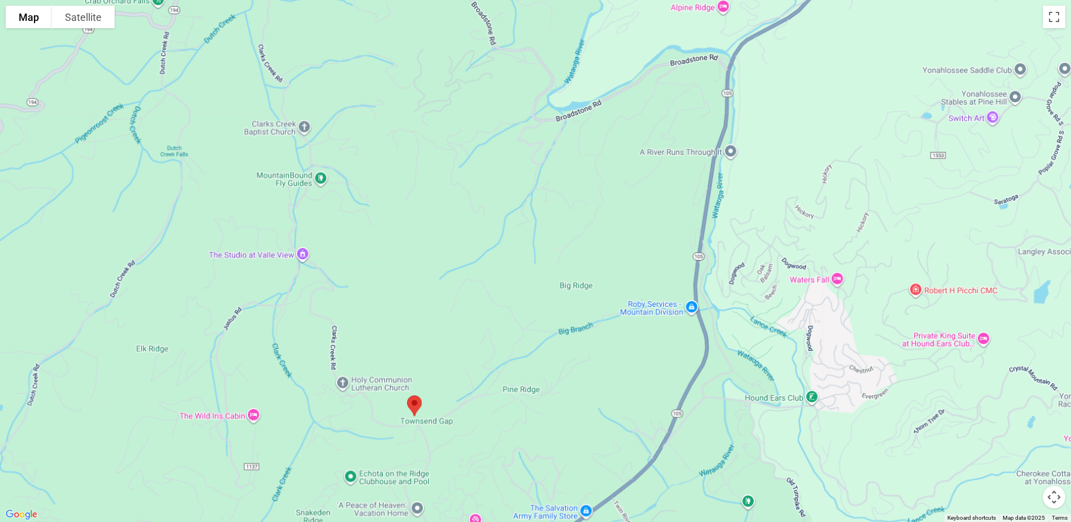
scroll to position [282, 0]
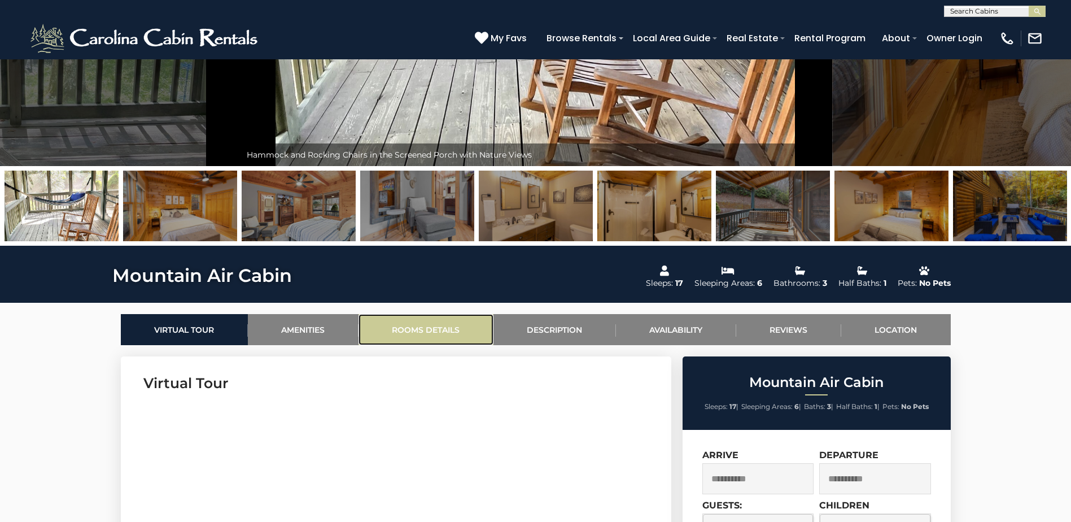
click at [457, 325] on link "Rooms Details" at bounding box center [426, 329] width 135 height 31
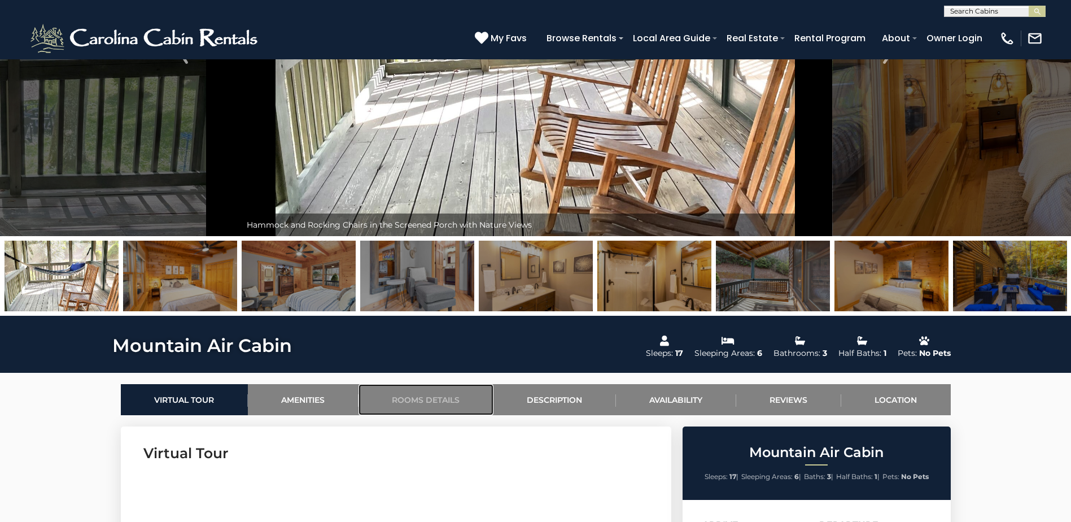
scroll to position [226, 0]
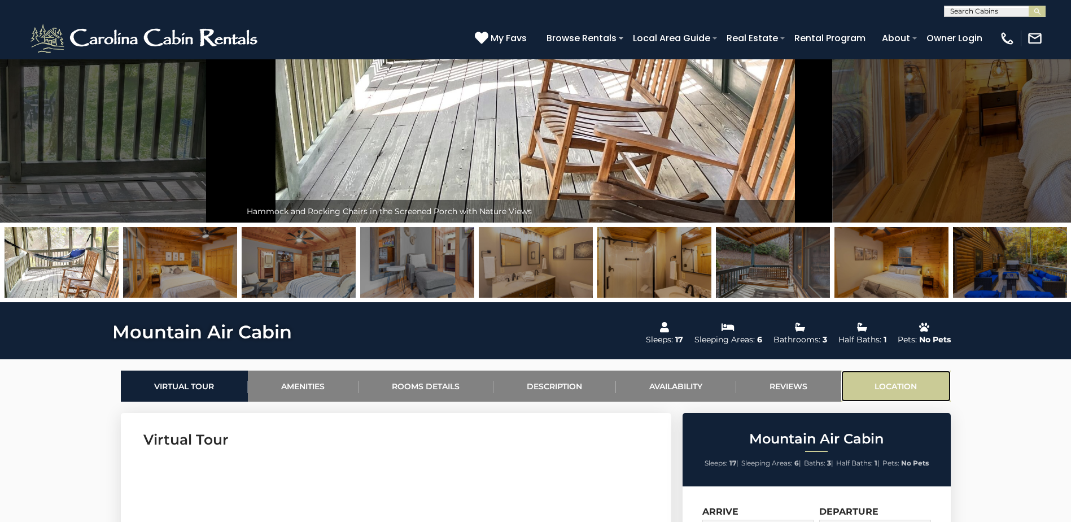
click at [876, 385] on link "Location" at bounding box center [896, 385] width 110 height 31
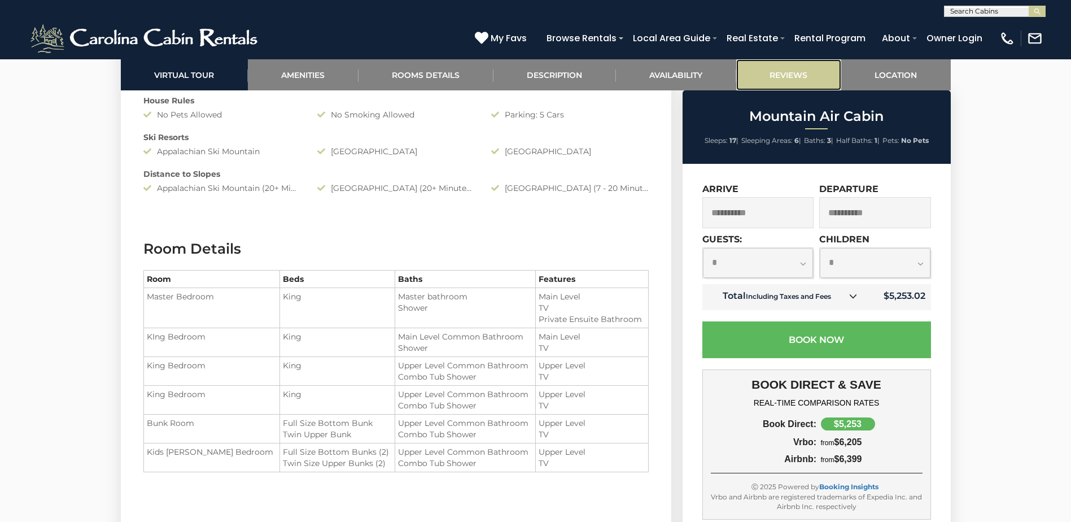
click at [809, 67] on link "Reviews" at bounding box center [788, 74] width 105 height 31
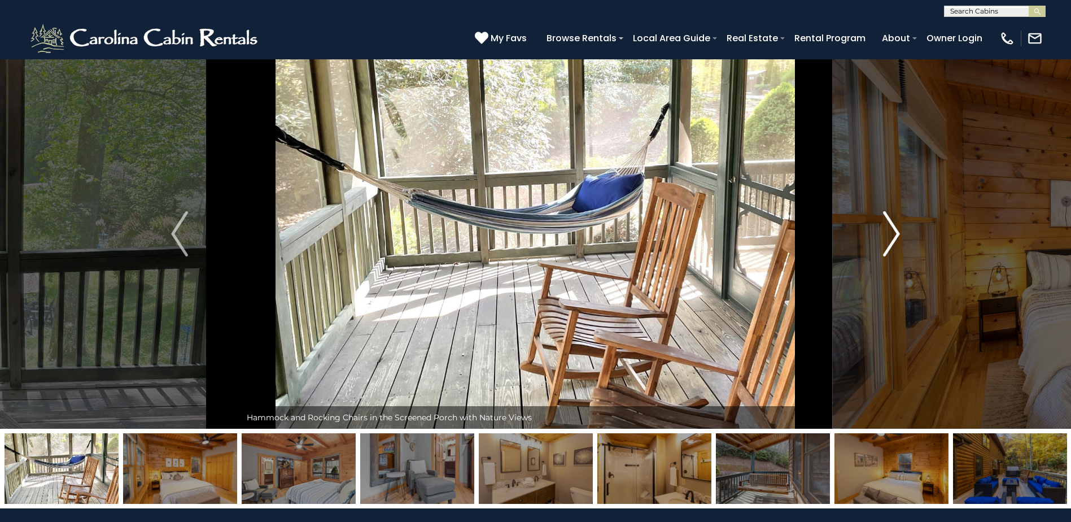
scroll to position [0, 0]
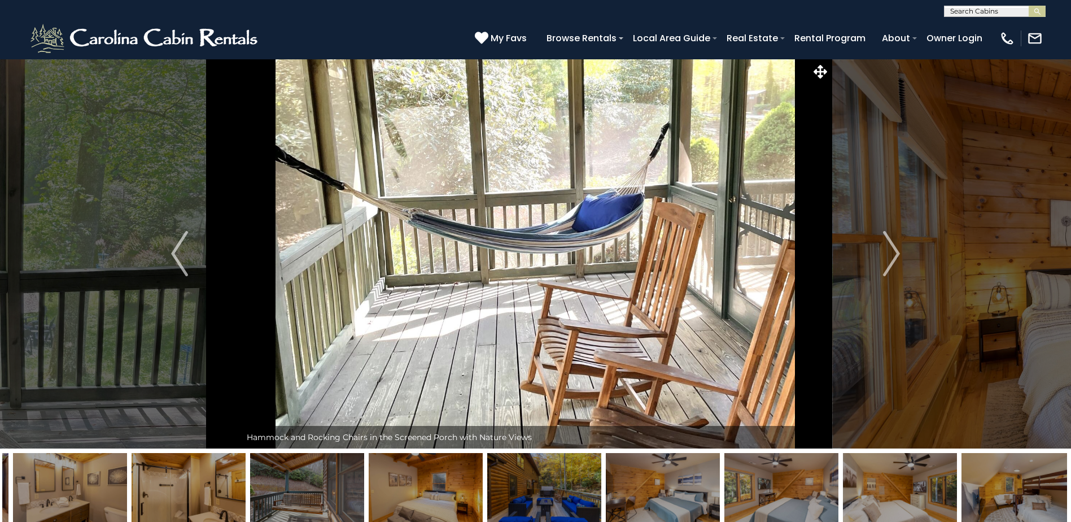
drag, startPoint x: 891, startPoint y: 479, endPoint x: 148, endPoint y: 466, distance: 742.7
click at [369, 465] on img at bounding box center [426, 488] width 114 height 71
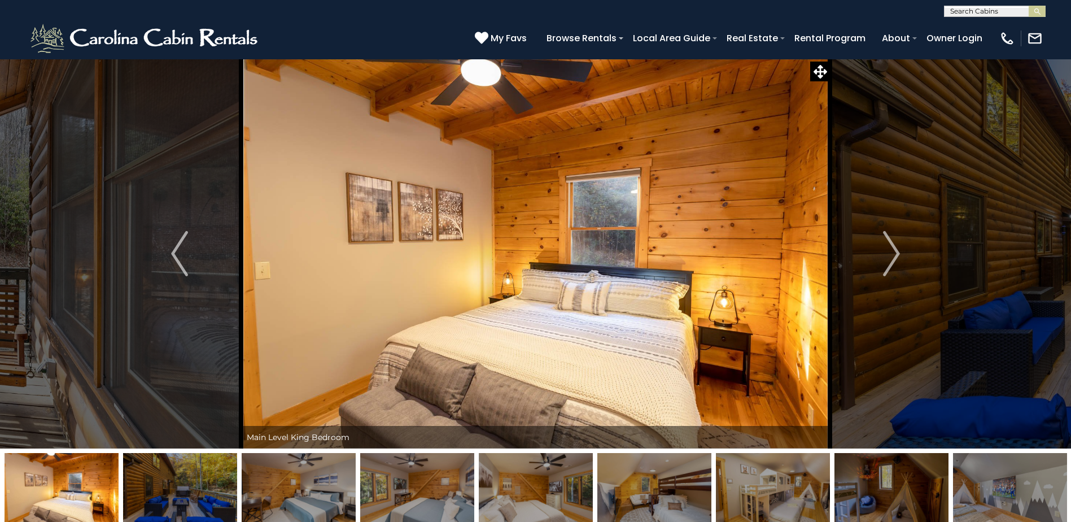
click at [295, 492] on img at bounding box center [299, 488] width 114 height 71
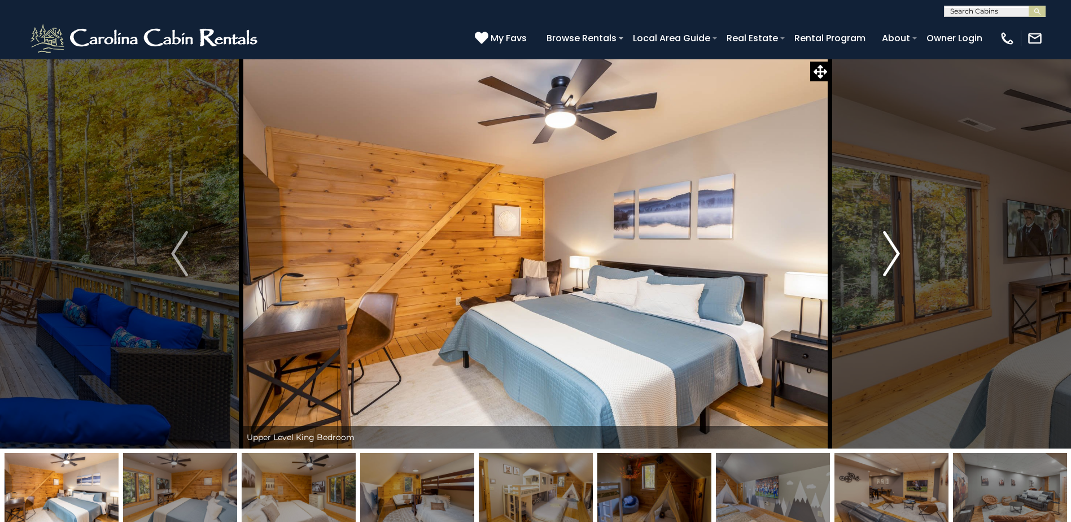
click at [895, 256] on img "Next" at bounding box center [891, 253] width 17 height 45
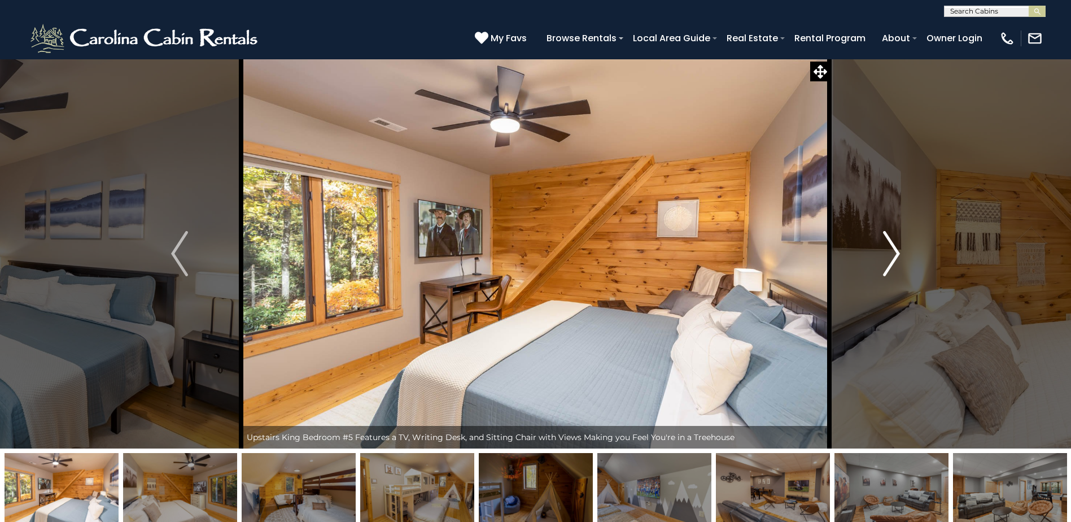
click at [895, 256] on img "Next" at bounding box center [891, 253] width 17 height 45
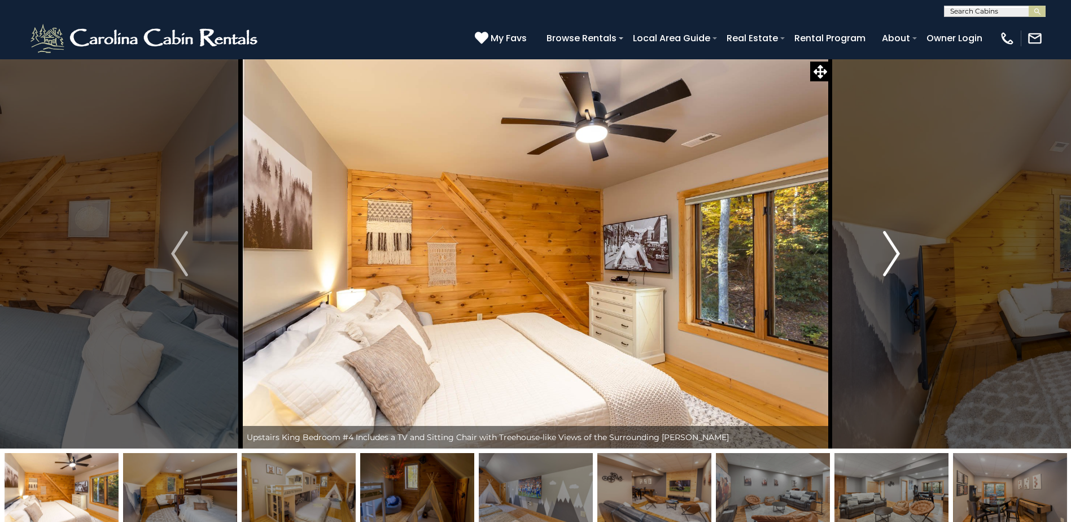
click at [895, 256] on img "Next" at bounding box center [891, 253] width 17 height 45
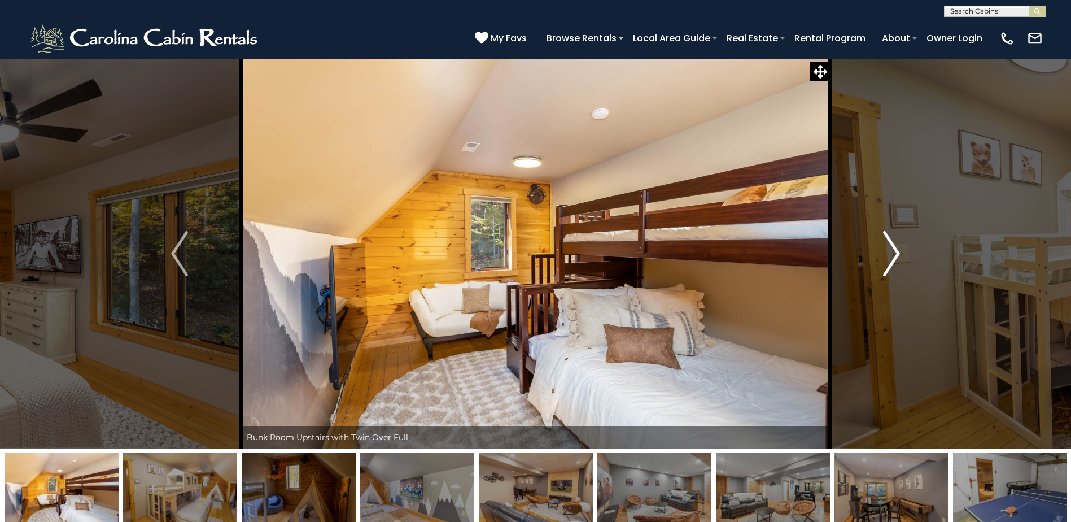
click at [895, 256] on img "Next" at bounding box center [891, 253] width 17 height 45
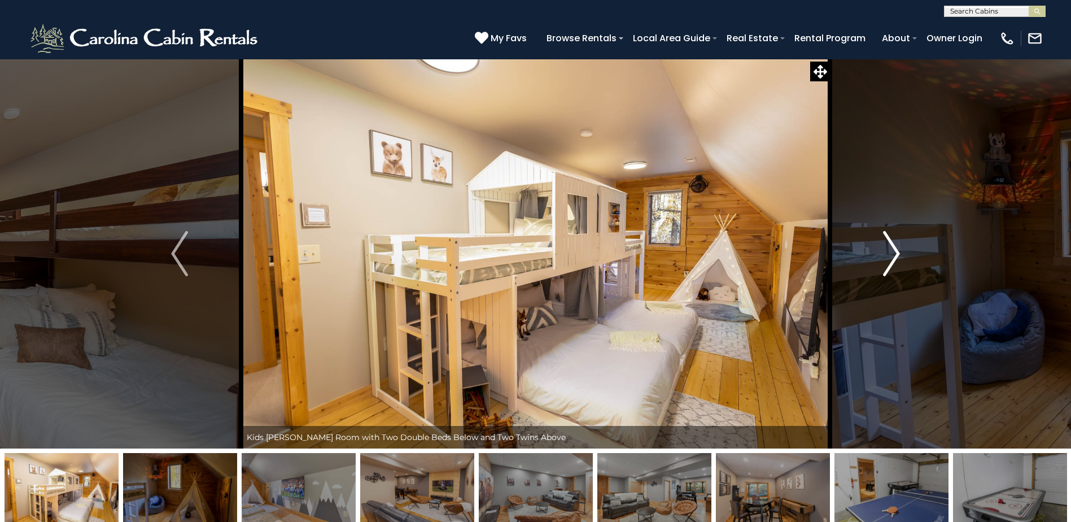
click at [895, 256] on img "Next" at bounding box center [891, 253] width 17 height 45
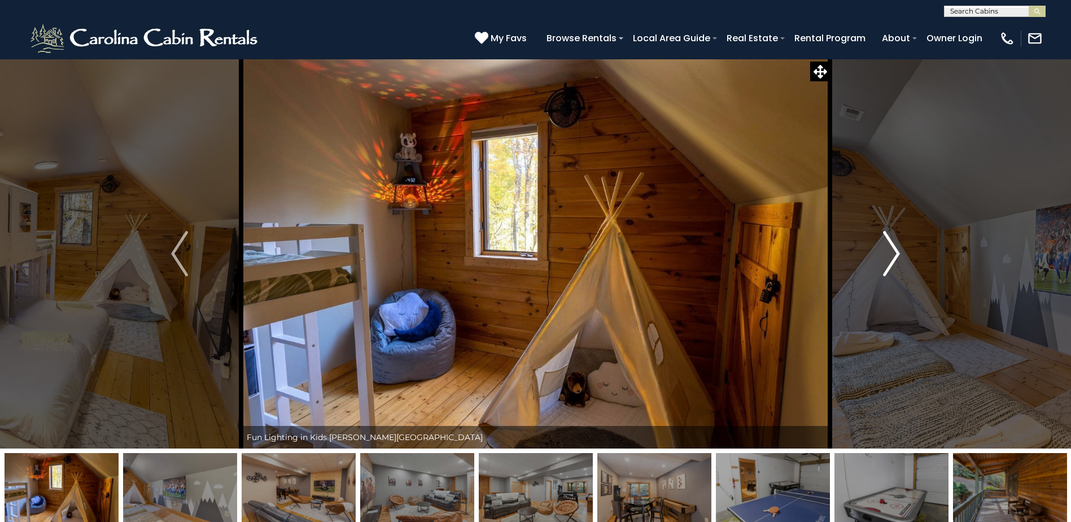
click at [895, 256] on img "Next" at bounding box center [891, 253] width 17 height 45
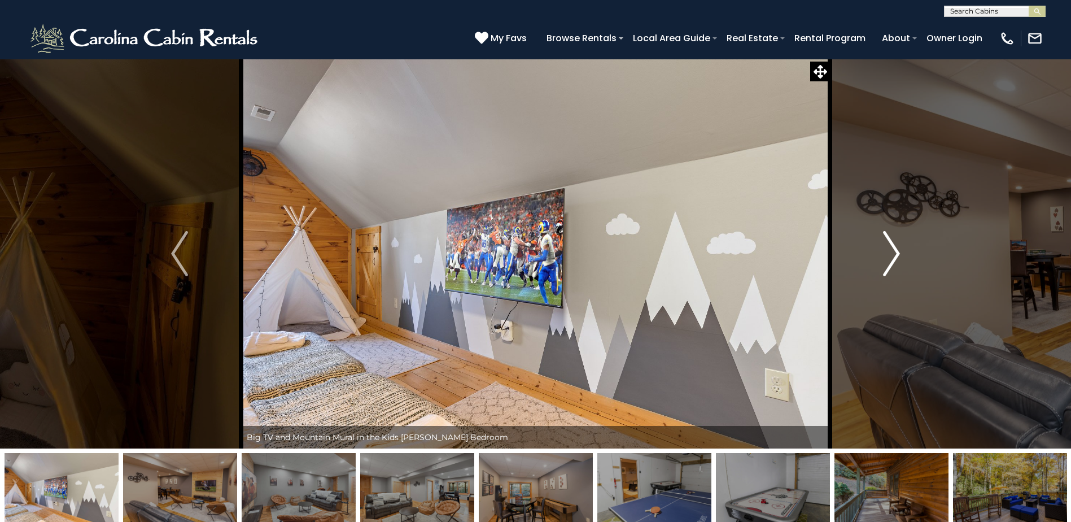
click at [895, 256] on img "Next" at bounding box center [891, 253] width 17 height 45
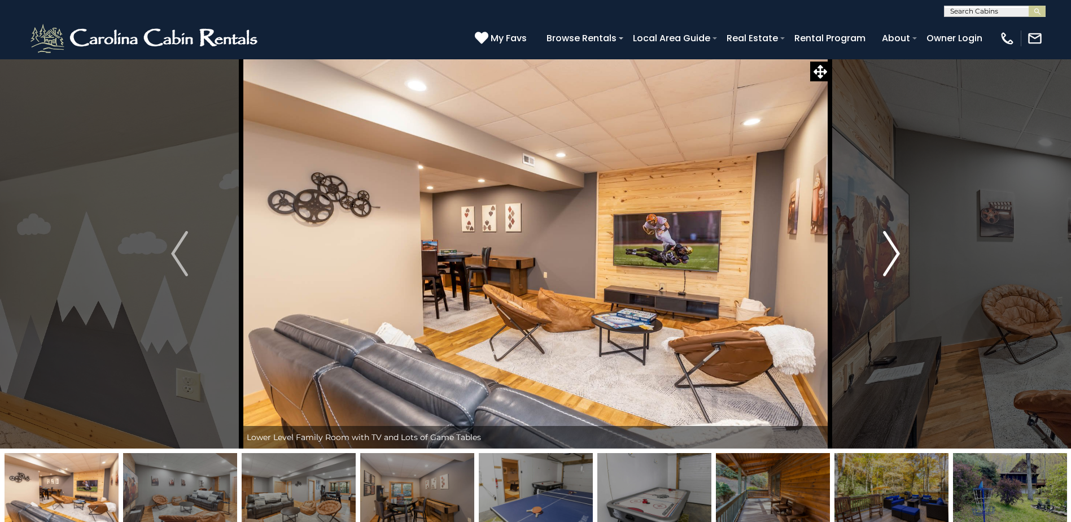
click at [895, 256] on img "Next" at bounding box center [891, 253] width 17 height 45
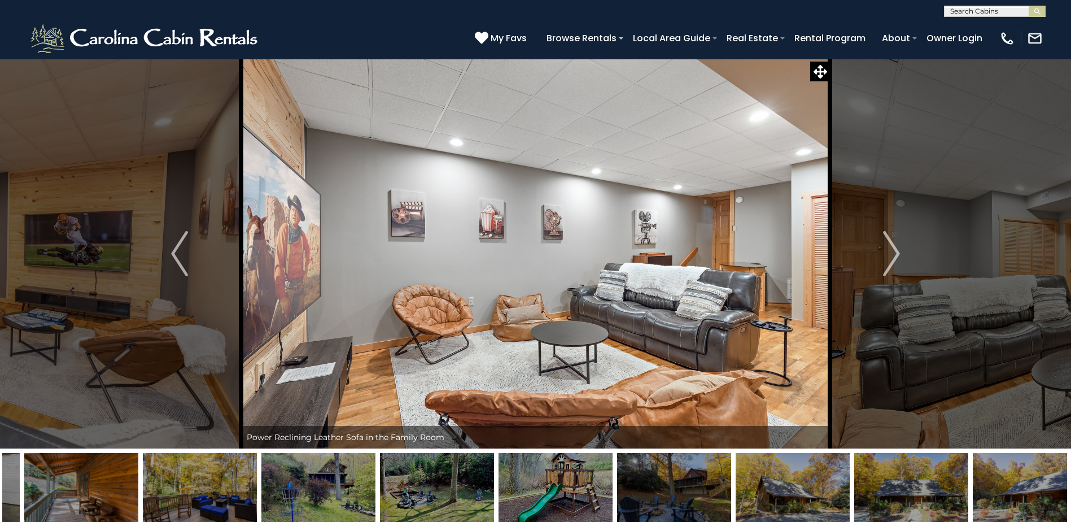
drag, startPoint x: 974, startPoint y: 485, endPoint x: 401, endPoint y: 520, distance: 574.3
click at [401, 520] on img at bounding box center [437, 488] width 114 height 71
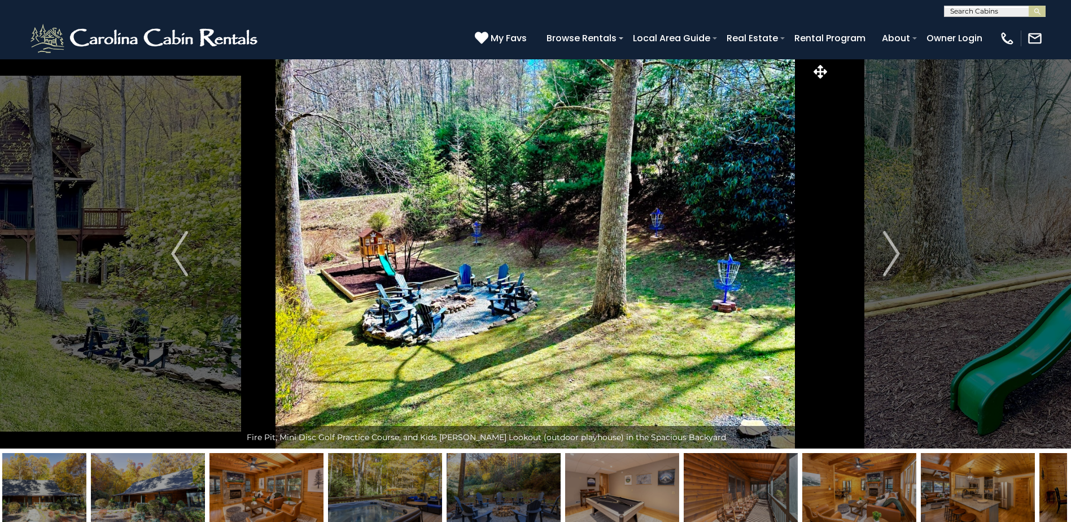
drag, startPoint x: 967, startPoint y: 482, endPoint x: 461, endPoint y: 487, distance: 506.6
click at [461, 487] on img at bounding box center [504, 488] width 114 height 71
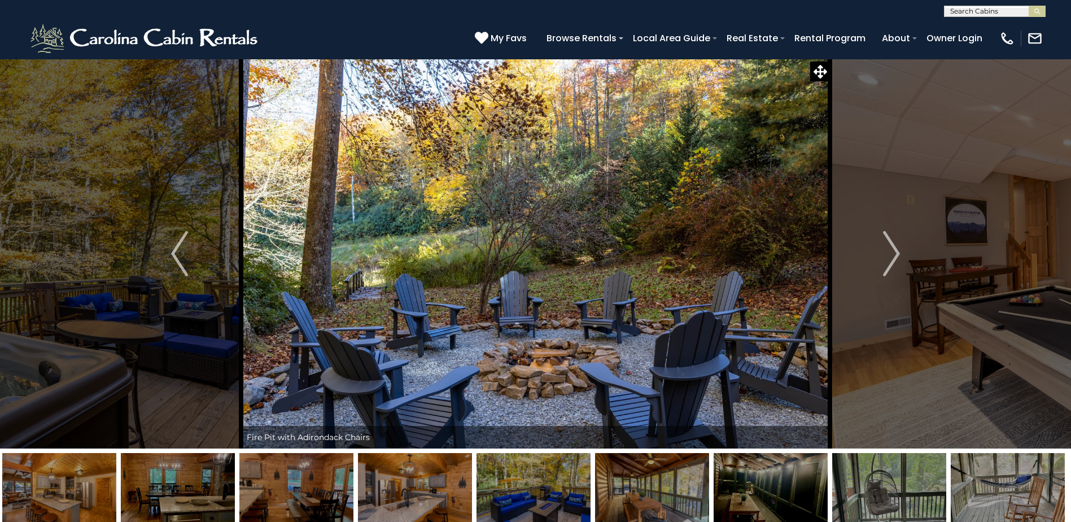
drag, startPoint x: 928, startPoint y: 486, endPoint x: 413, endPoint y: 525, distance: 517.1
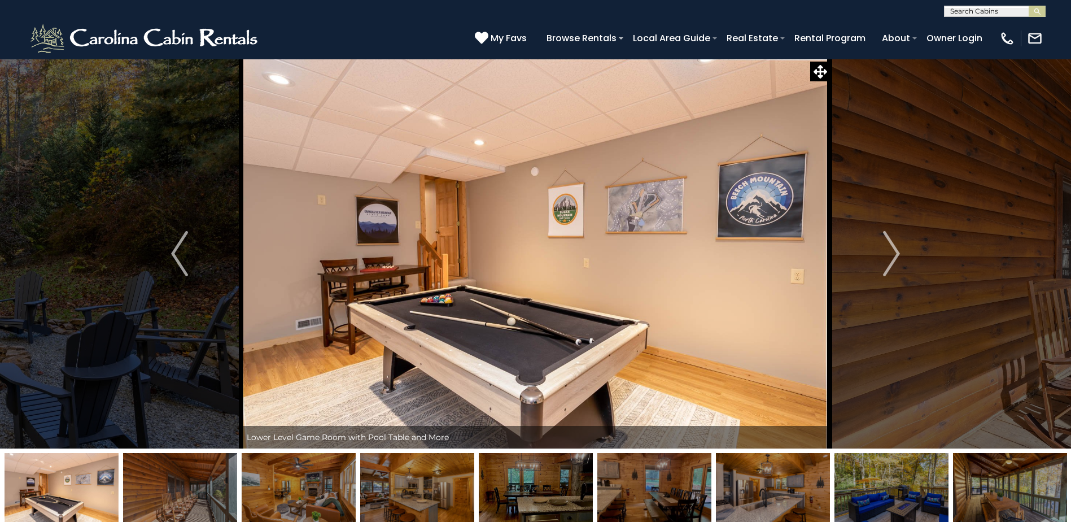
drag, startPoint x: 778, startPoint y: 508, endPoint x: 80, endPoint y: 551, distance: 699.3
click at [908, 492] on img at bounding box center [892, 488] width 114 height 71
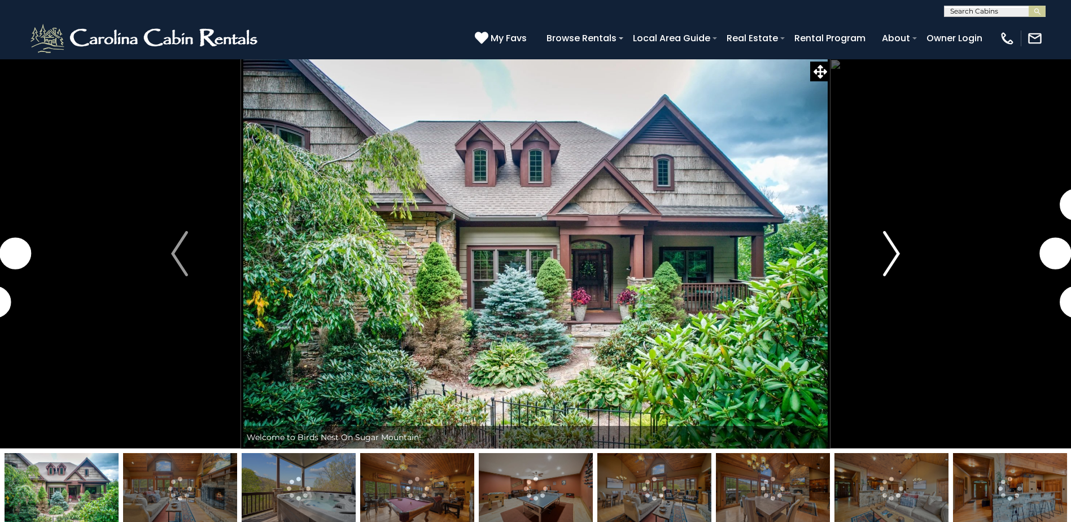
click at [889, 264] on img "Next" at bounding box center [891, 253] width 17 height 45
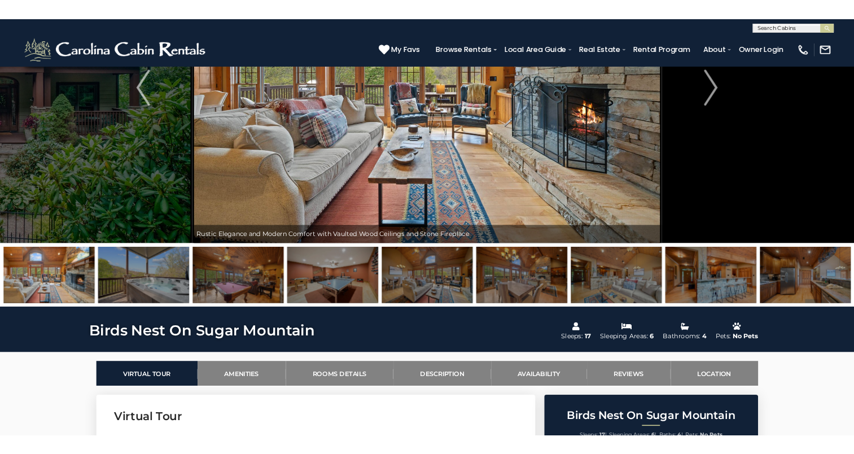
scroll to position [56, 0]
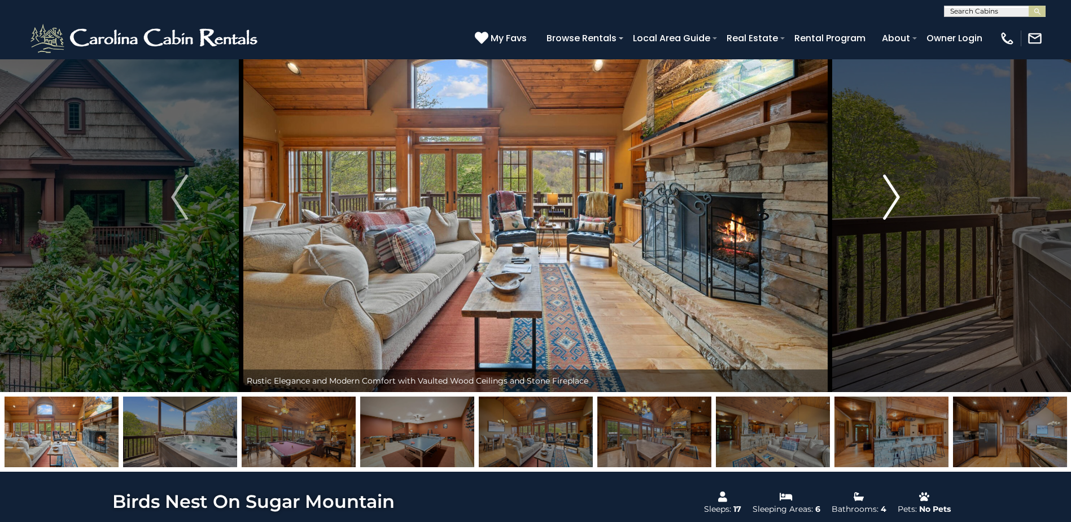
click at [893, 206] on img "Next" at bounding box center [891, 197] width 17 height 45
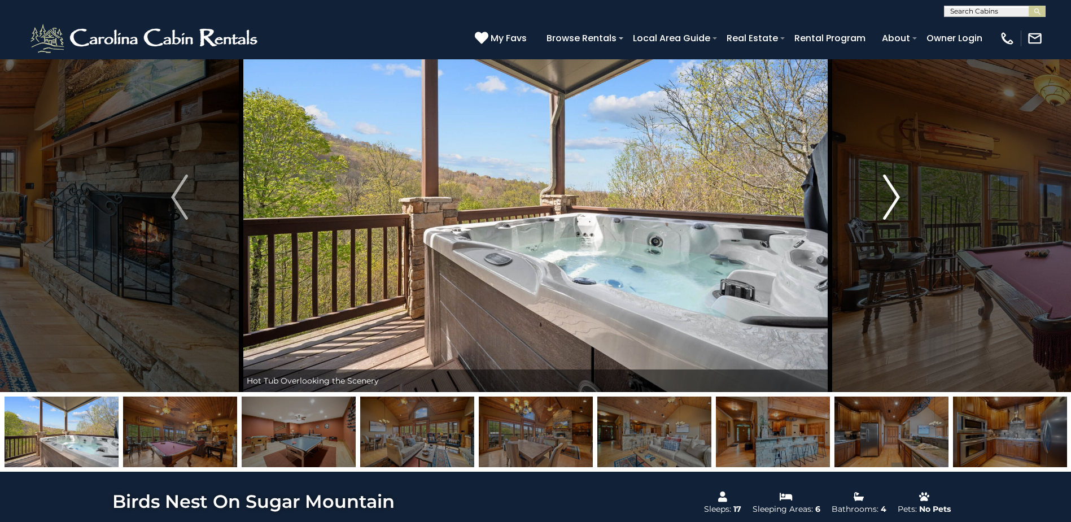
click at [893, 206] on img "Next" at bounding box center [891, 197] width 17 height 45
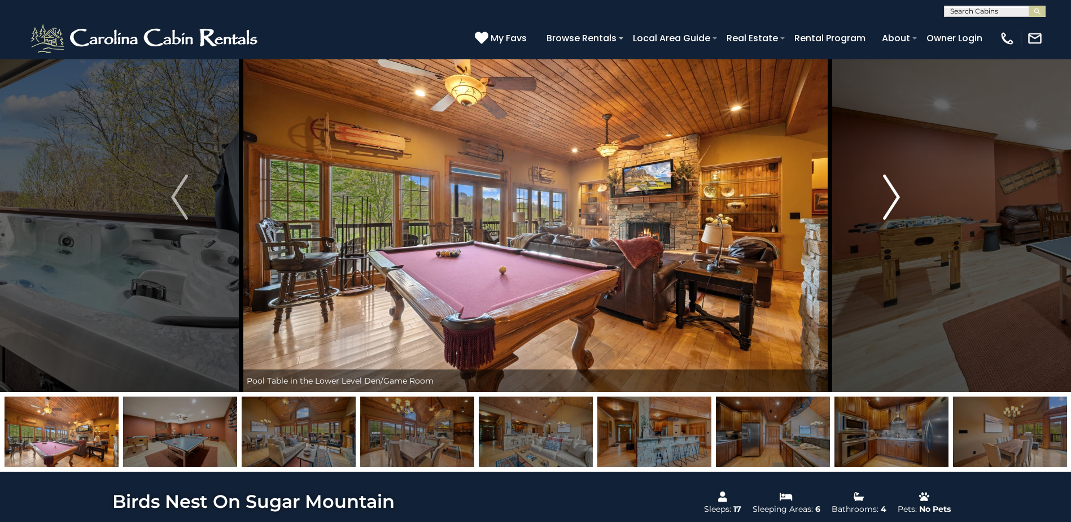
click at [893, 206] on img "Next" at bounding box center [891, 197] width 17 height 45
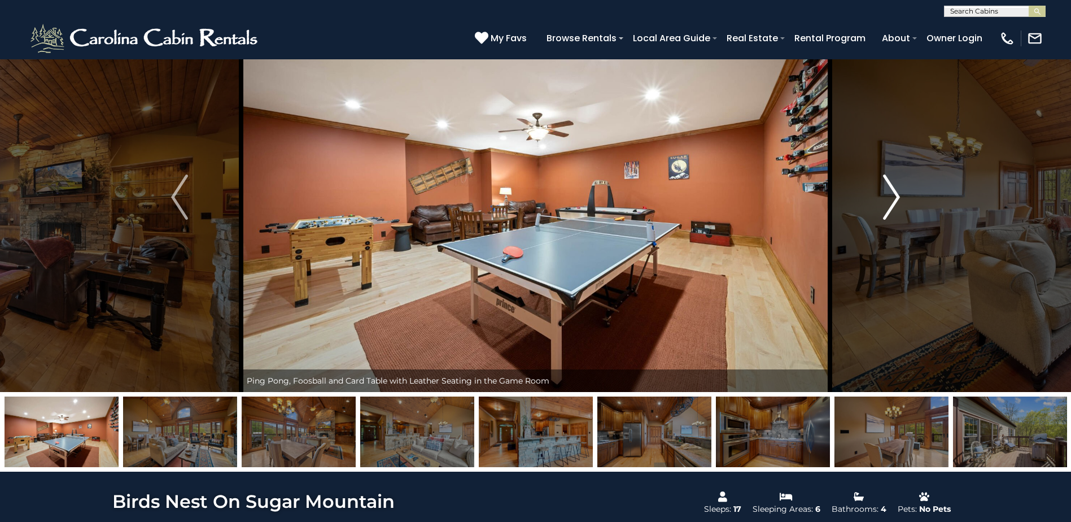
click at [888, 206] on img "Next" at bounding box center [891, 197] width 17 height 45
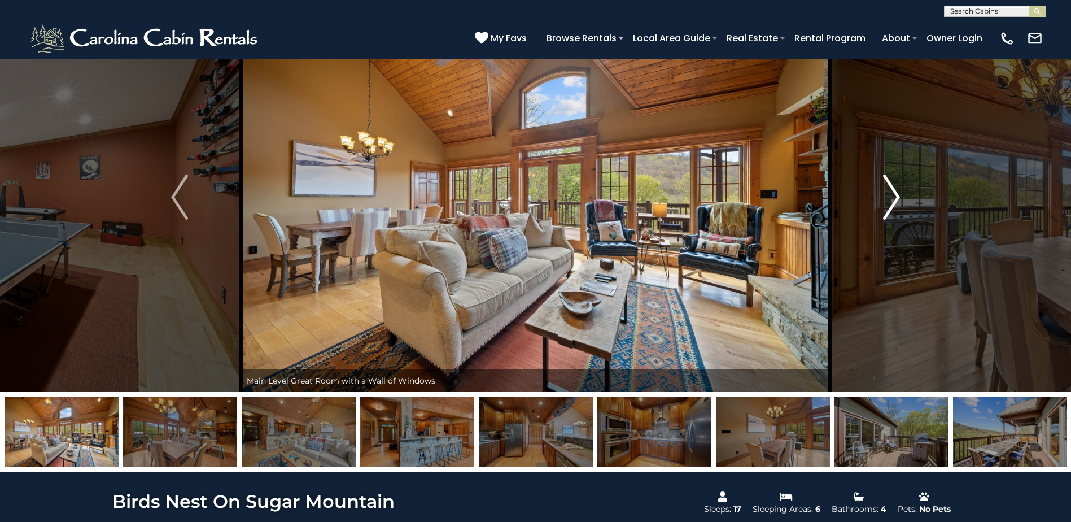
click at [888, 206] on img "Next" at bounding box center [891, 197] width 17 height 45
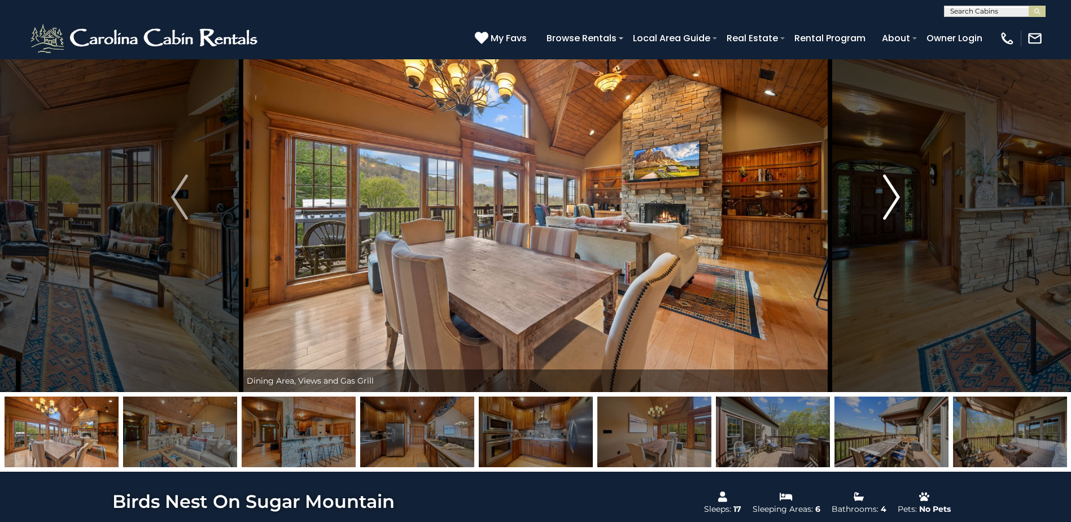
click at [888, 206] on img "Next" at bounding box center [891, 197] width 17 height 45
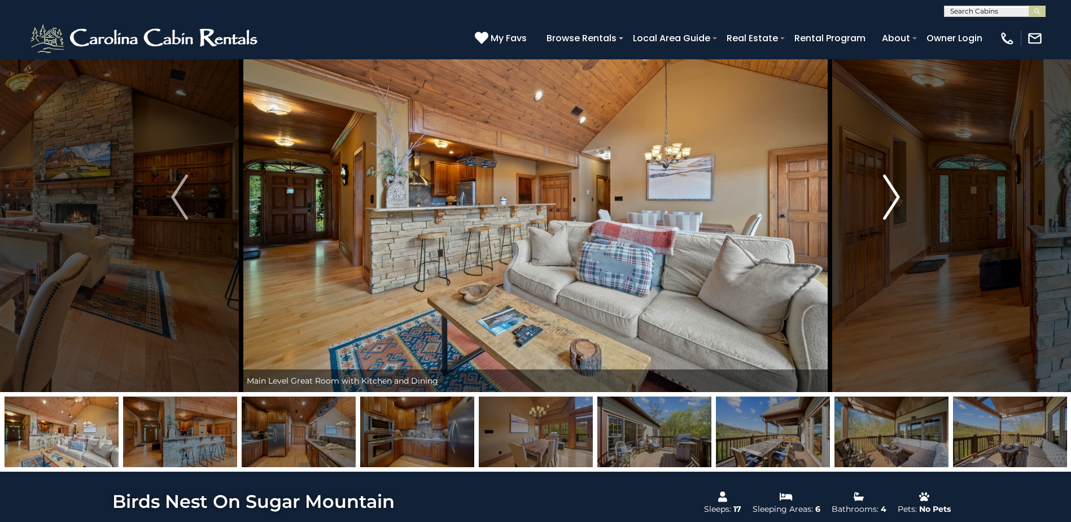
click at [888, 206] on img "Next" at bounding box center [891, 197] width 17 height 45
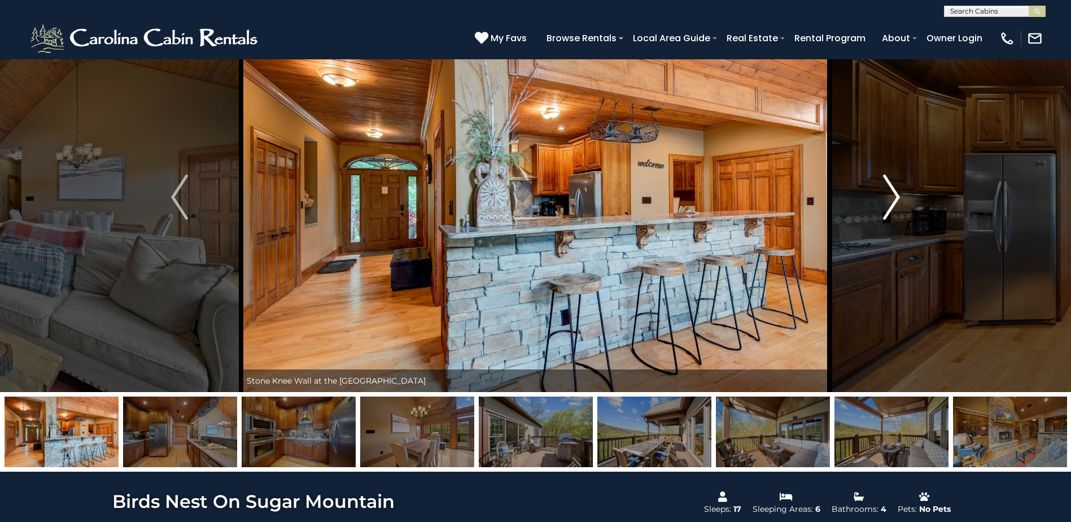
click at [888, 206] on img "Next" at bounding box center [891, 197] width 17 height 45
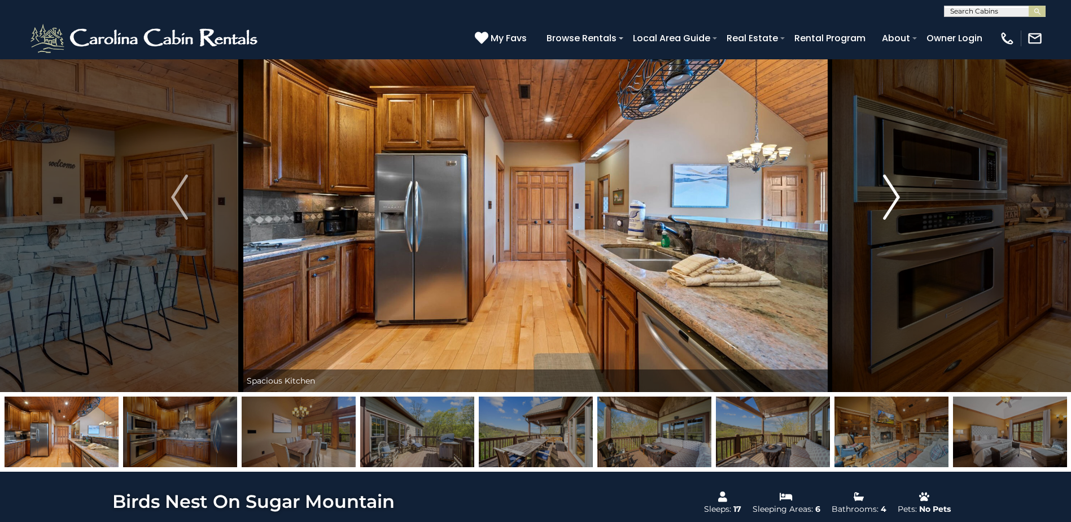
click at [888, 206] on img "Next" at bounding box center [891, 197] width 17 height 45
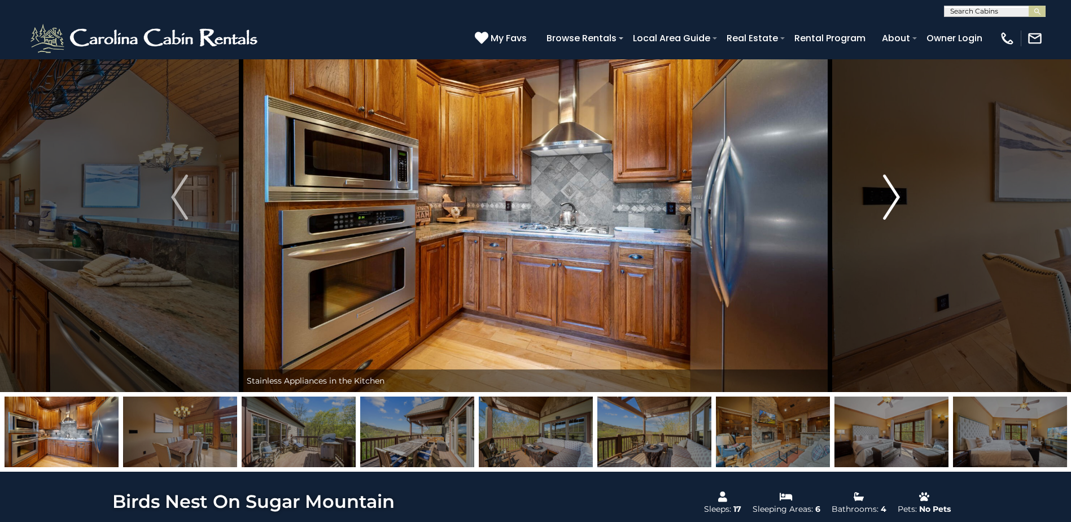
click at [888, 206] on img "Next" at bounding box center [891, 197] width 17 height 45
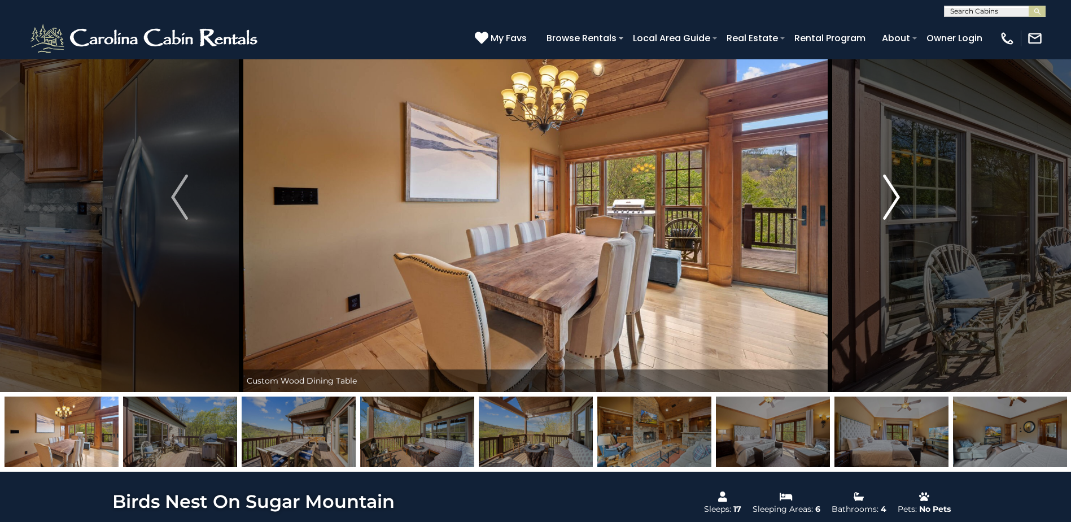
click at [888, 206] on img "Next" at bounding box center [891, 197] width 17 height 45
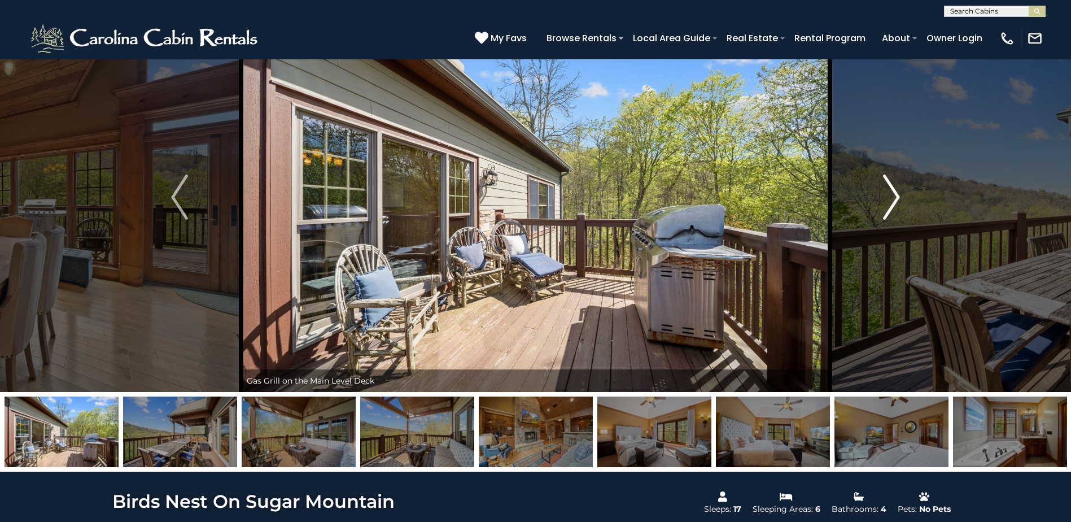
click at [888, 206] on img "Next" at bounding box center [891, 197] width 17 height 45
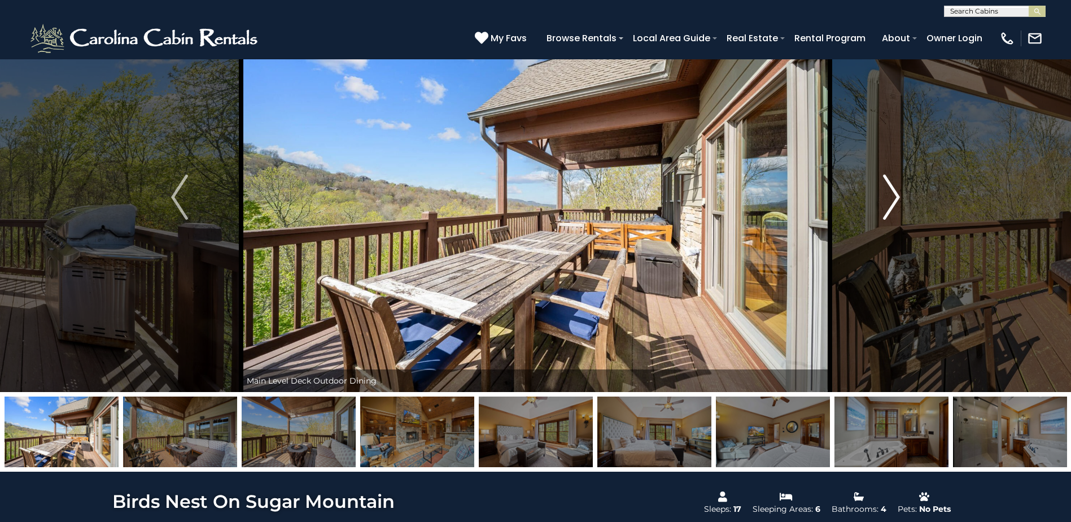
click at [888, 206] on img "Next" at bounding box center [891, 197] width 17 height 45
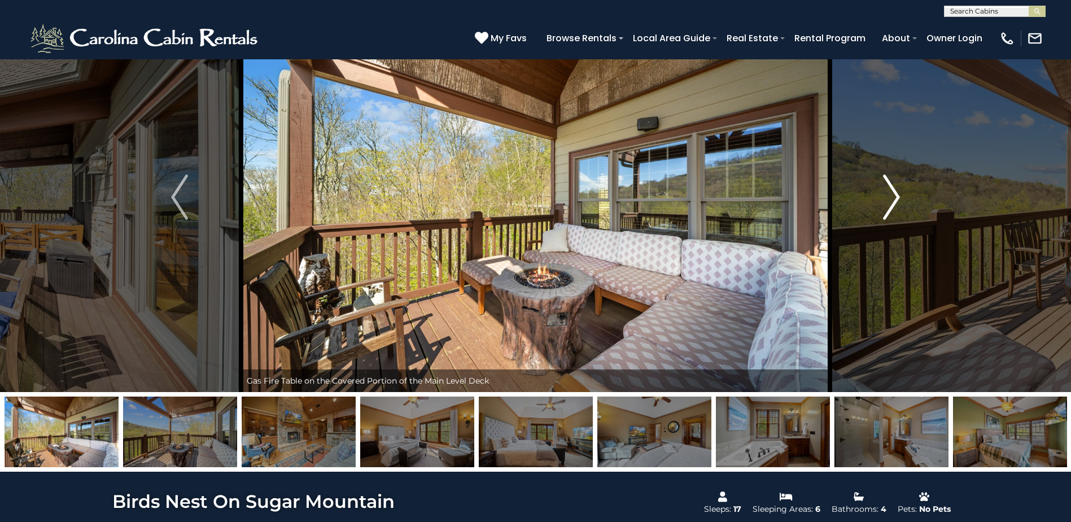
click at [897, 202] on img "Next" at bounding box center [891, 197] width 17 height 45
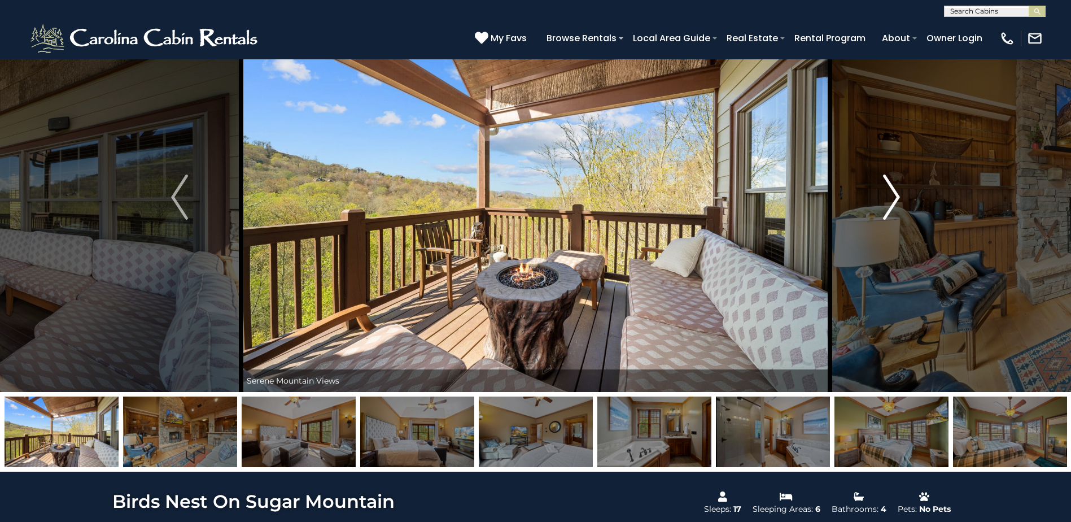
click at [897, 202] on img "Next" at bounding box center [891, 197] width 17 height 45
